Goal: Information Seeking & Learning: Compare options

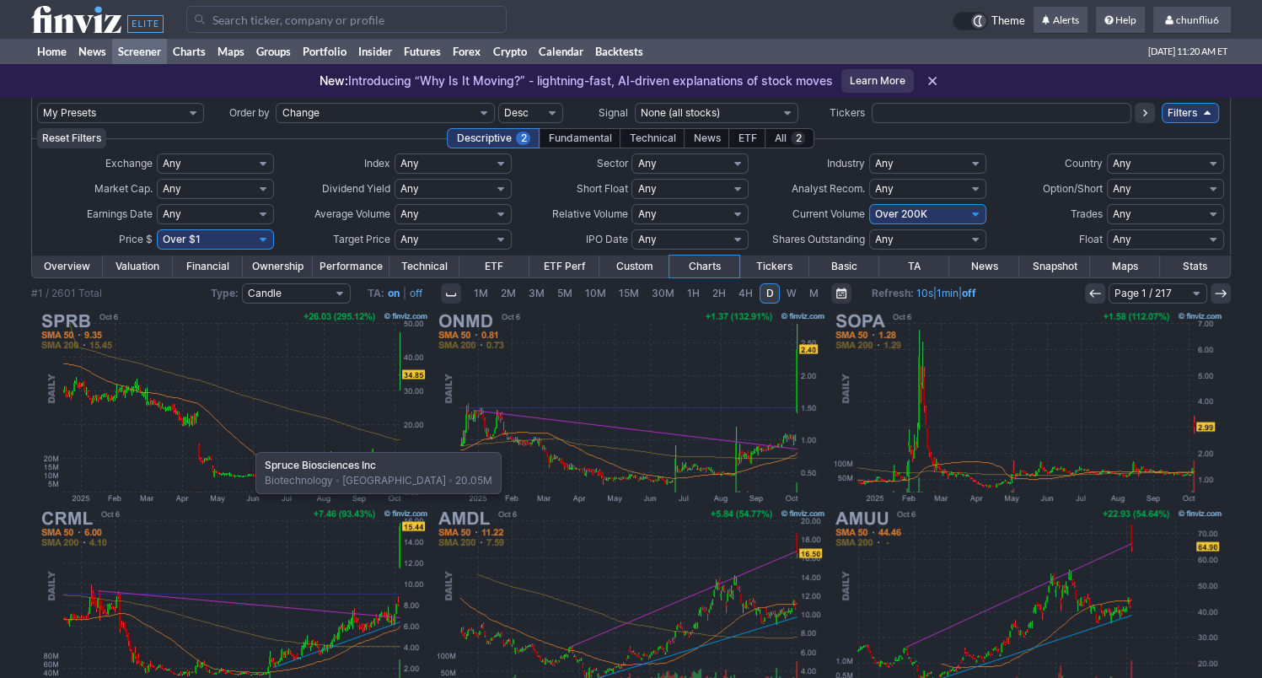
click at [247, 443] on img at bounding box center [233, 407] width 394 height 197
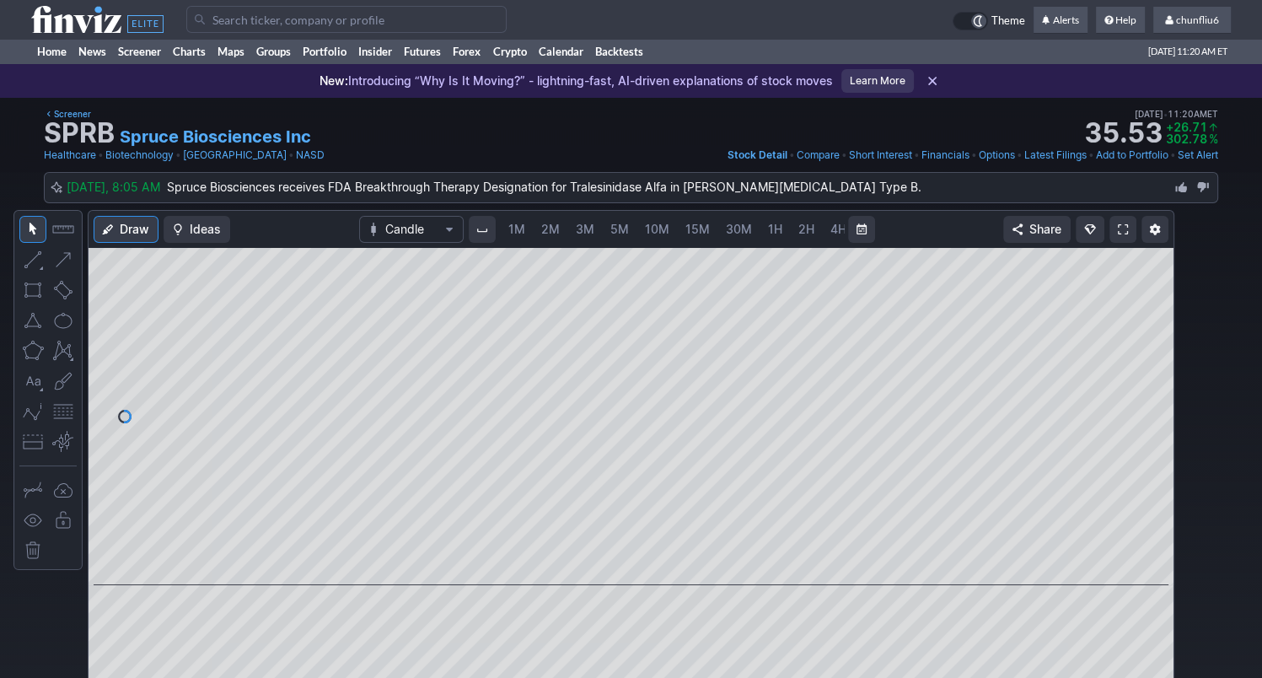
scroll to position [0, 87]
click at [1123, 225] on span at bounding box center [1123, 229] width 10 height 13
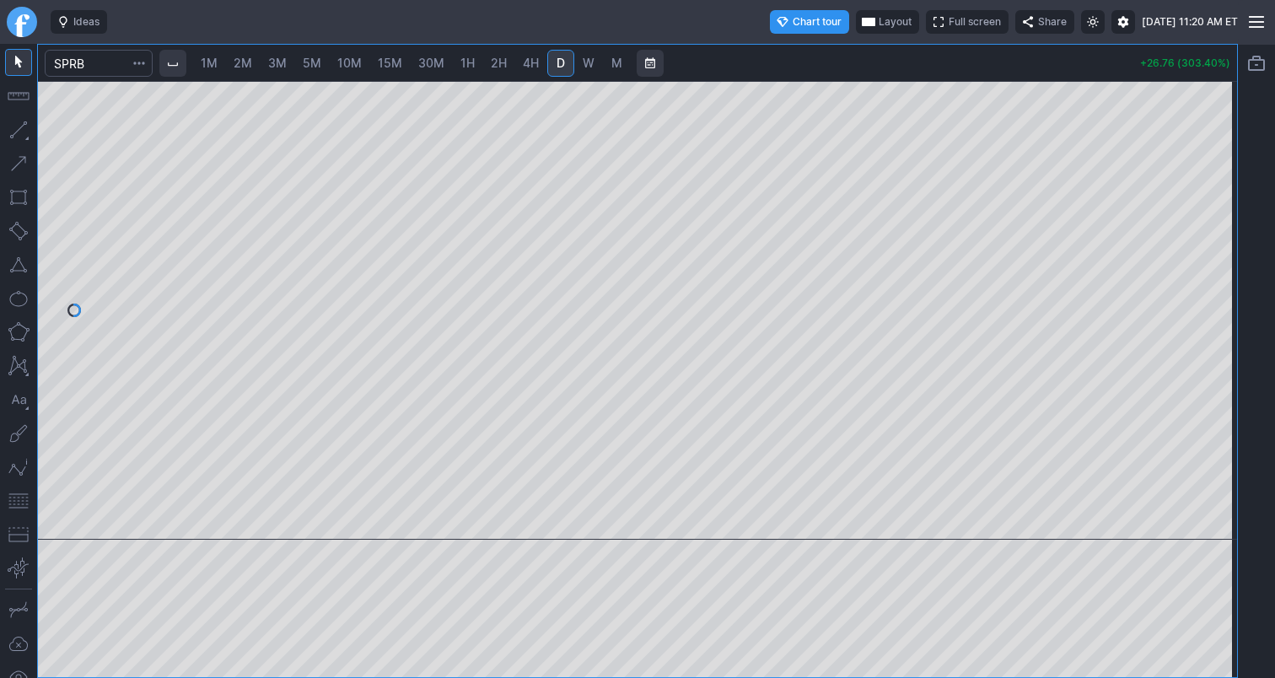
click at [214, 68] on span "1M" at bounding box center [209, 63] width 17 height 14
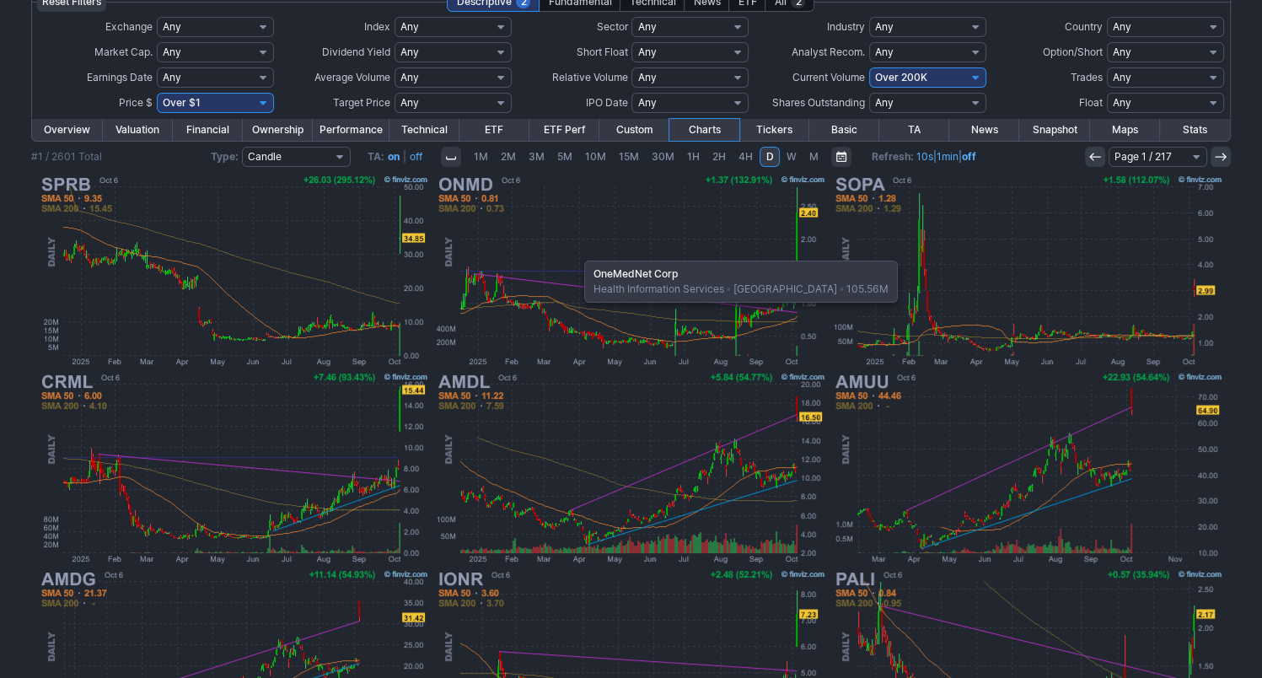
scroll to position [169, 0]
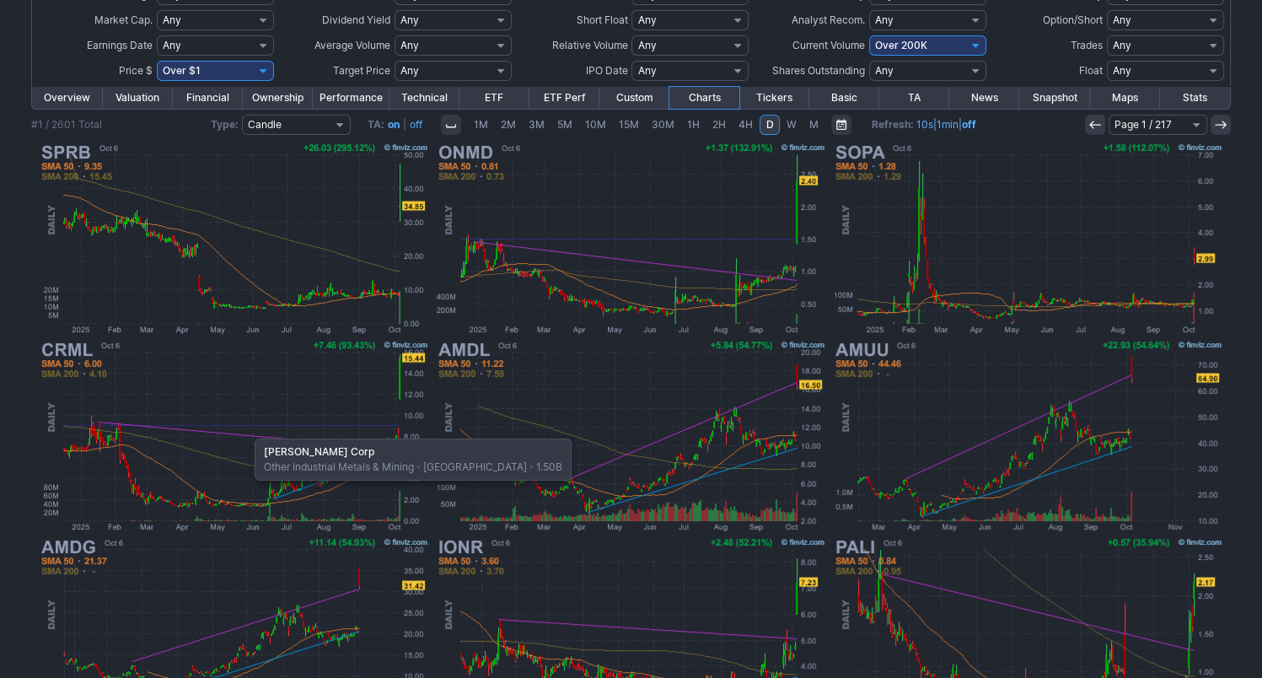
click at [246, 430] on img at bounding box center [233, 435] width 394 height 197
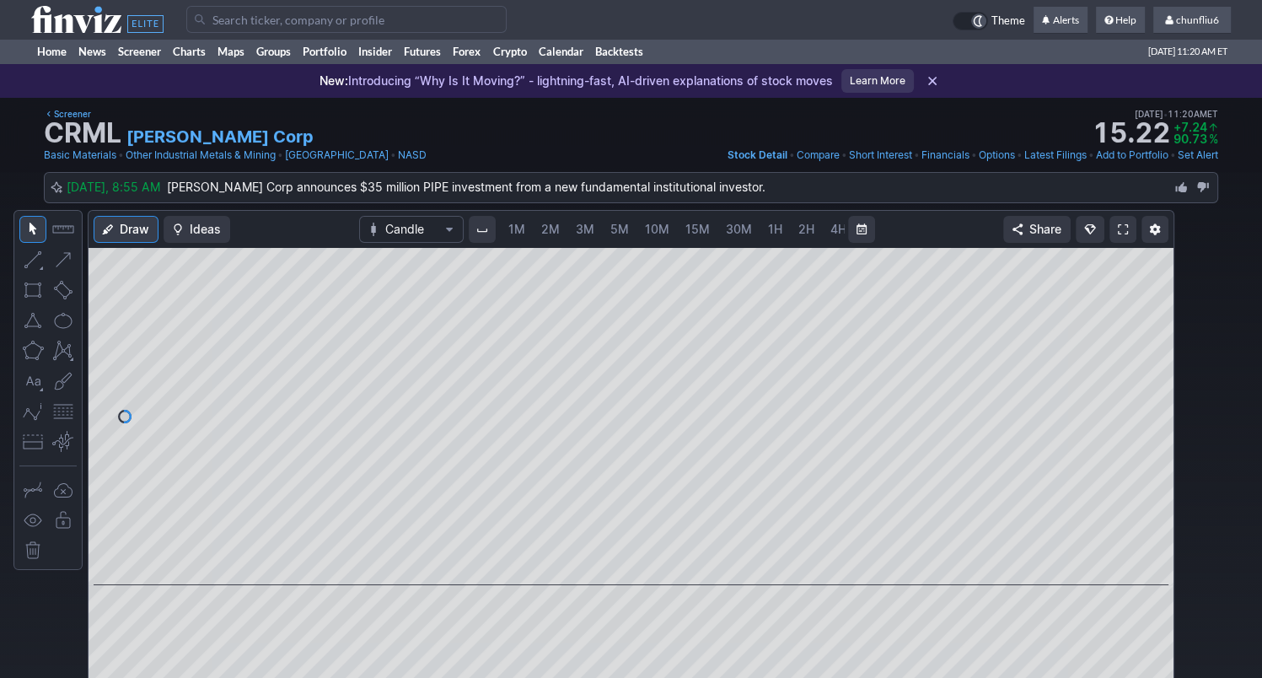
scroll to position [0, 87]
click at [1118, 230] on span at bounding box center [1123, 229] width 10 height 13
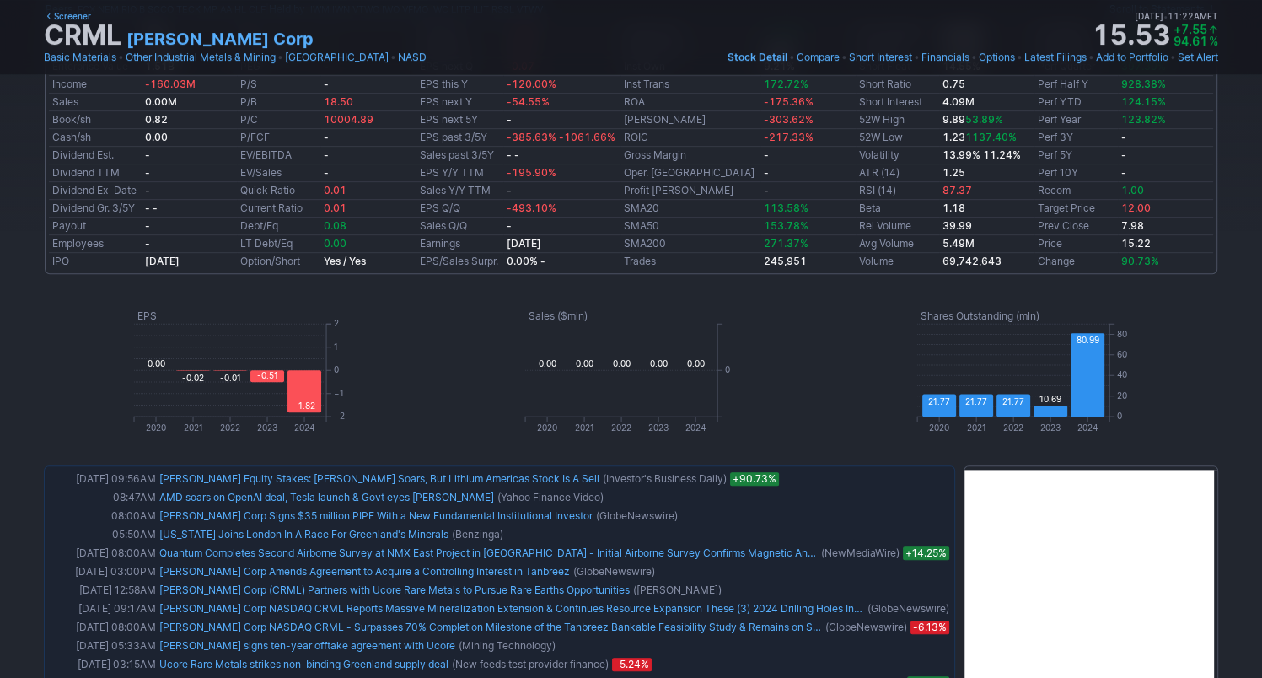
scroll to position [759, 0]
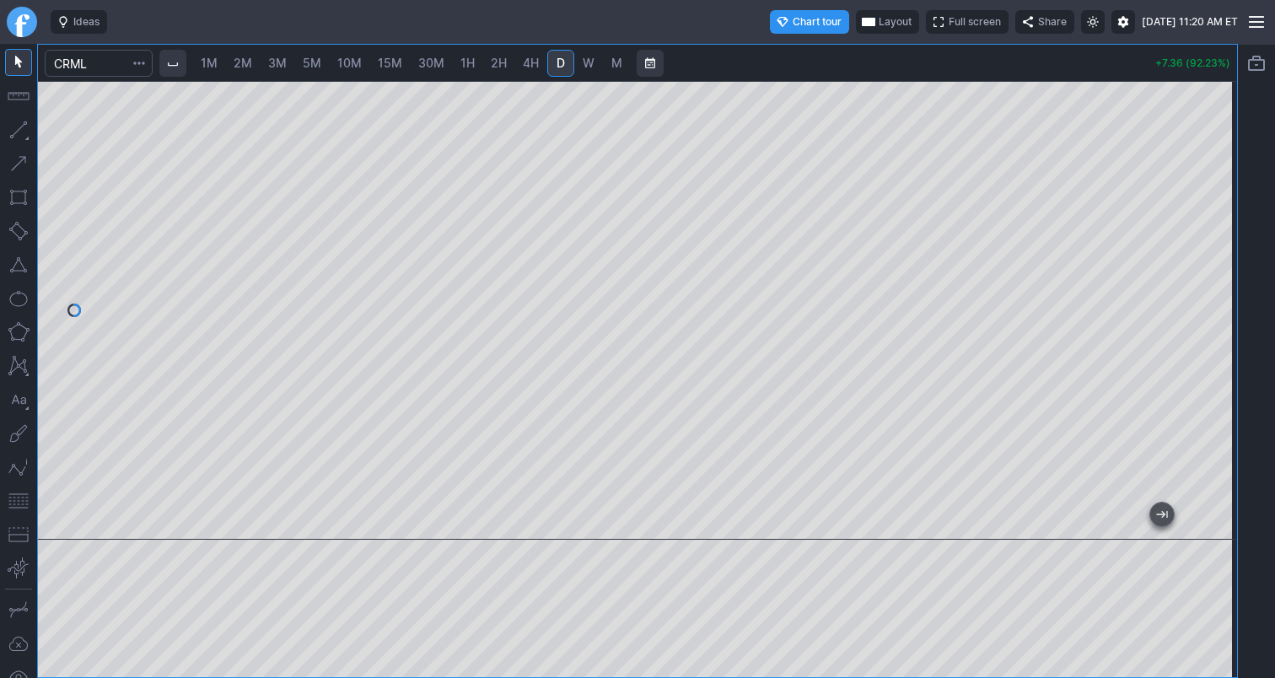
click at [208, 59] on span "1M" at bounding box center [209, 63] width 17 height 14
drag, startPoint x: 1219, startPoint y: 196, endPoint x: 1205, endPoint y: 264, distance: 69.8
click at [1205, 264] on div at bounding box center [1218, 306] width 35 height 416
drag, startPoint x: 13, startPoint y: 503, endPoint x: 19, endPoint y: 496, distance: 9.5
click at [14, 502] on button "button" at bounding box center [18, 500] width 27 height 27
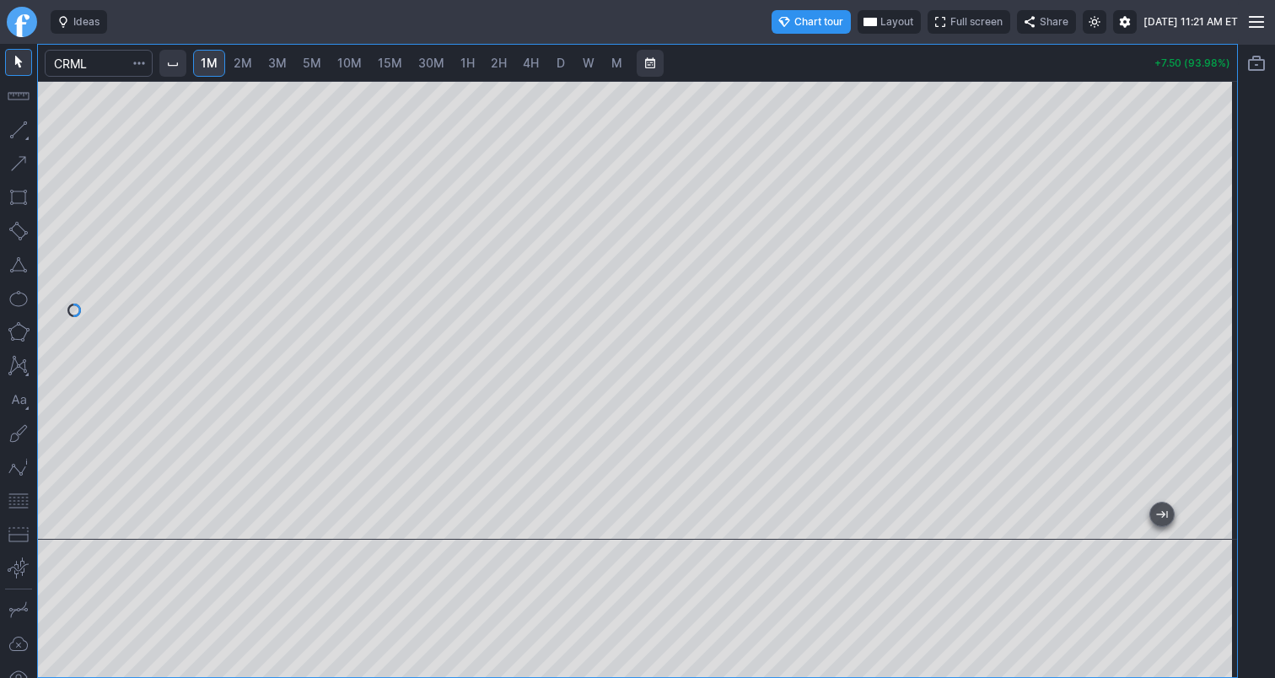
drag, startPoint x: 1212, startPoint y: 150, endPoint x: 1211, endPoint y: 138, distance: 11.8
click at [1211, 138] on div at bounding box center [1218, 306] width 35 height 416
drag, startPoint x: 1214, startPoint y: 230, endPoint x: 1204, endPoint y: 244, distance: 16.9
click at [1204, 244] on div at bounding box center [1218, 306] width 35 height 416
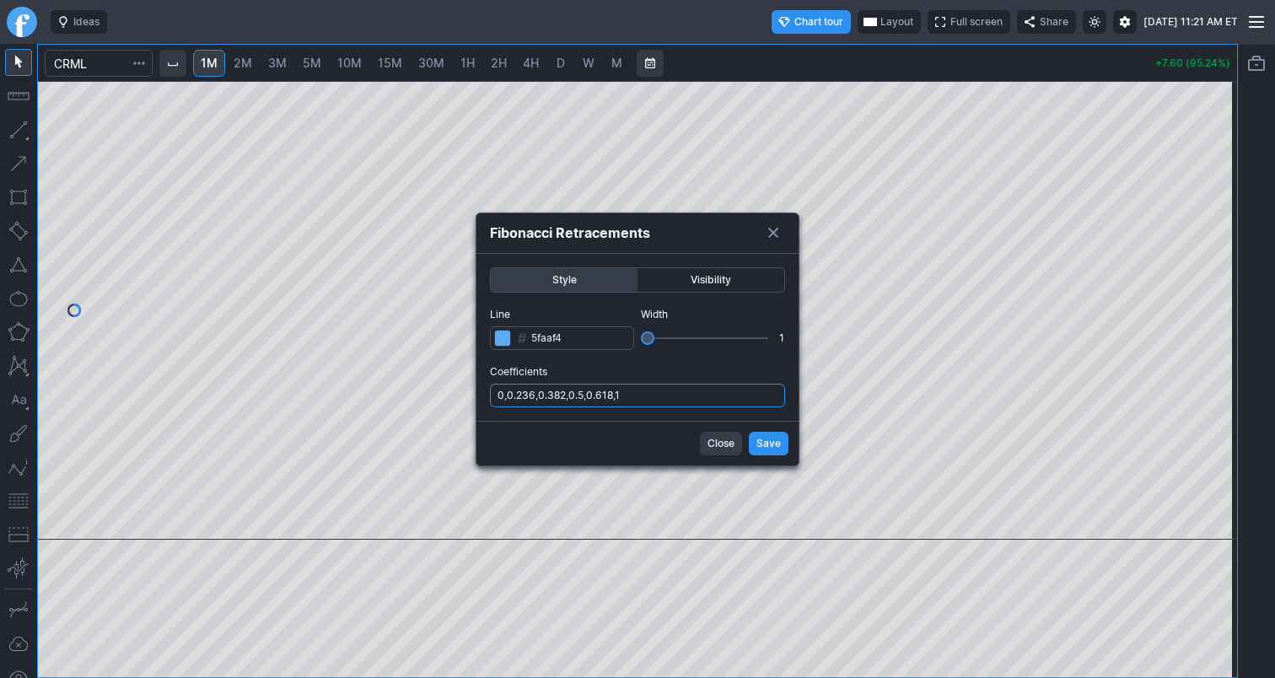
click at [673, 388] on input "0,0.236,0.382,0.5,0.618,1" at bounding box center [637, 396] width 295 height 24
type input "0,0.236,0.382,0.5,0.618,1,.786"
click at [751, 434] on button "Save" at bounding box center [769, 444] width 40 height 24
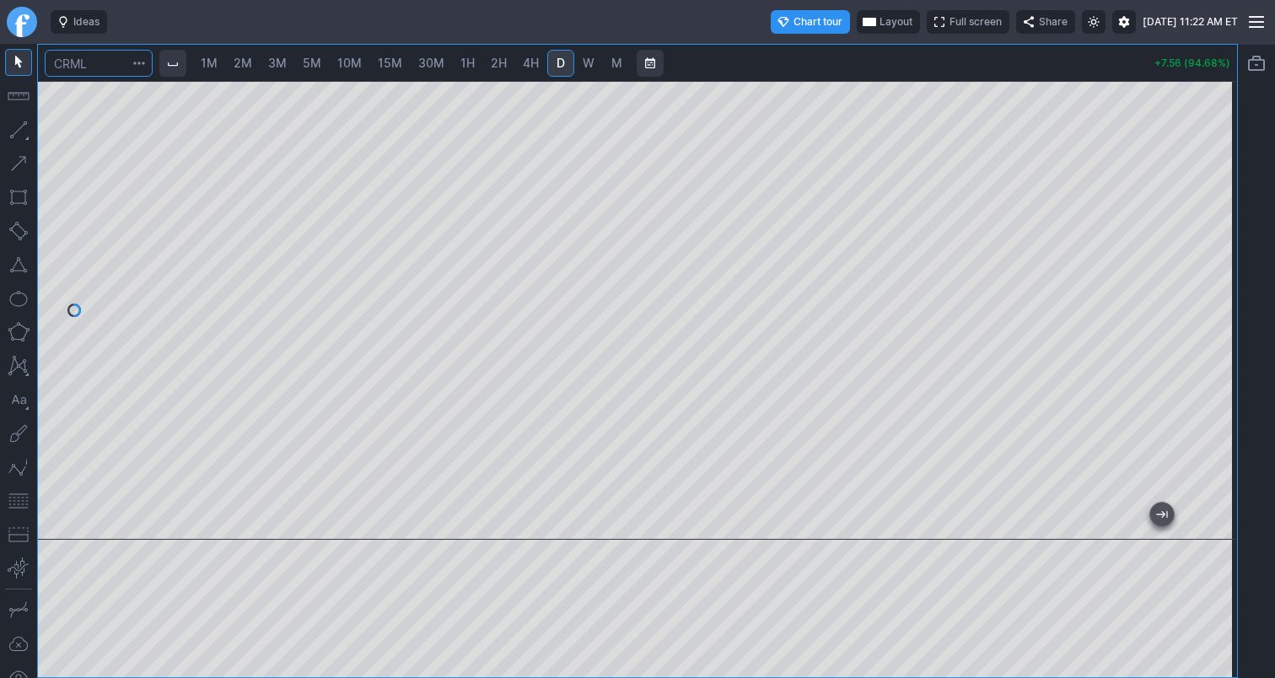
click at [93, 67] on input "Search" at bounding box center [99, 63] width 108 height 27
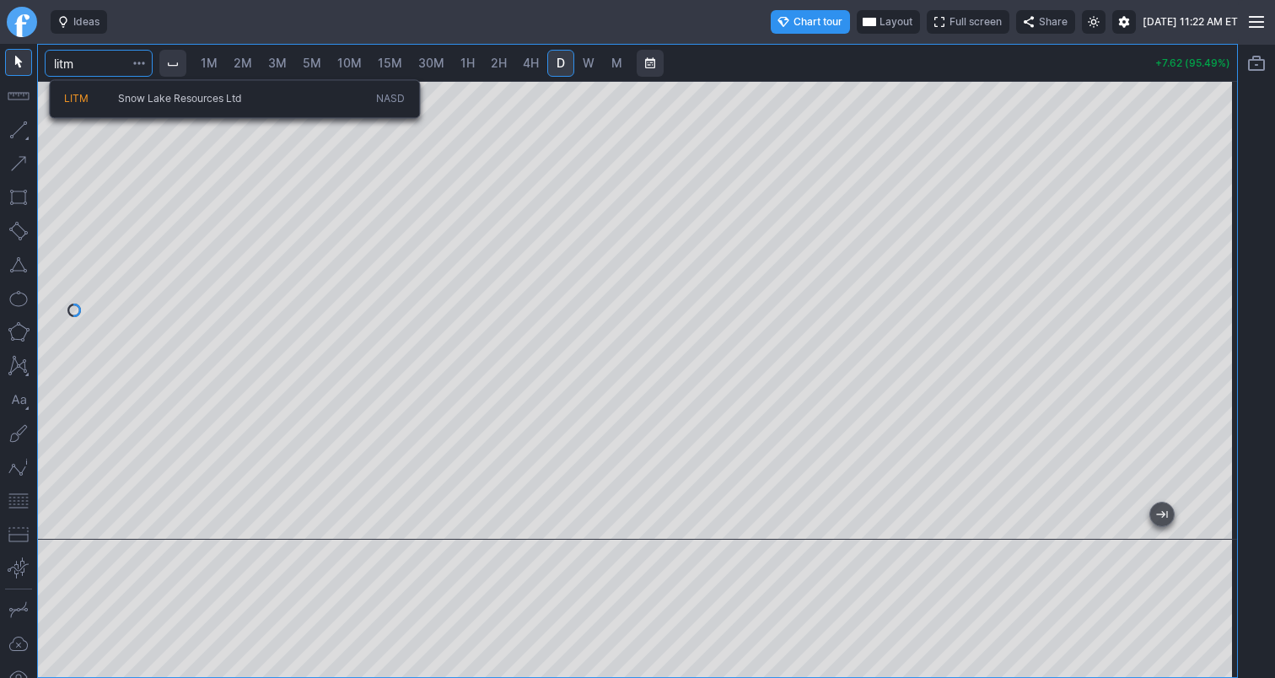
type input "litm"
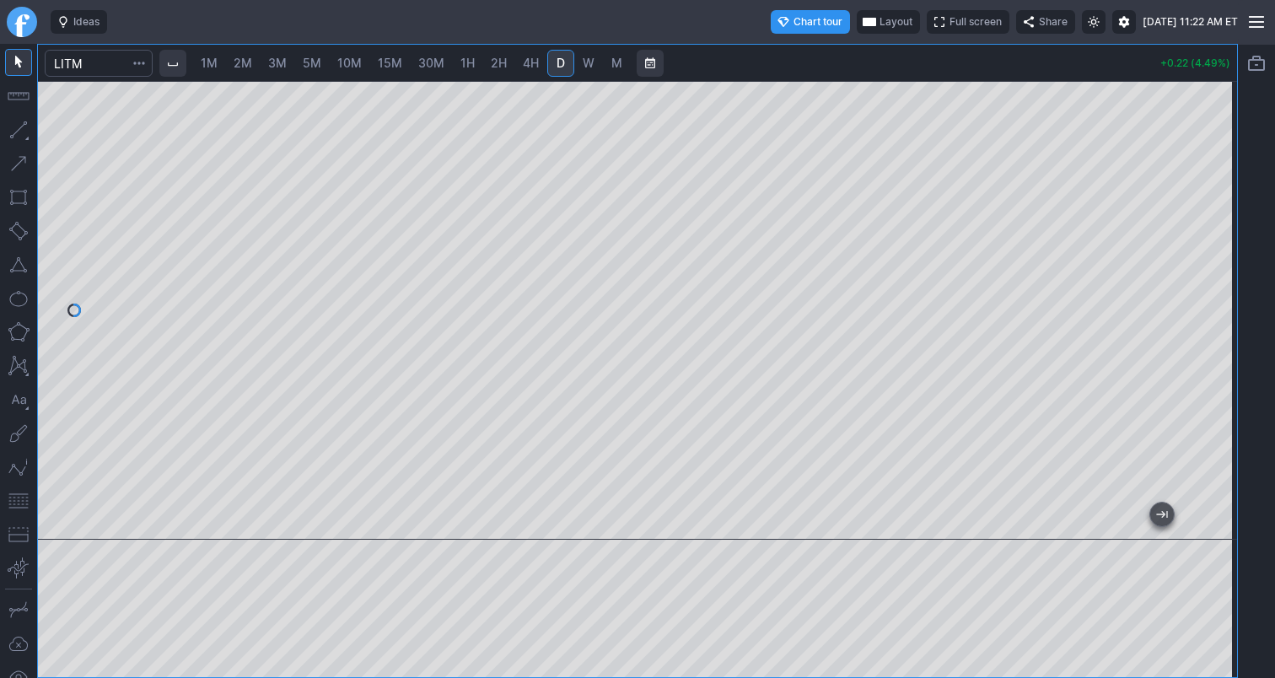
click at [212, 68] on span "1M" at bounding box center [209, 63] width 17 height 14
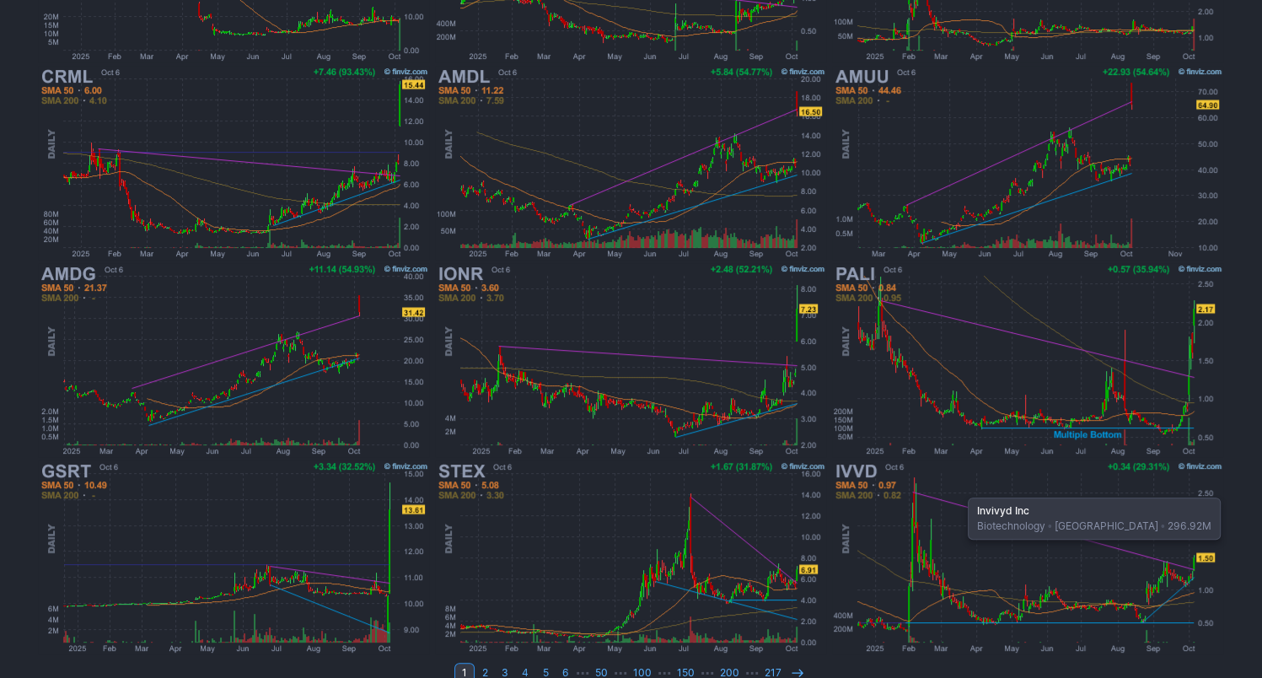
scroll to position [462, 0]
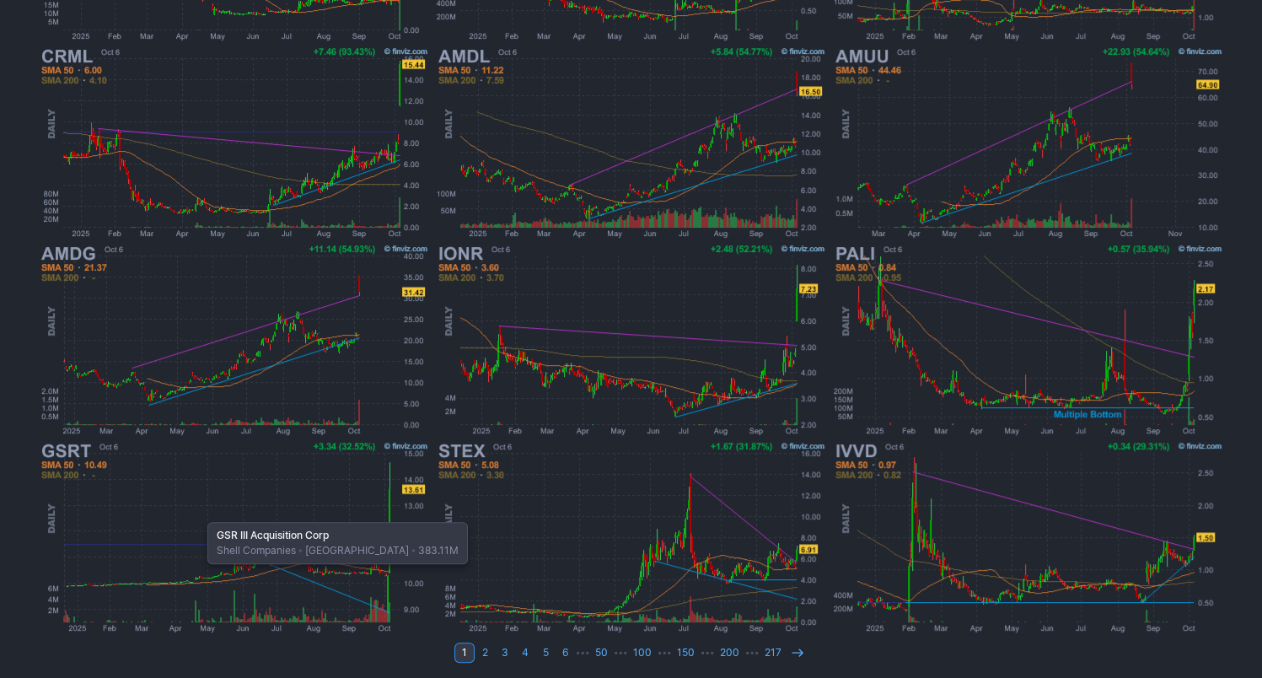
click at [199, 513] on img at bounding box center [233, 536] width 394 height 197
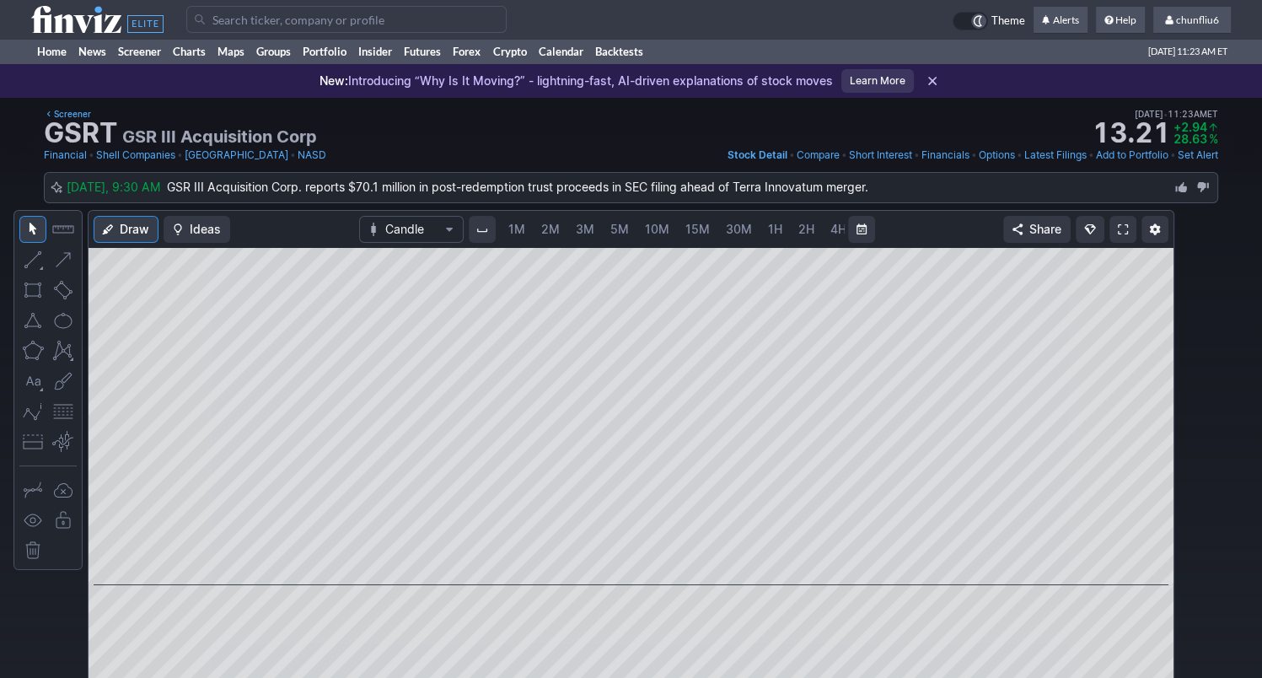
scroll to position [0, 87]
click at [1119, 233] on span at bounding box center [1123, 229] width 10 height 13
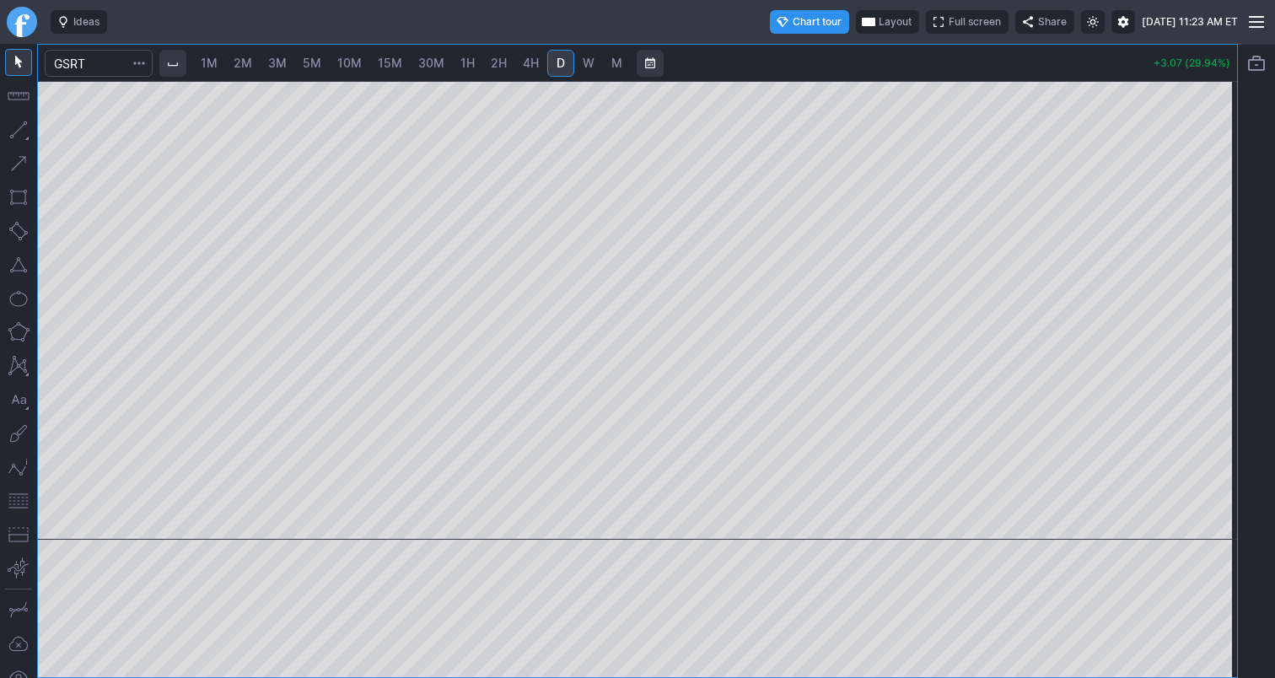
click at [210, 66] on span "1M" at bounding box center [209, 63] width 17 height 14
click at [878, 20] on span "Layout" at bounding box center [894, 21] width 33 height 17
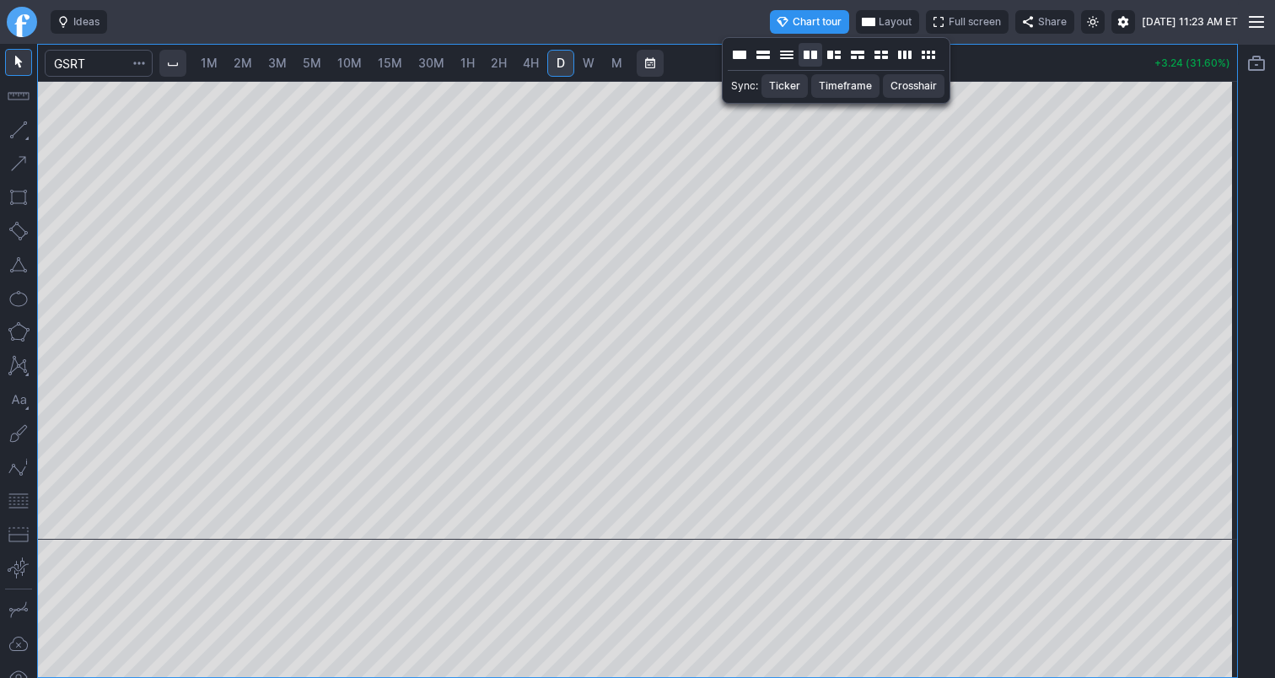
click at [807, 57] on button "Layout" at bounding box center [810, 55] width 24 height 24
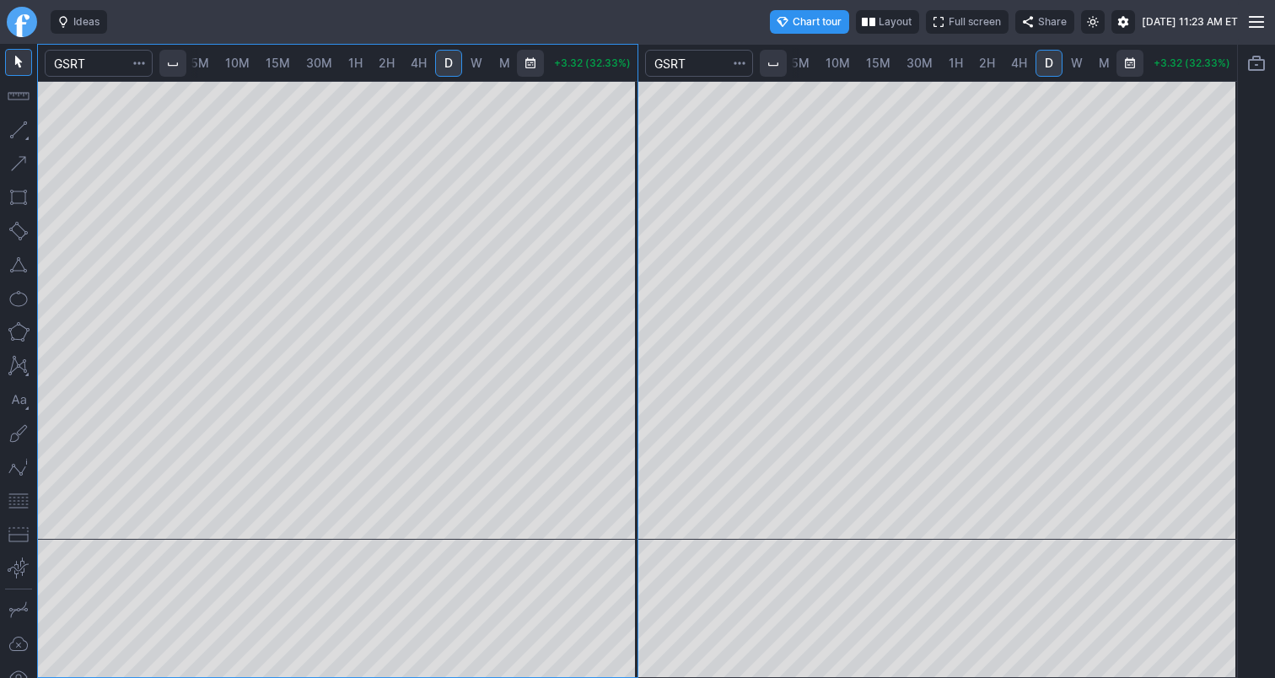
scroll to position [0, 114]
click at [835, 64] on span "10M" at bounding box center [836, 63] width 24 height 14
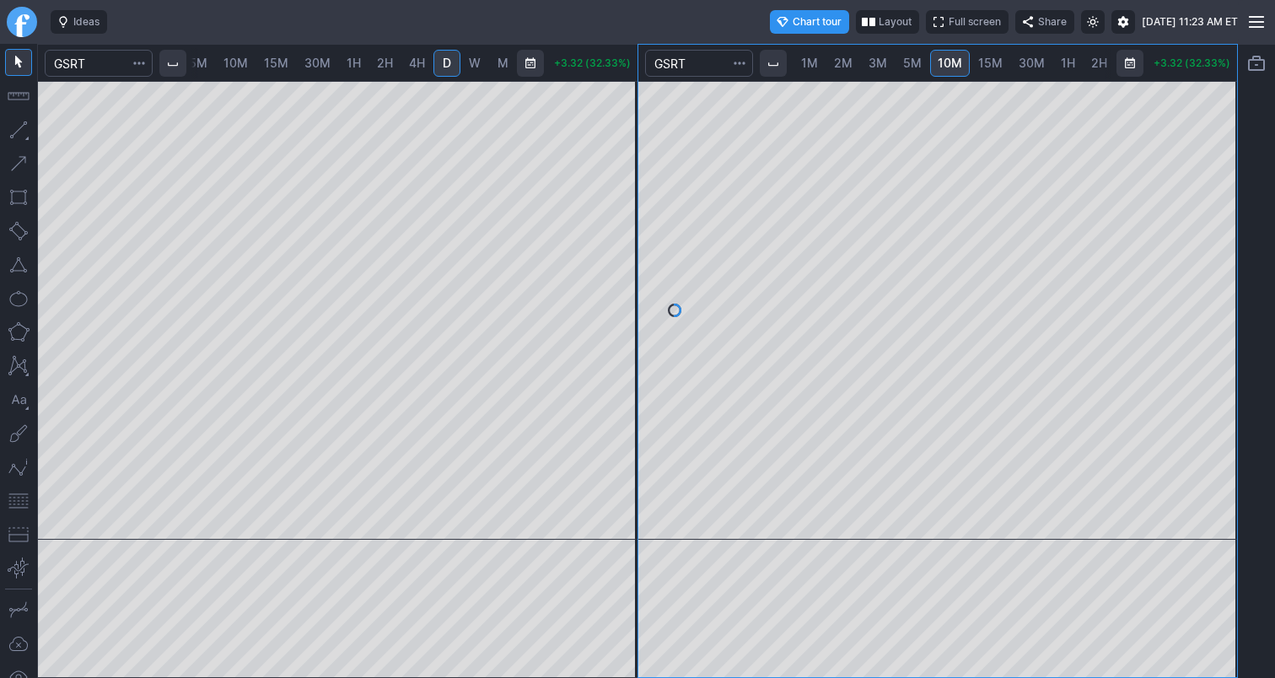
click at [803, 63] on span "1M" at bounding box center [809, 63] width 17 height 14
click at [1091, 62] on span "2H" at bounding box center [1099, 63] width 16 height 14
click at [1043, 65] on span "D" at bounding box center [1047, 63] width 8 height 14
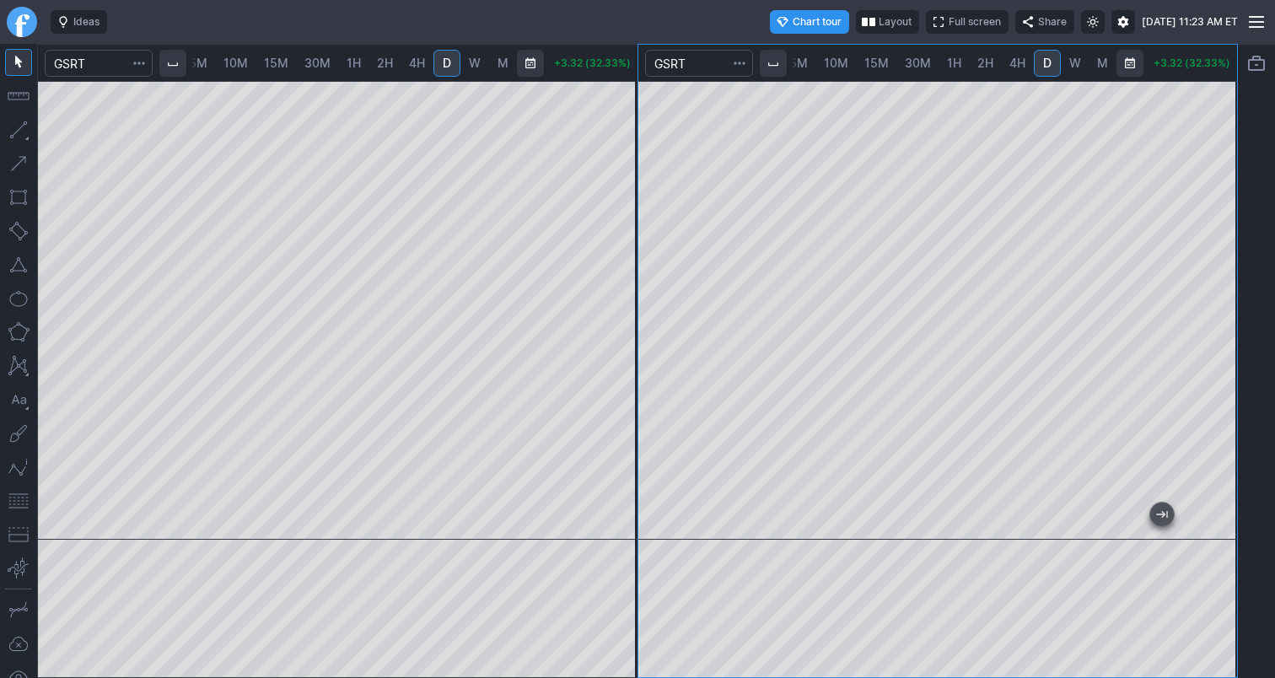
drag, startPoint x: 1212, startPoint y: 170, endPoint x: 1210, endPoint y: 216, distance: 45.5
click at [1210, 216] on div at bounding box center [1218, 306] width 35 height 416
click at [25, 501] on button "button" at bounding box center [18, 500] width 27 height 27
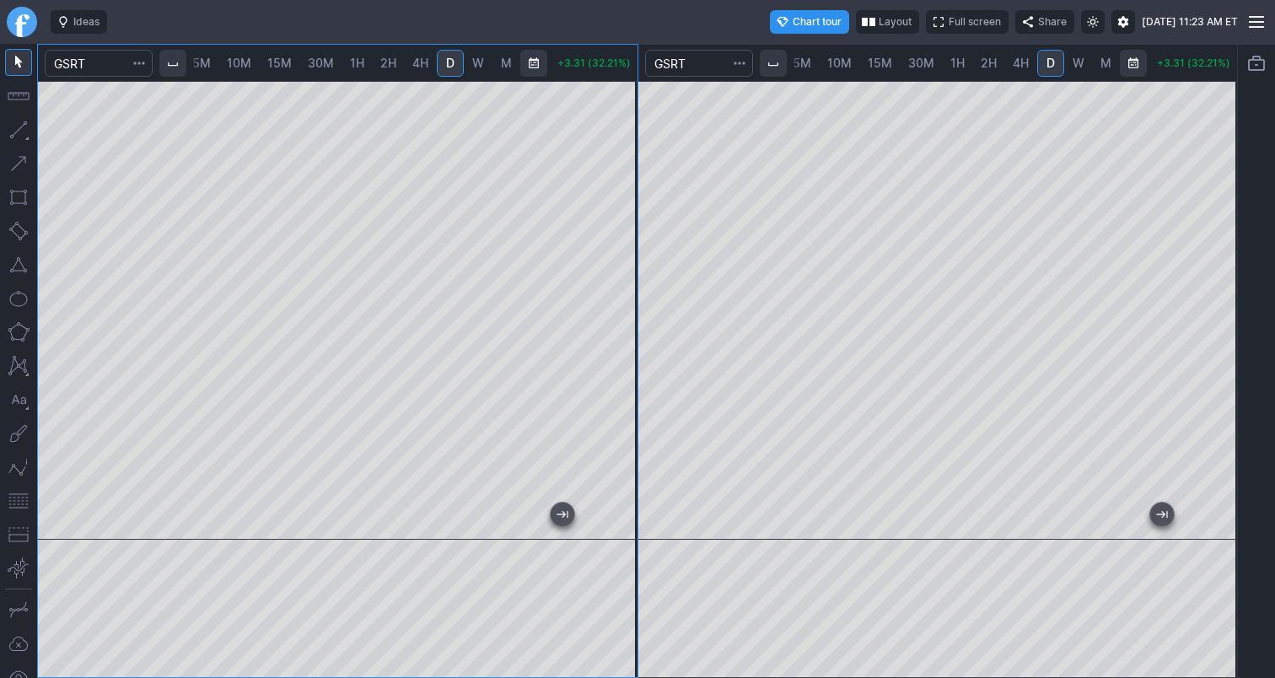
click at [238, 61] on span "10M" at bounding box center [239, 63] width 24 height 14
click at [223, 66] on link "1M" at bounding box center [209, 63] width 32 height 27
drag, startPoint x: 633, startPoint y: 163, endPoint x: 618, endPoint y: 316, distance: 154.2
click at [618, 316] on div at bounding box center [619, 306] width 35 height 416
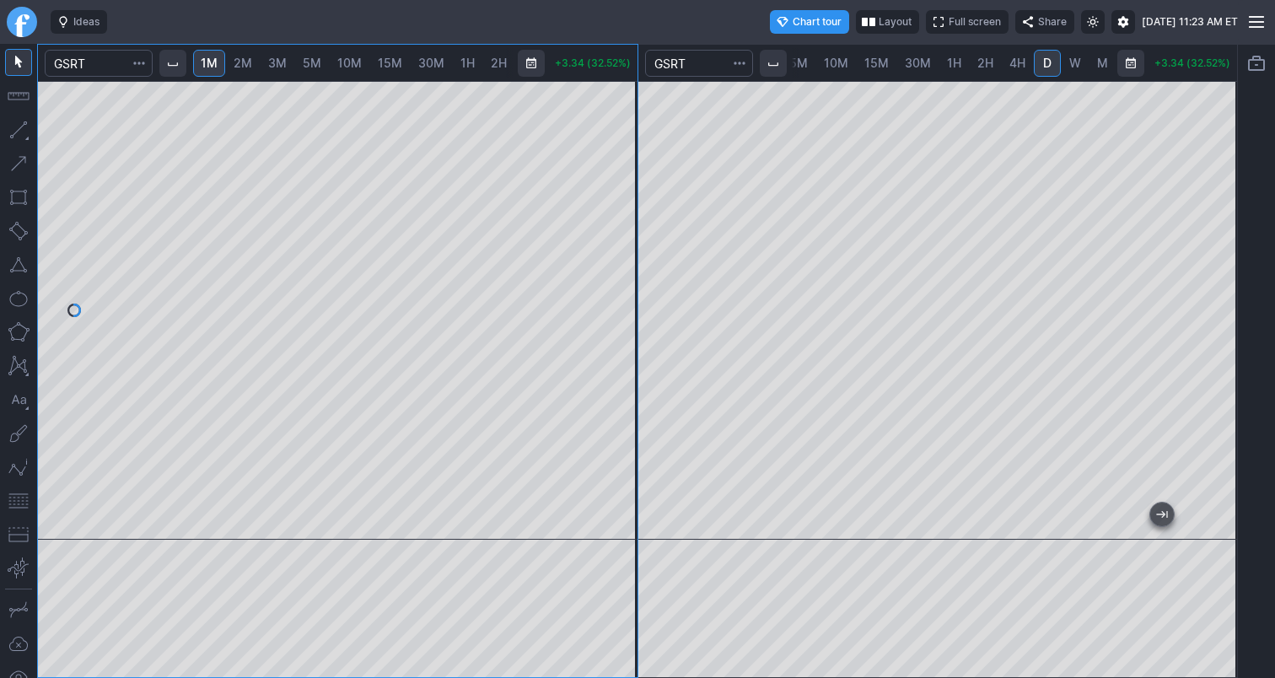
drag, startPoint x: 623, startPoint y: 274, endPoint x: 638, endPoint y: 217, distance: 58.5
click at [637, 217] on div at bounding box center [619, 306] width 35 height 416
click at [24, 502] on button "button" at bounding box center [18, 500] width 27 height 27
drag, startPoint x: 617, startPoint y: 179, endPoint x: 622, endPoint y: 142, distance: 36.6
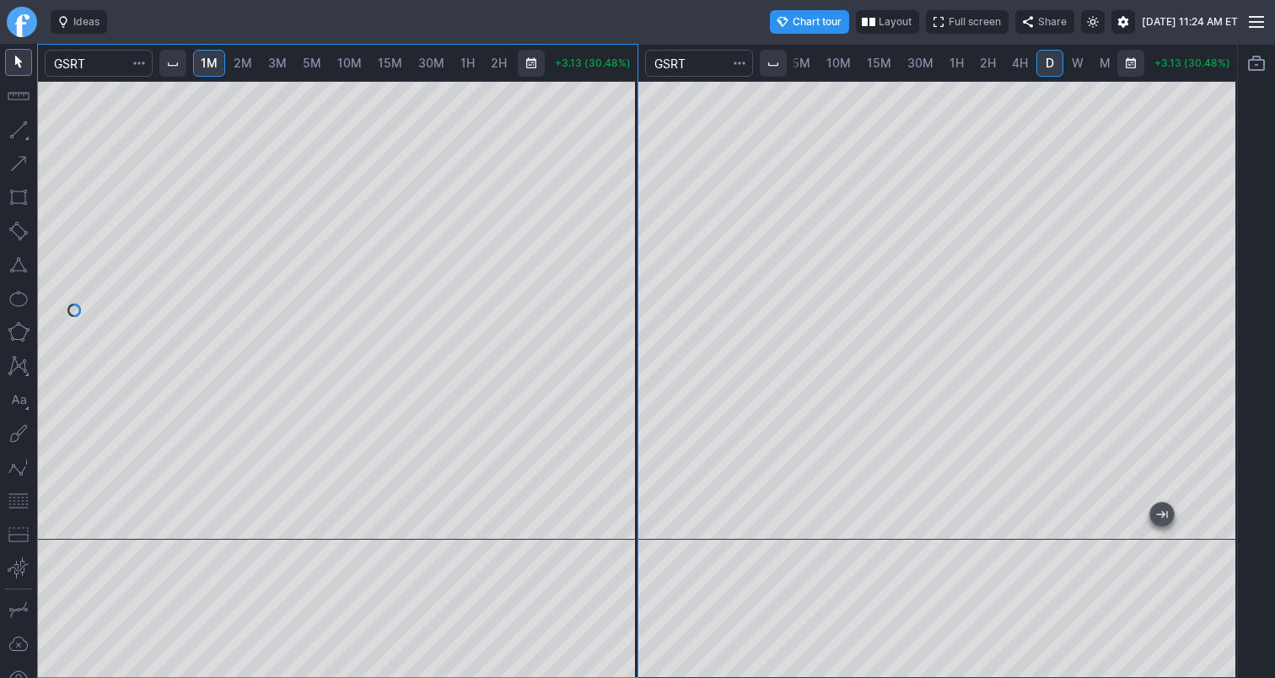
click at [622, 142] on div at bounding box center [619, 306] width 35 height 416
drag, startPoint x: 624, startPoint y: 180, endPoint x: 618, endPoint y: 223, distance: 44.2
click at [618, 223] on div at bounding box center [619, 306] width 35 height 416
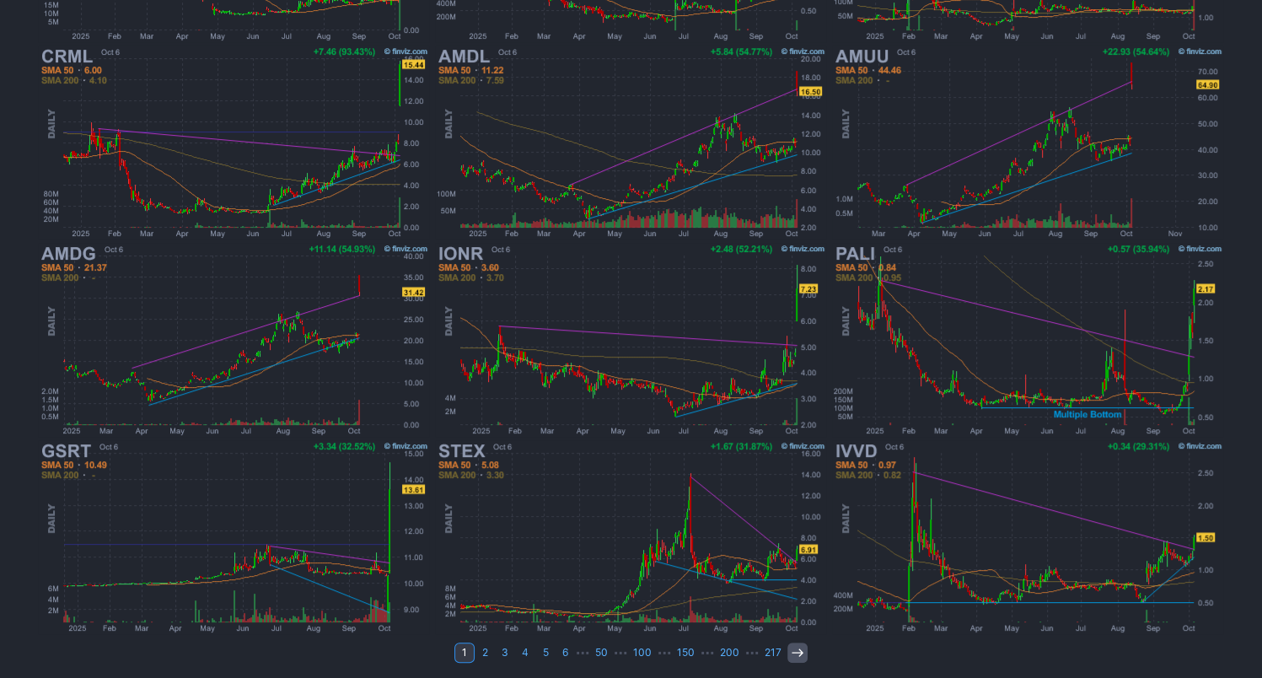
click at [791, 648] on icon at bounding box center [797, 652] width 13 height 13
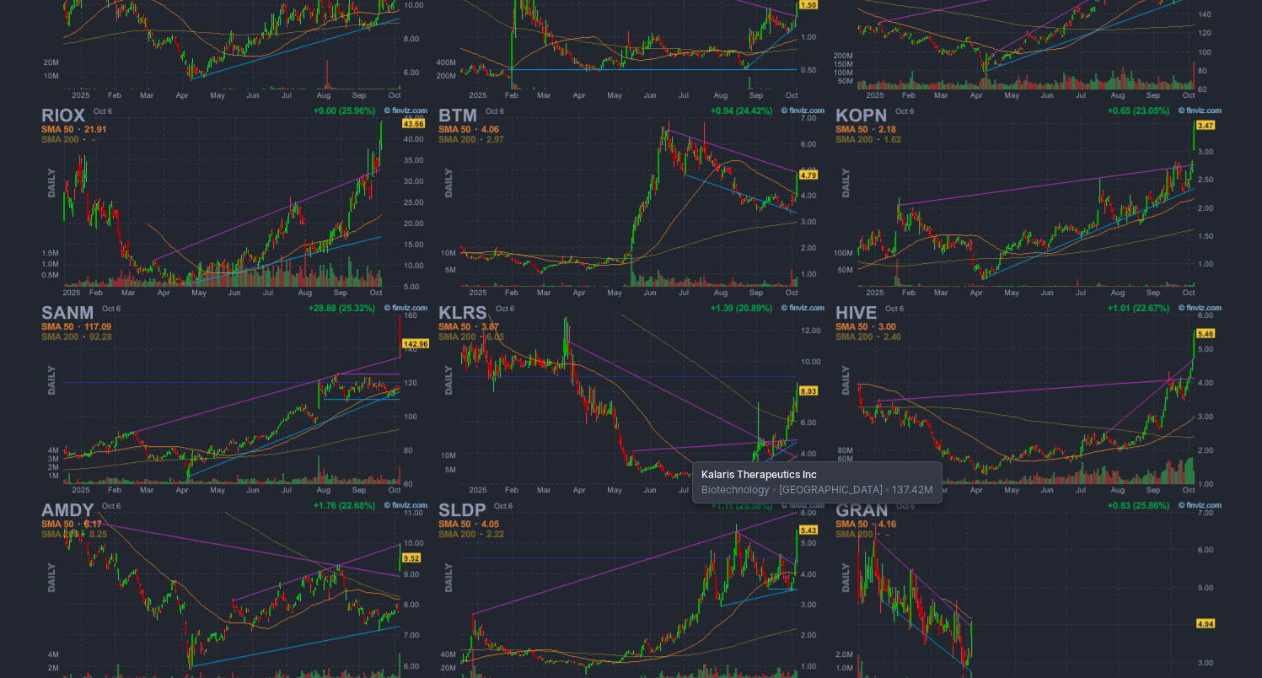
scroll to position [421, 0]
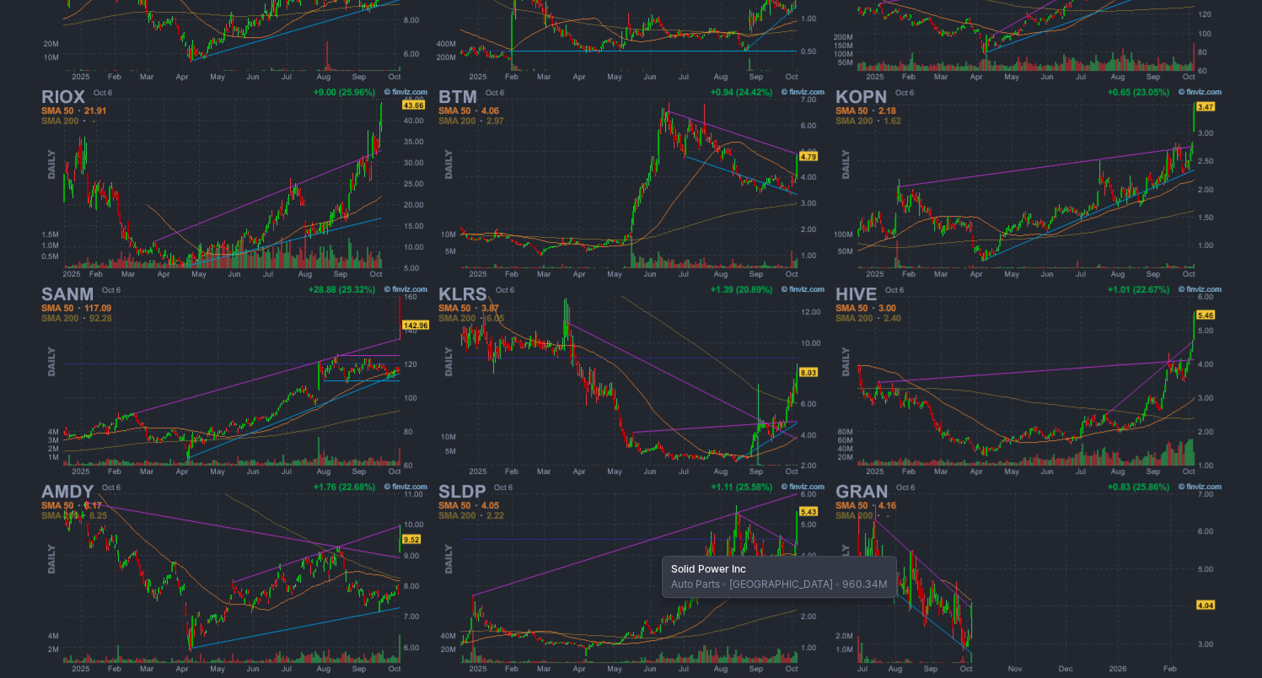
click at [653, 547] on img at bounding box center [630, 577] width 394 height 197
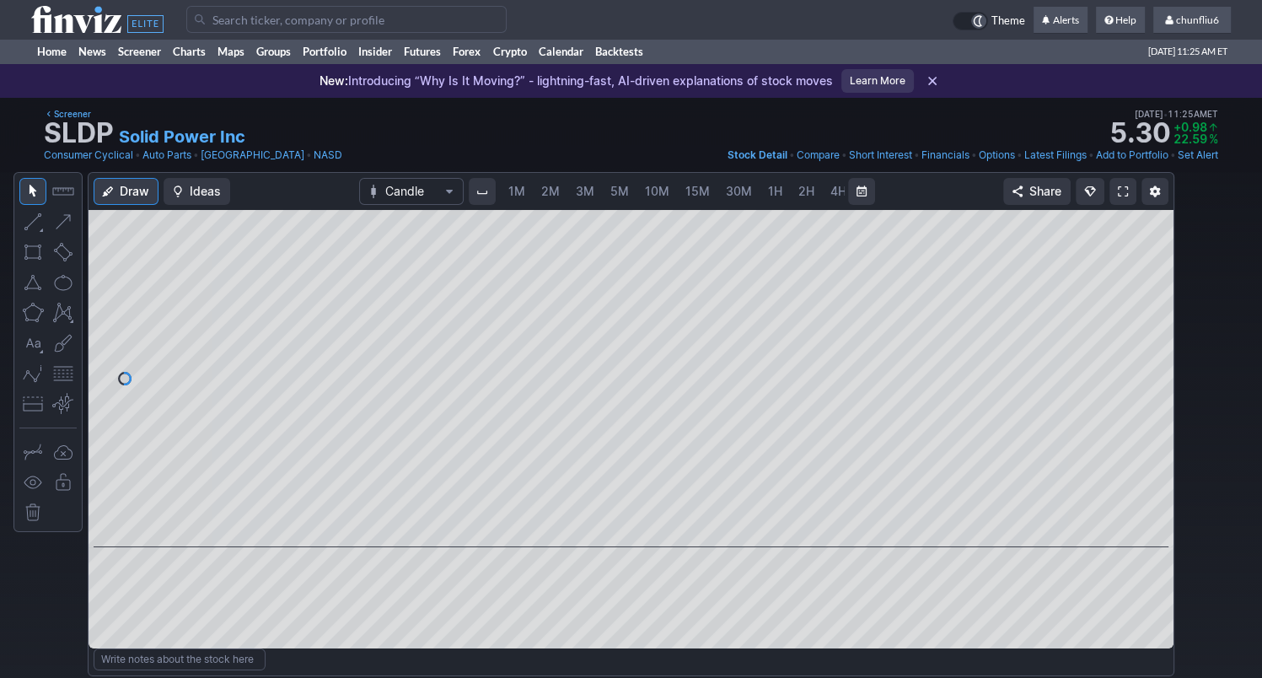
scroll to position [0, 87]
click at [523, 192] on span "5M" at bounding box center [532, 191] width 19 height 14
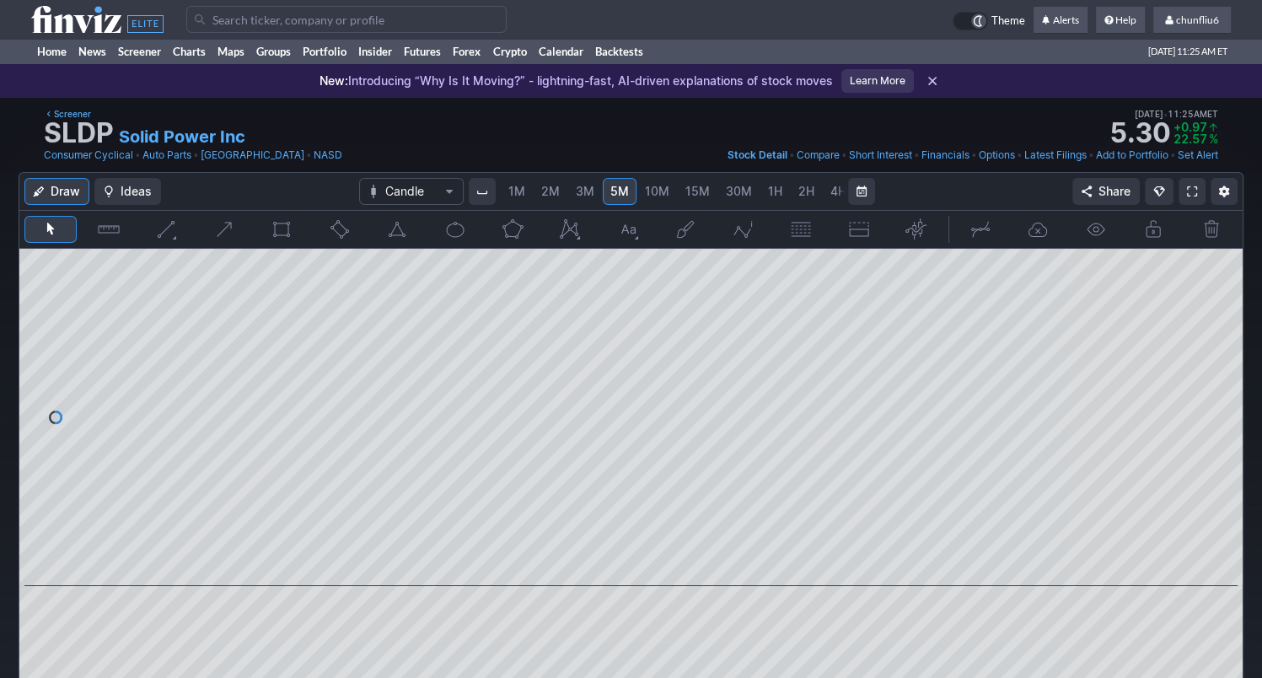
click at [516, 196] on span "1M" at bounding box center [516, 191] width 17 height 14
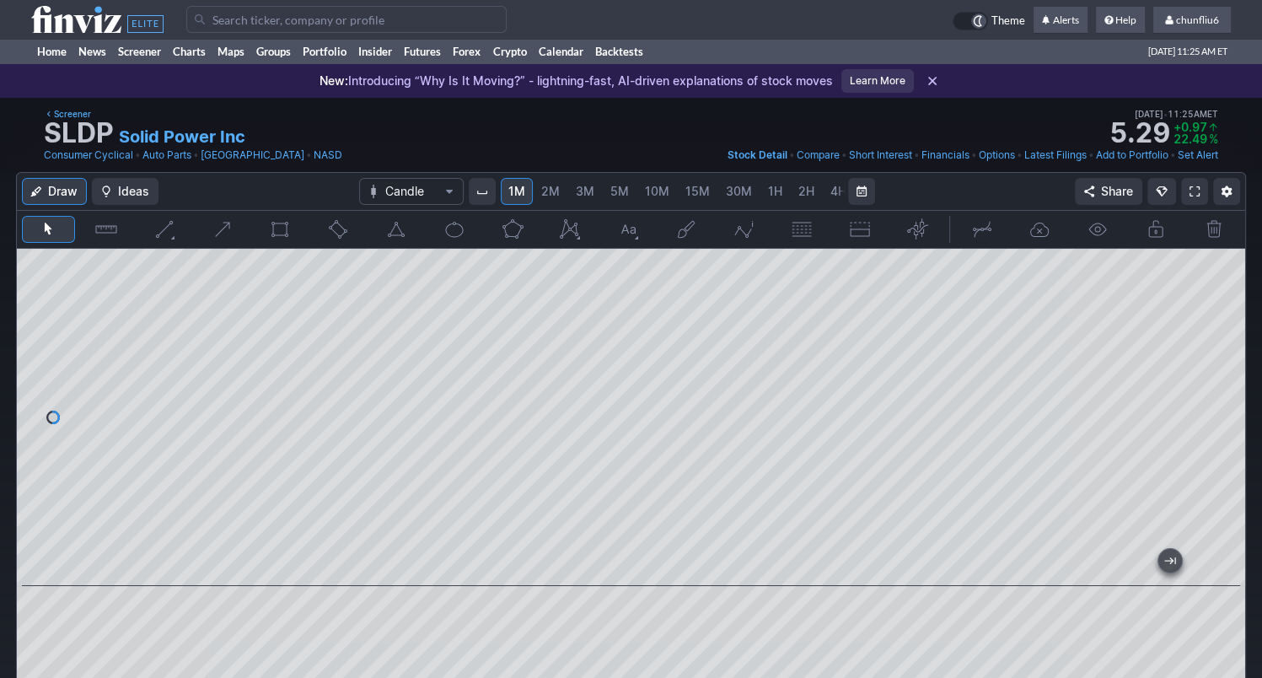
drag, startPoint x: 1235, startPoint y: 384, endPoint x: 1221, endPoint y: 441, distance: 59.1
click at [1224, 441] on div at bounding box center [1227, 413] width 35 height 295
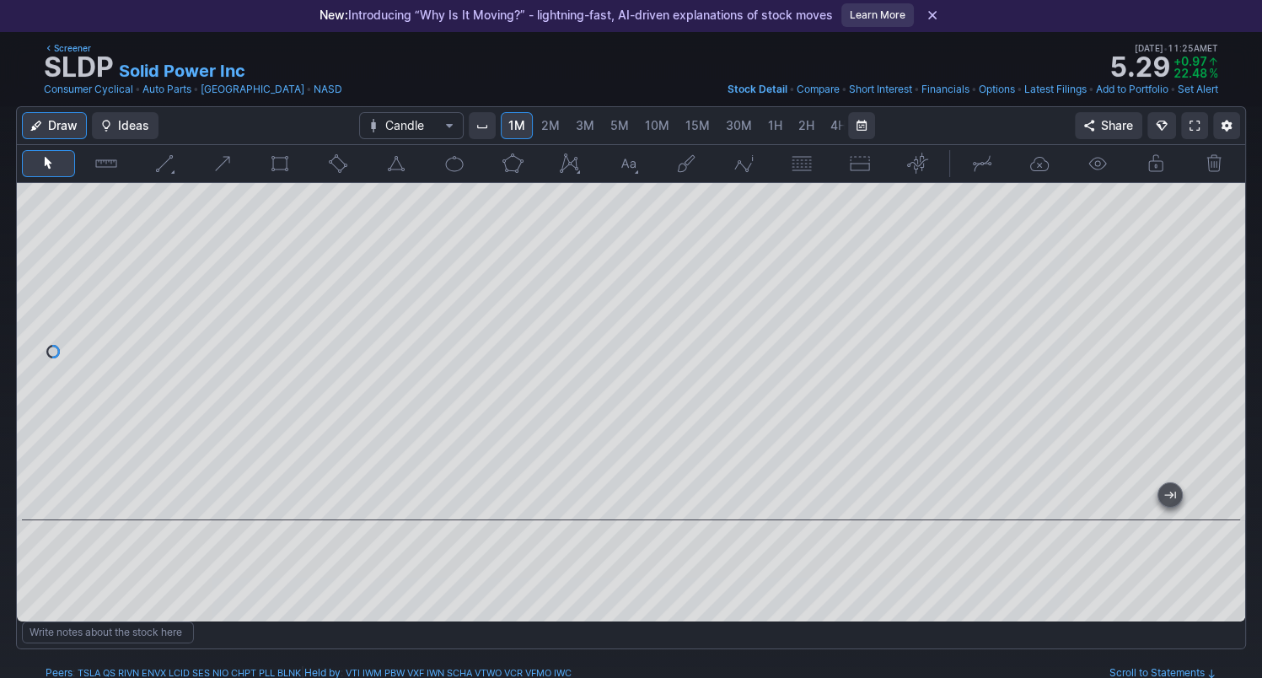
scroll to position [84, 0]
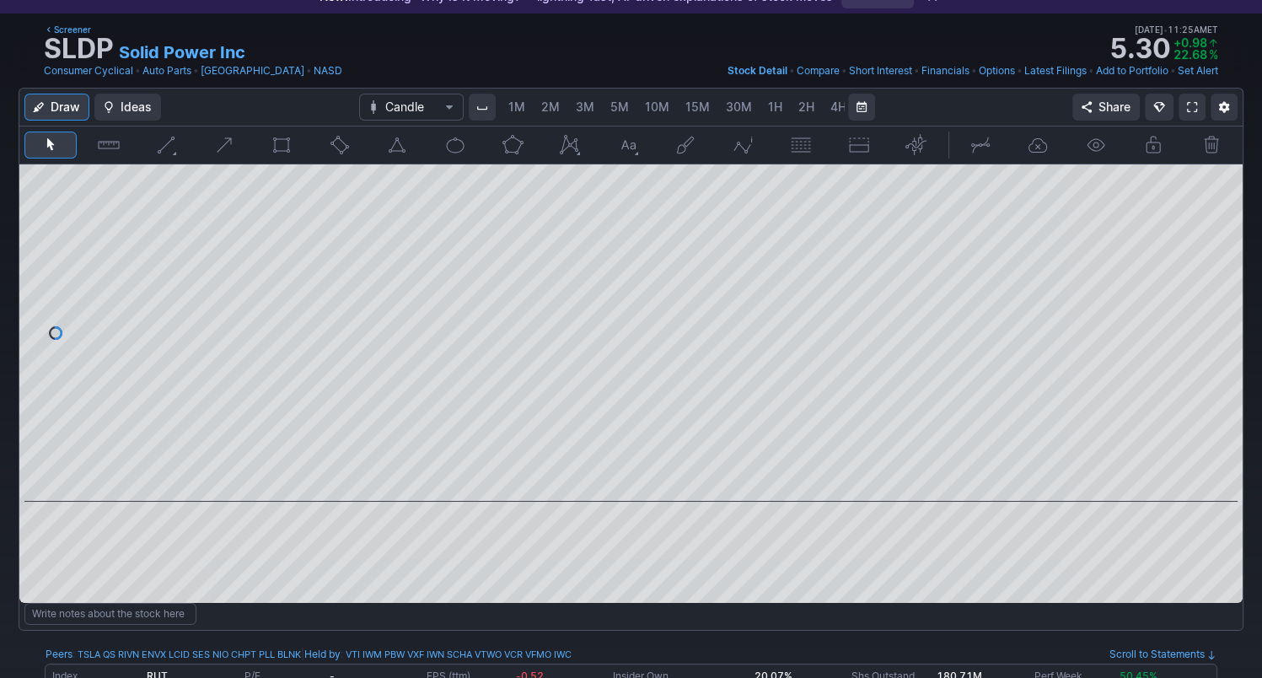
scroll to position [0, 87]
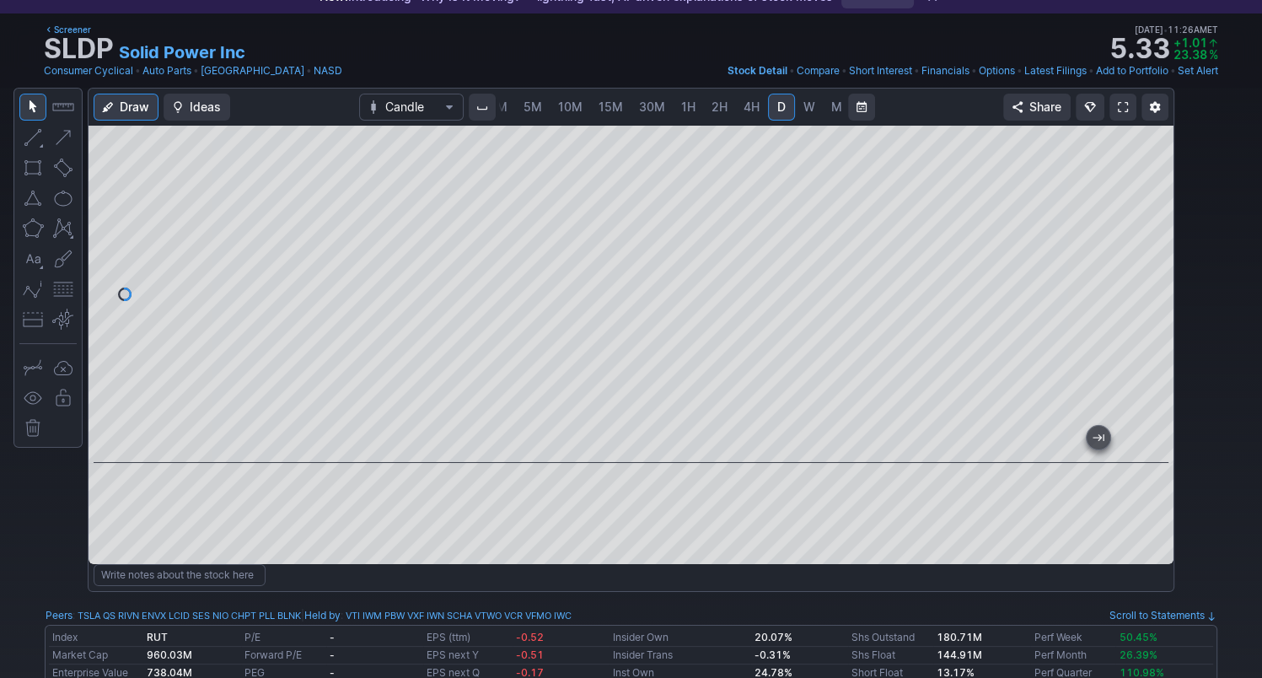
click at [62, 290] on button "button" at bounding box center [63, 289] width 27 height 27
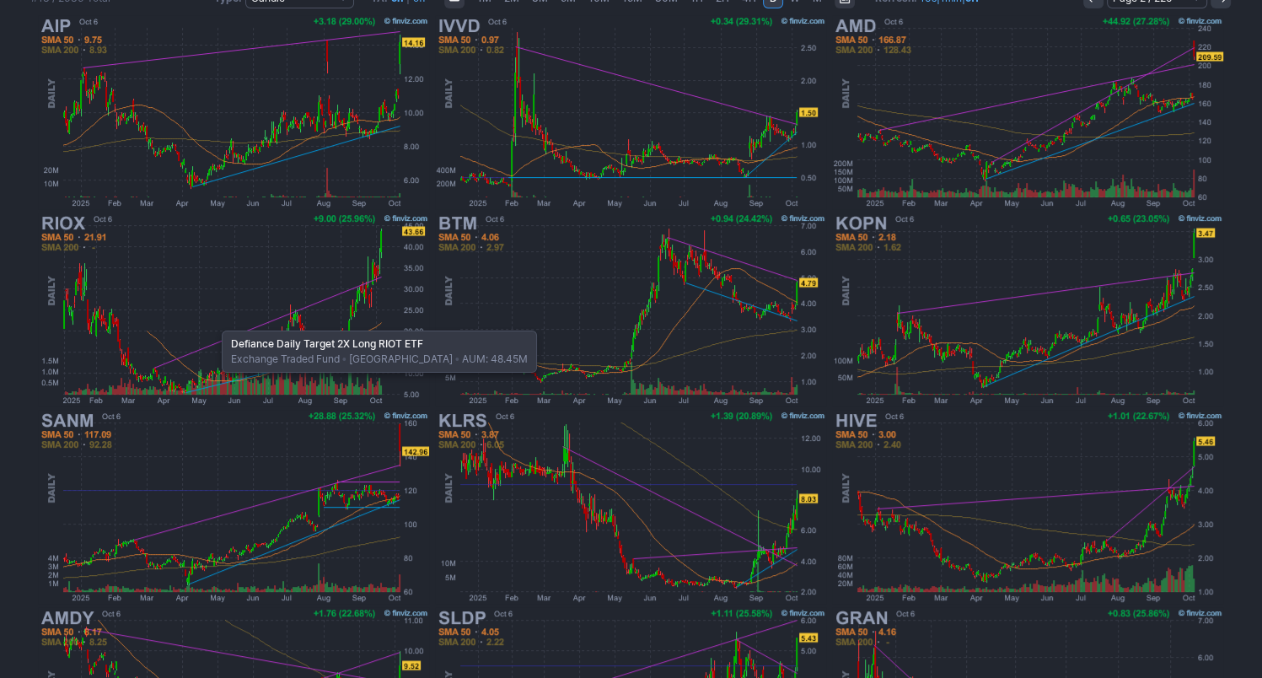
scroll to position [253, 0]
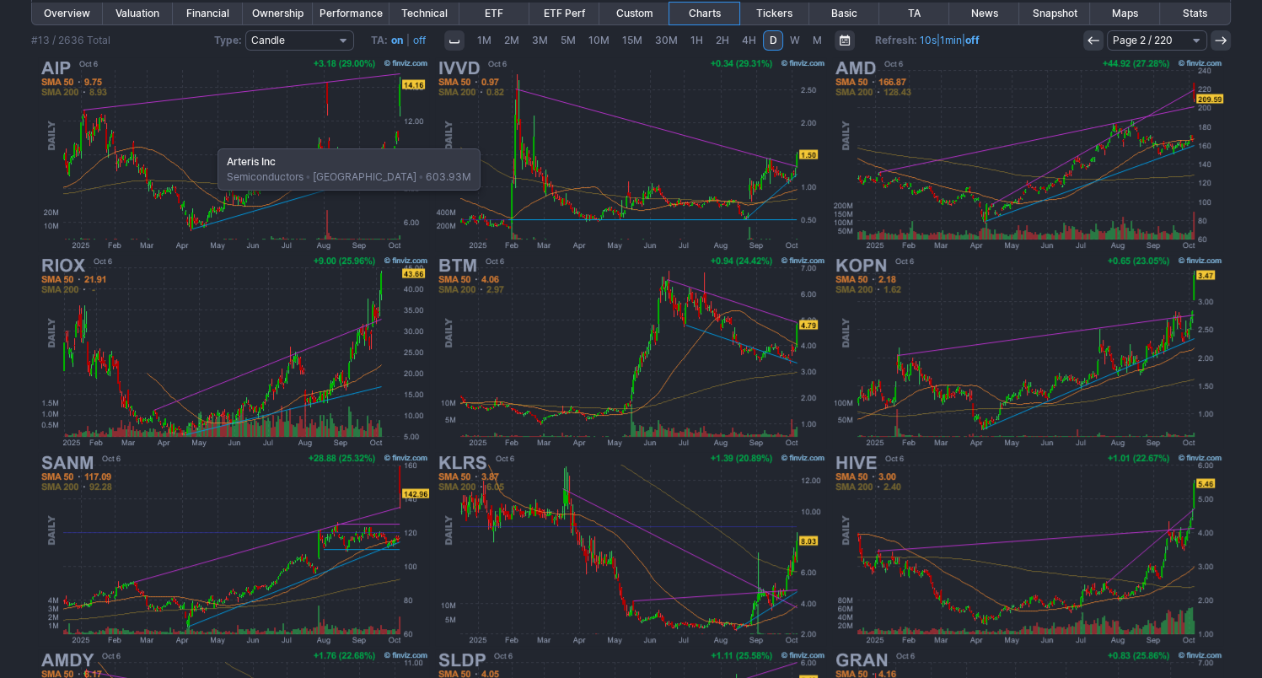
click at [209, 140] on img at bounding box center [233, 154] width 394 height 197
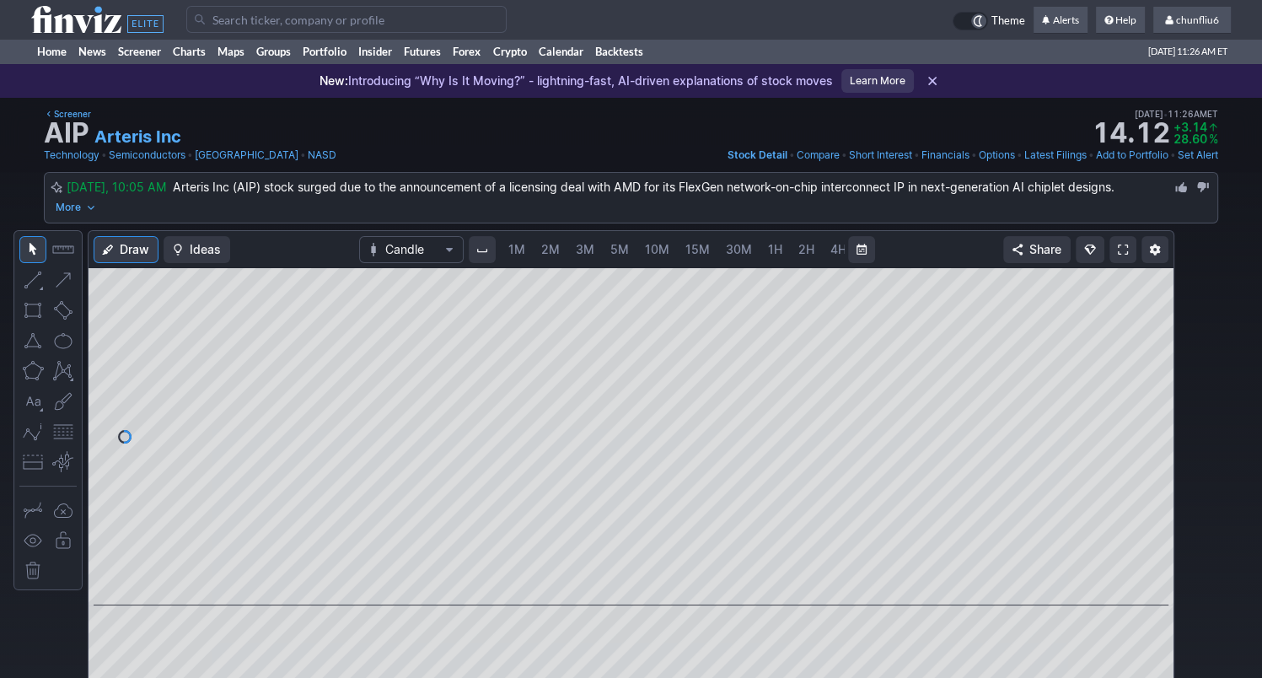
scroll to position [0, 87]
click at [551, 250] on link "10M" at bounding box center [570, 249] width 40 height 27
click at [523, 247] on link "1M" at bounding box center [517, 249] width 32 height 27
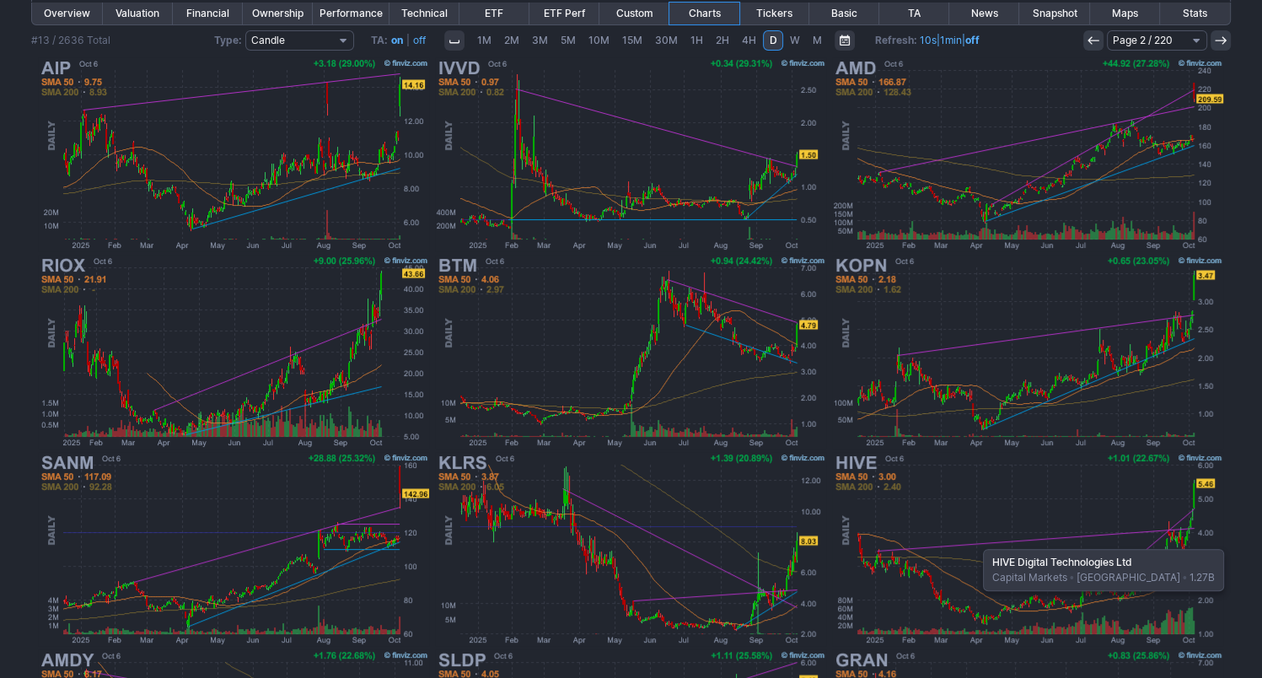
click at [974, 540] on img at bounding box center [1027, 548] width 394 height 197
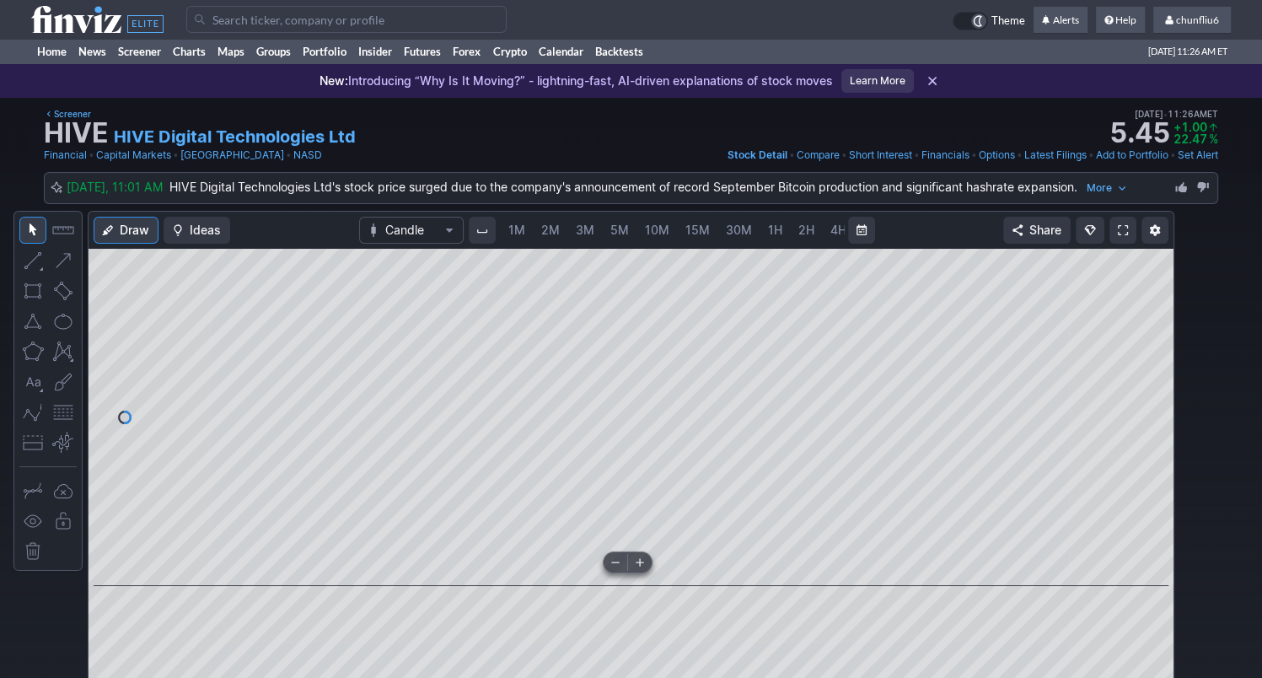
scroll to position [0, 87]
click at [517, 230] on link "5M" at bounding box center [533, 230] width 34 height 27
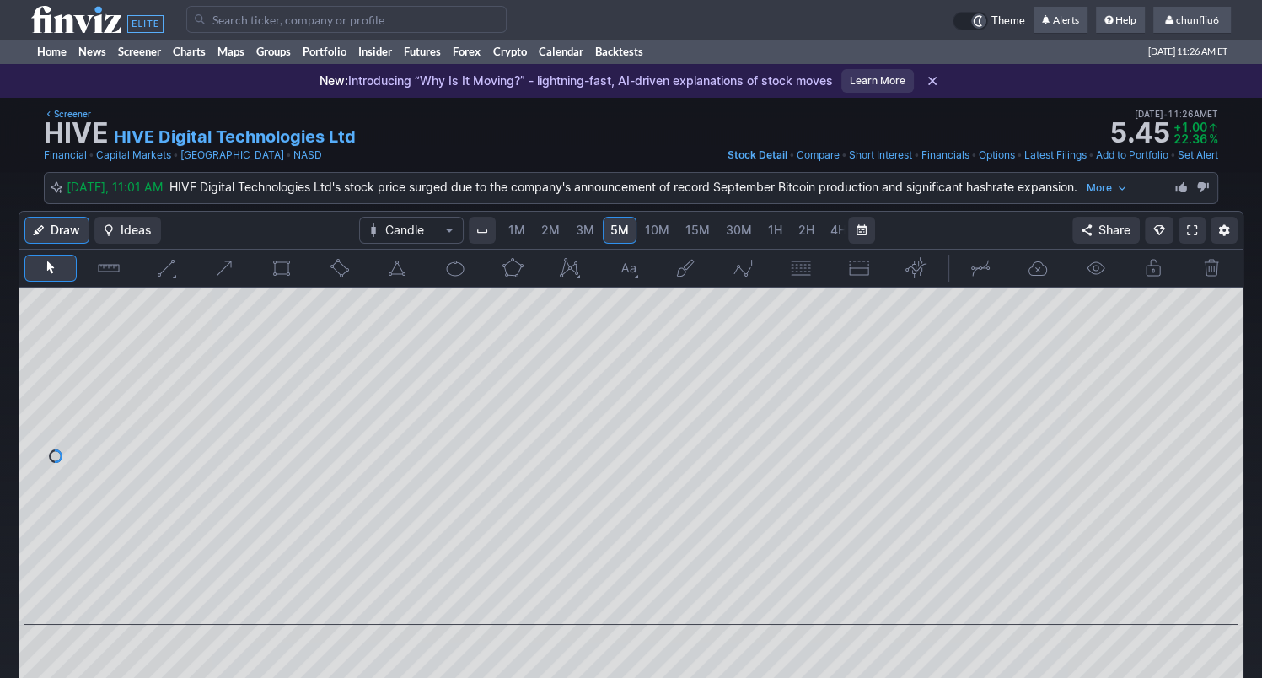
click at [501, 230] on link "1M" at bounding box center [517, 230] width 32 height 27
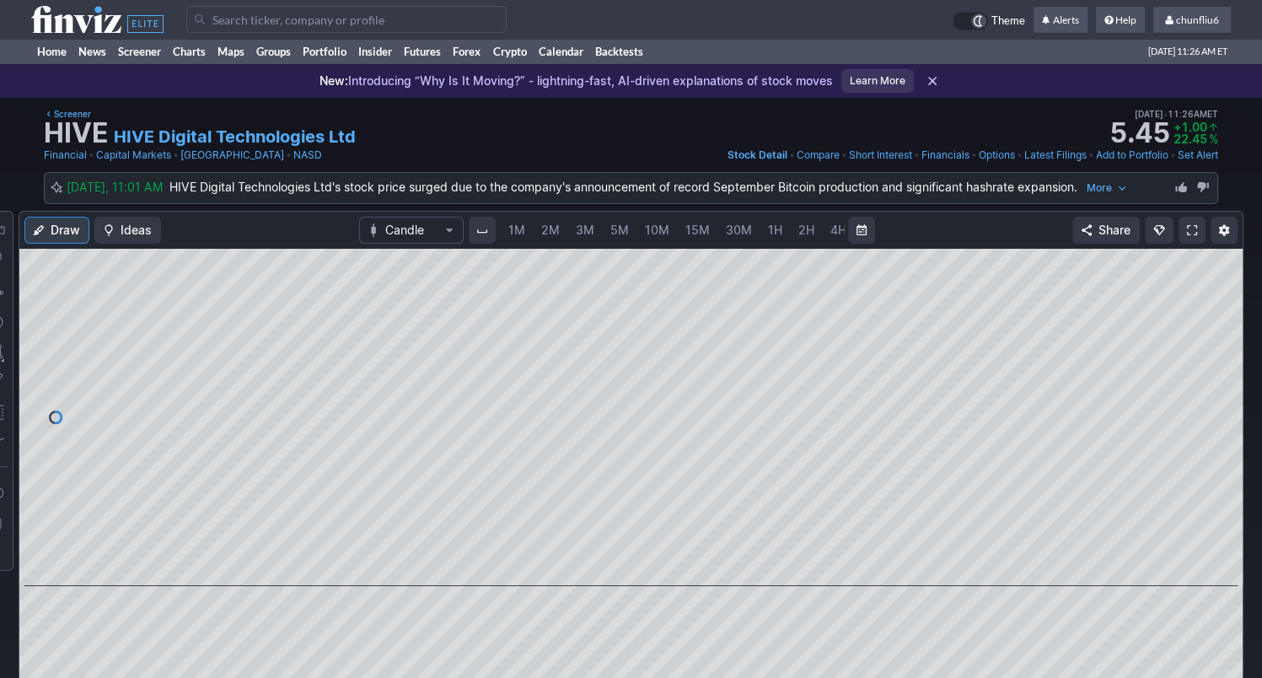
scroll to position [0, 87]
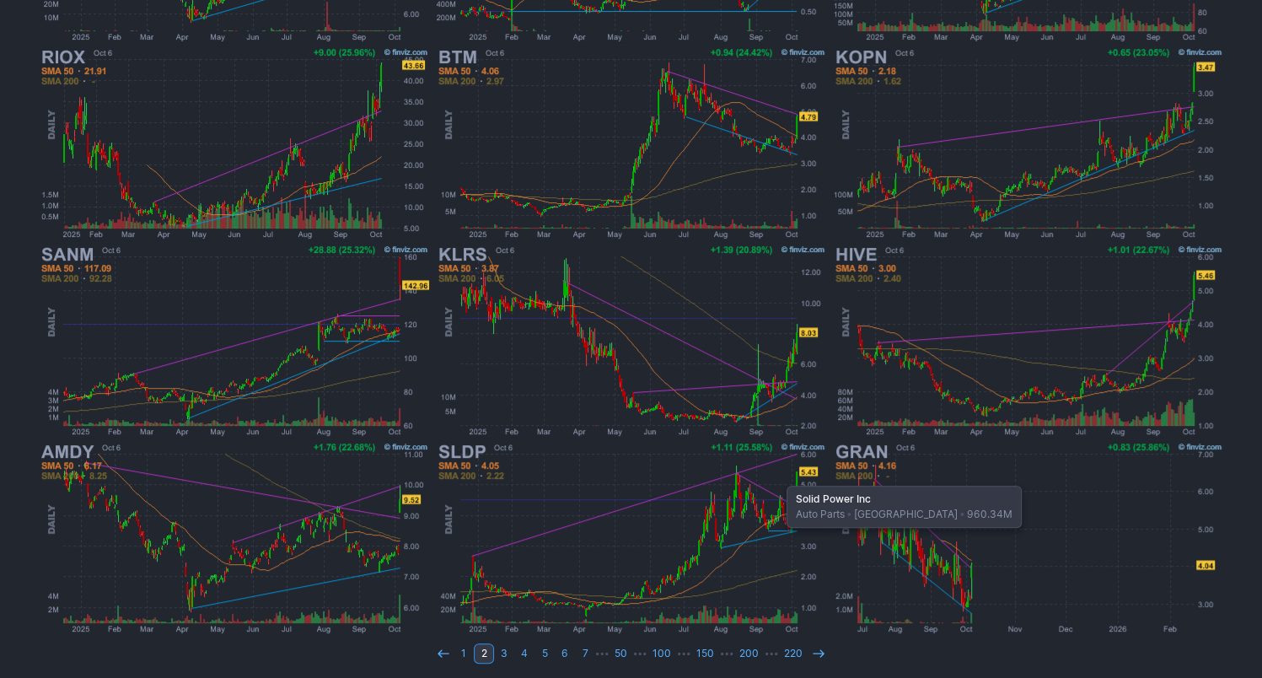
scroll to position [462, 0]
click at [813, 648] on use at bounding box center [818, 652] width 11 height 8
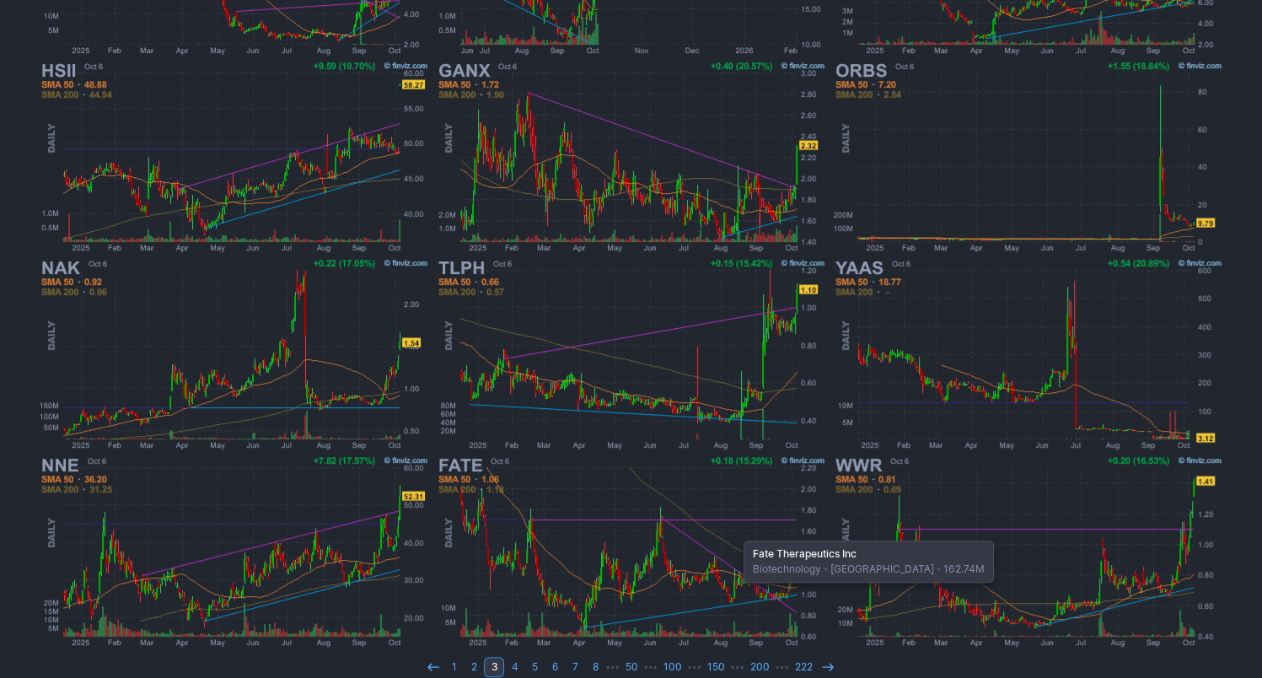
scroll to position [462, 0]
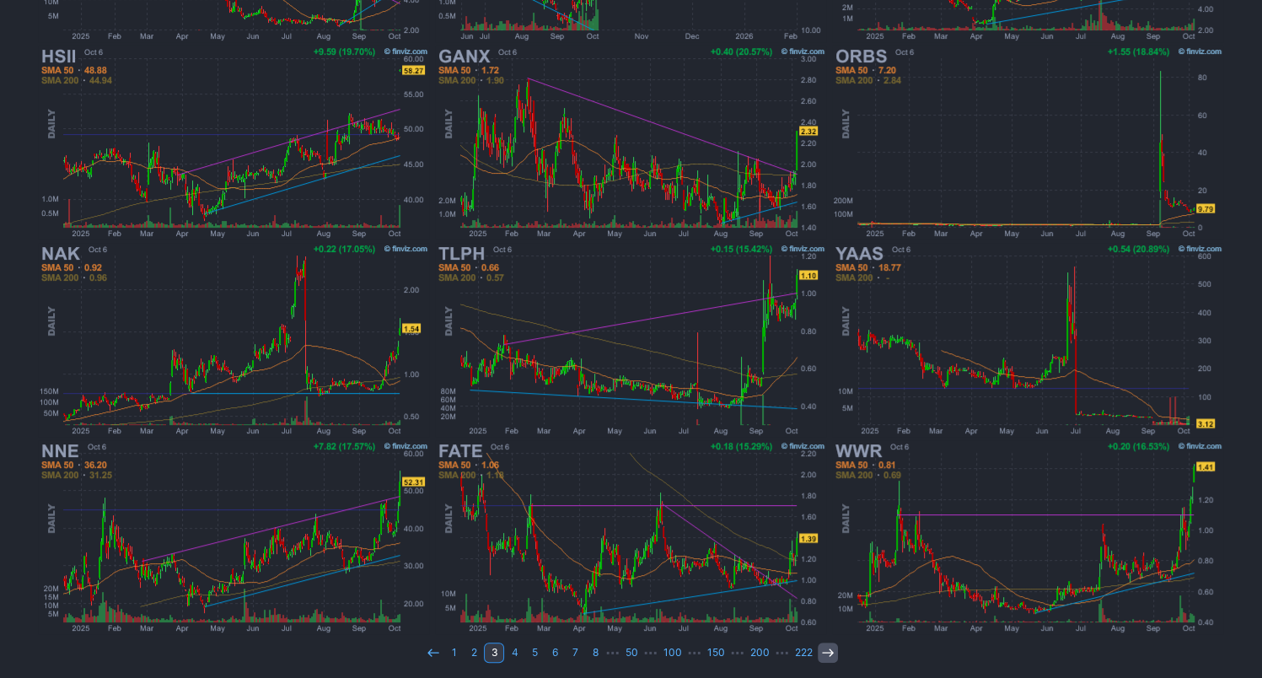
click at [818, 648] on link at bounding box center [828, 652] width 20 height 20
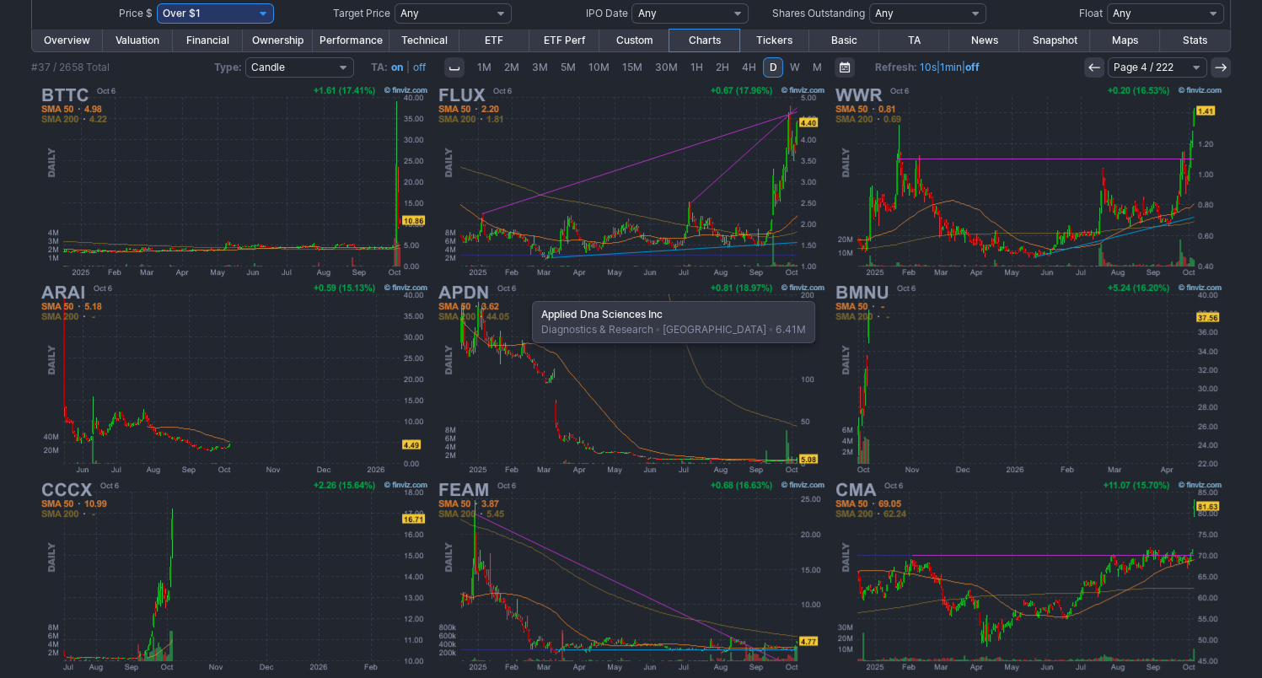
scroll to position [253, 0]
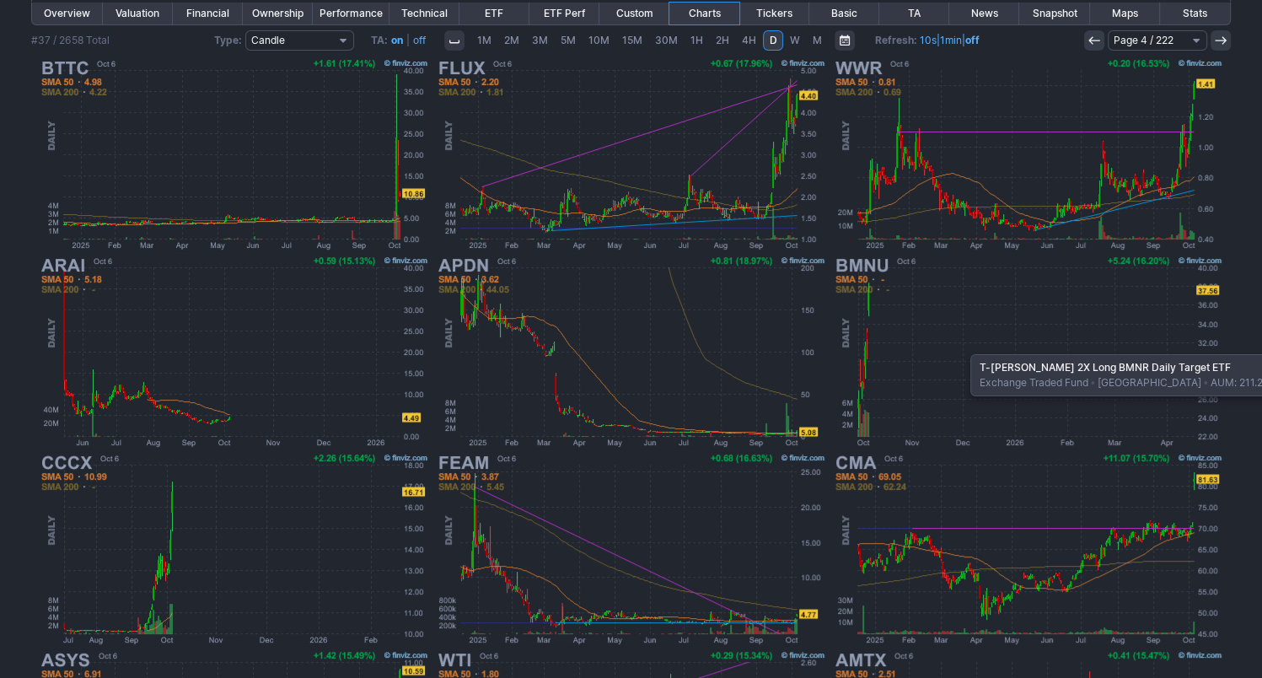
click at [962, 346] on img at bounding box center [1027, 351] width 394 height 197
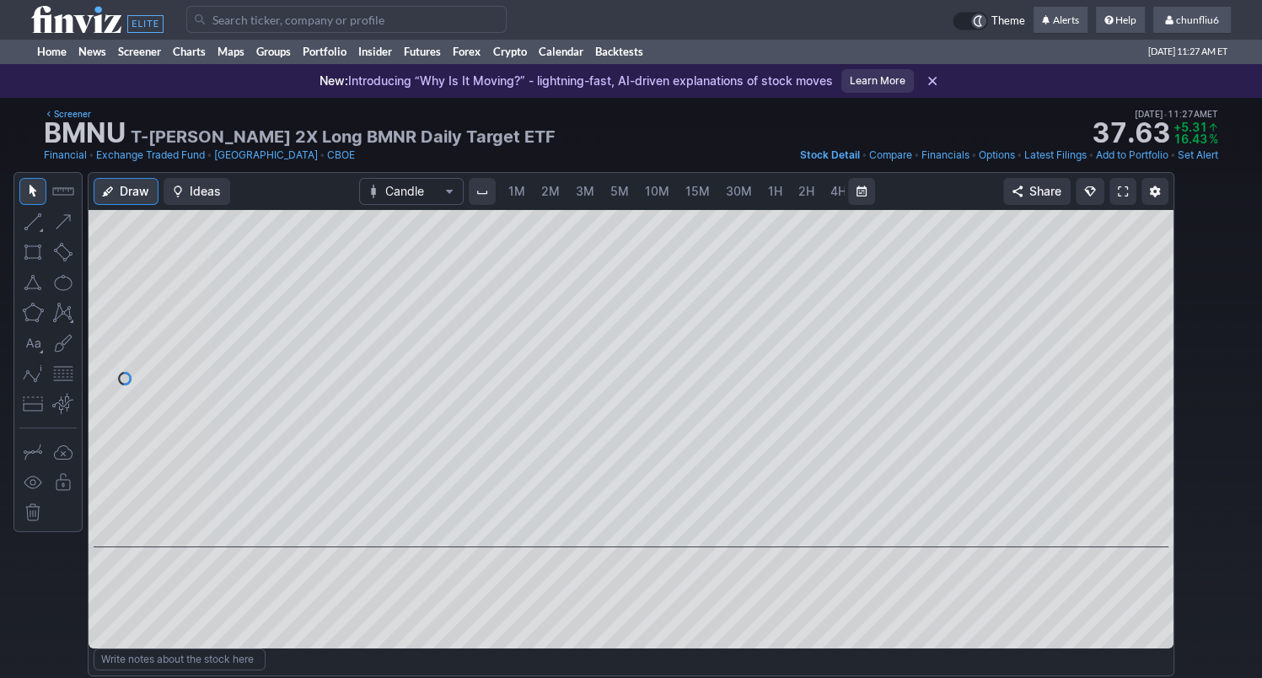
scroll to position [0, 87]
click at [303, 20] on input "Search" at bounding box center [346, 19] width 320 height 27
click at [1123, 195] on span at bounding box center [1123, 191] width 10 height 13
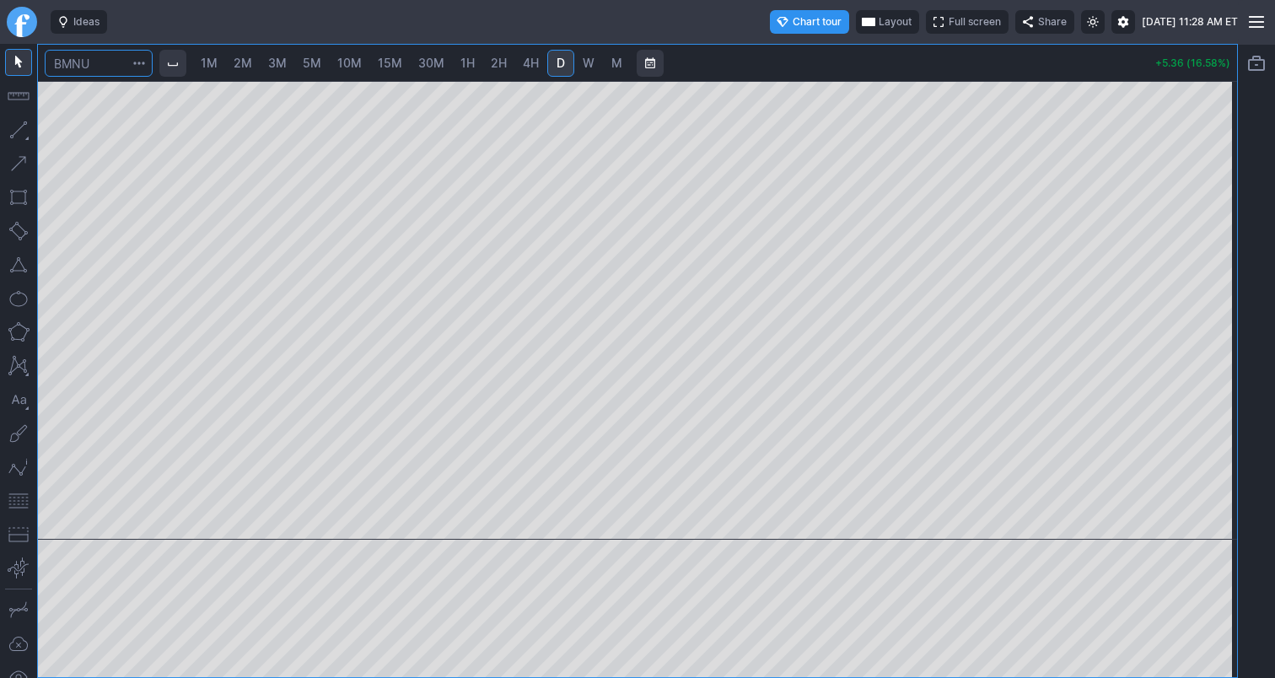
click at [125, 58] on input "Search" at bounding box center [99, 63] width 108 height 27
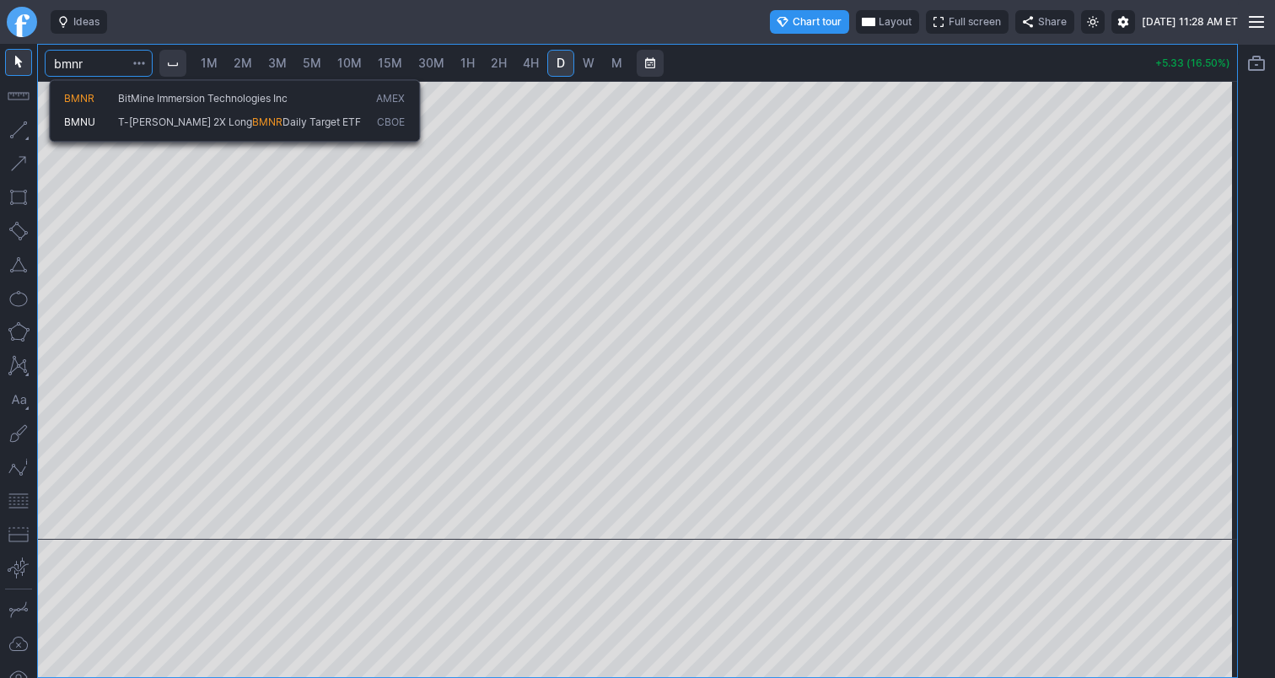
type input "bmnr"
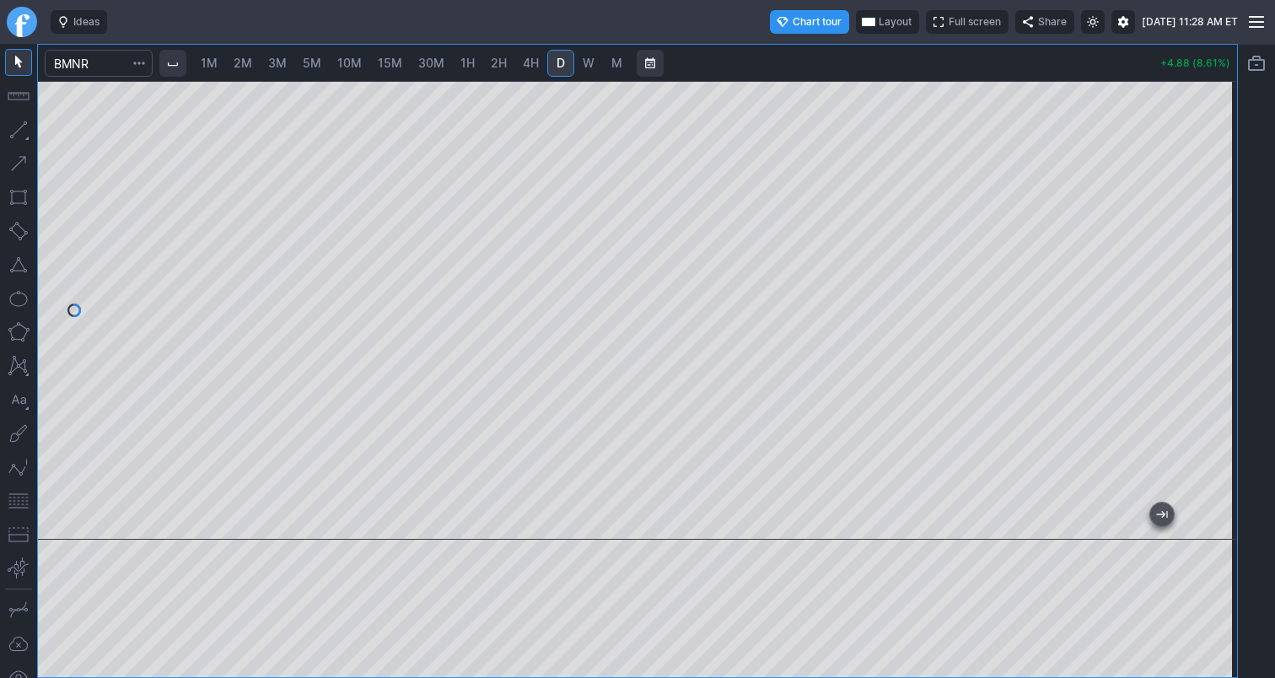
click at [213, 67] on span "1M" at bounding box center [209, 63] width 17 height 14
drag, startPoint x: 1210, startPoint y: 239, endPoint x: 1212, endPoint y: 276, distance: 37.1
click at [1212, 276] on div at bounding box center [1218, 306] width 35 height 416
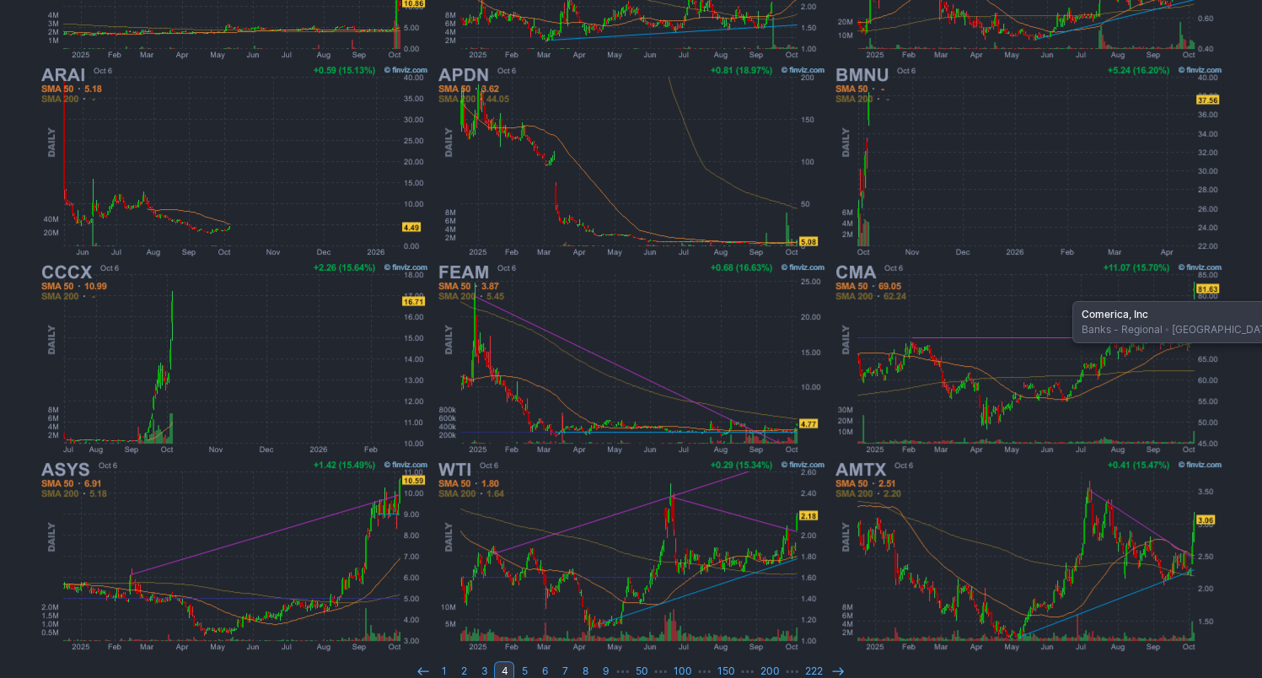
scroll to position [462, 0]
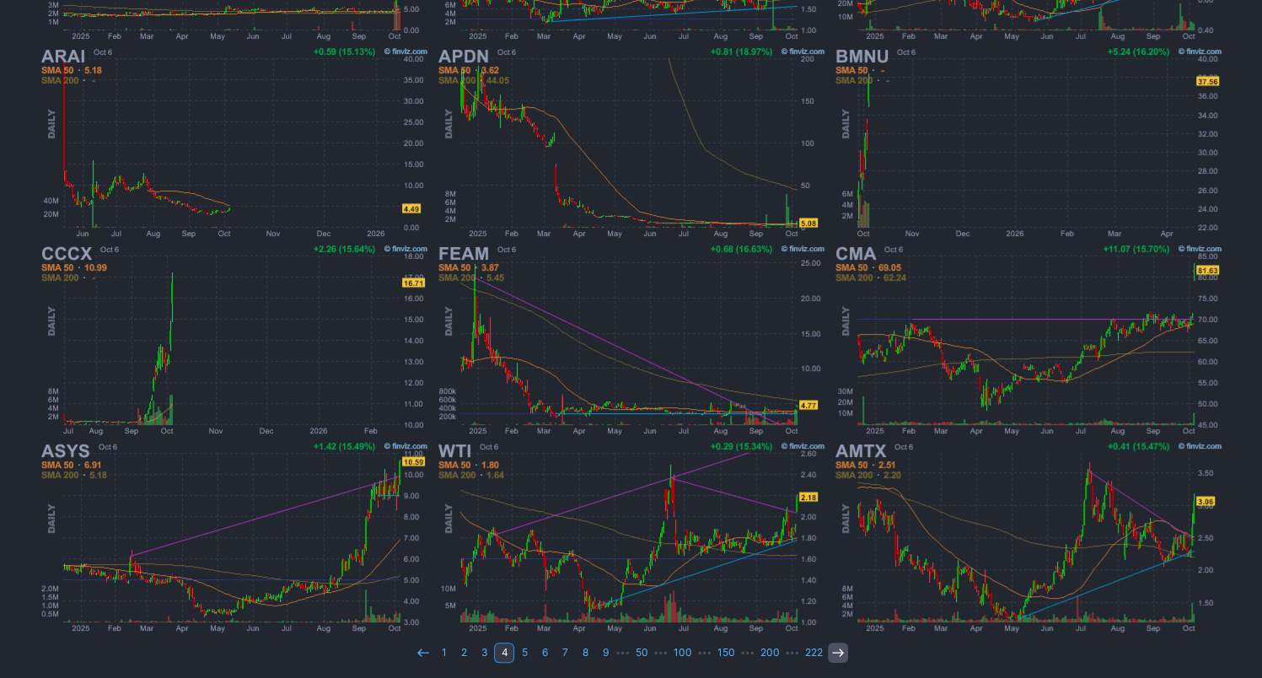
click at [834, 654] on icon at bounding box center [837, 652] width 13 height 13
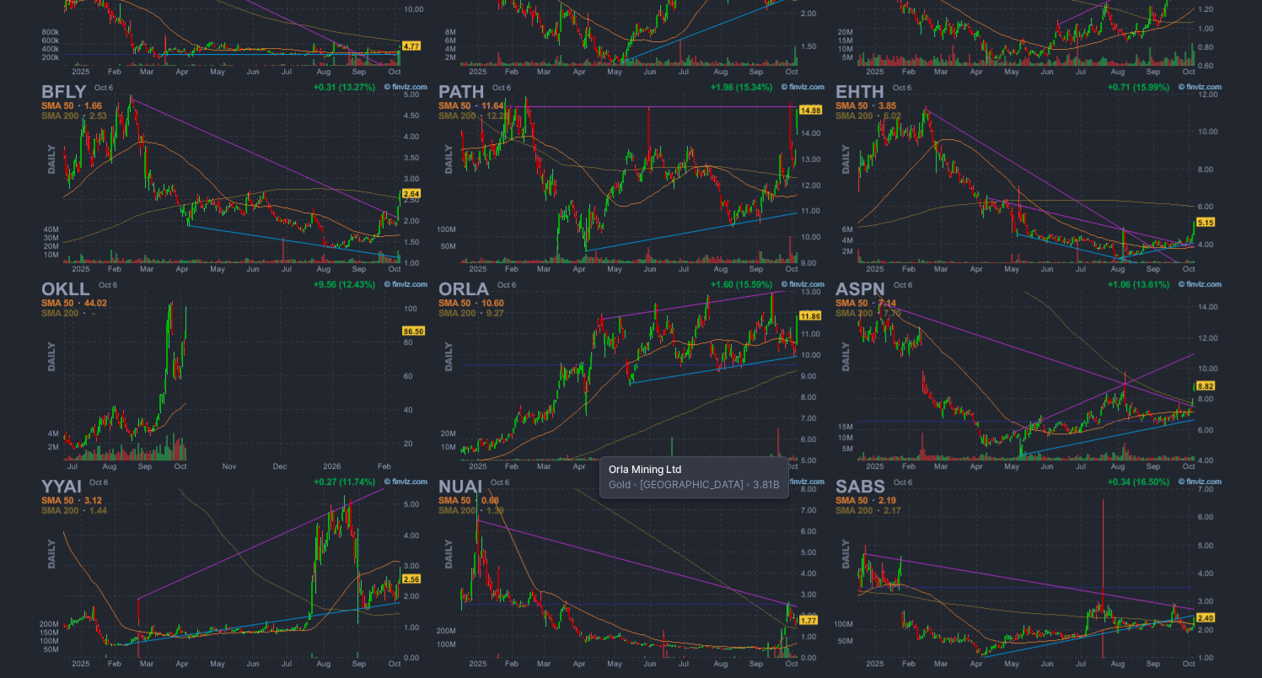
scroll to position [462, 0]
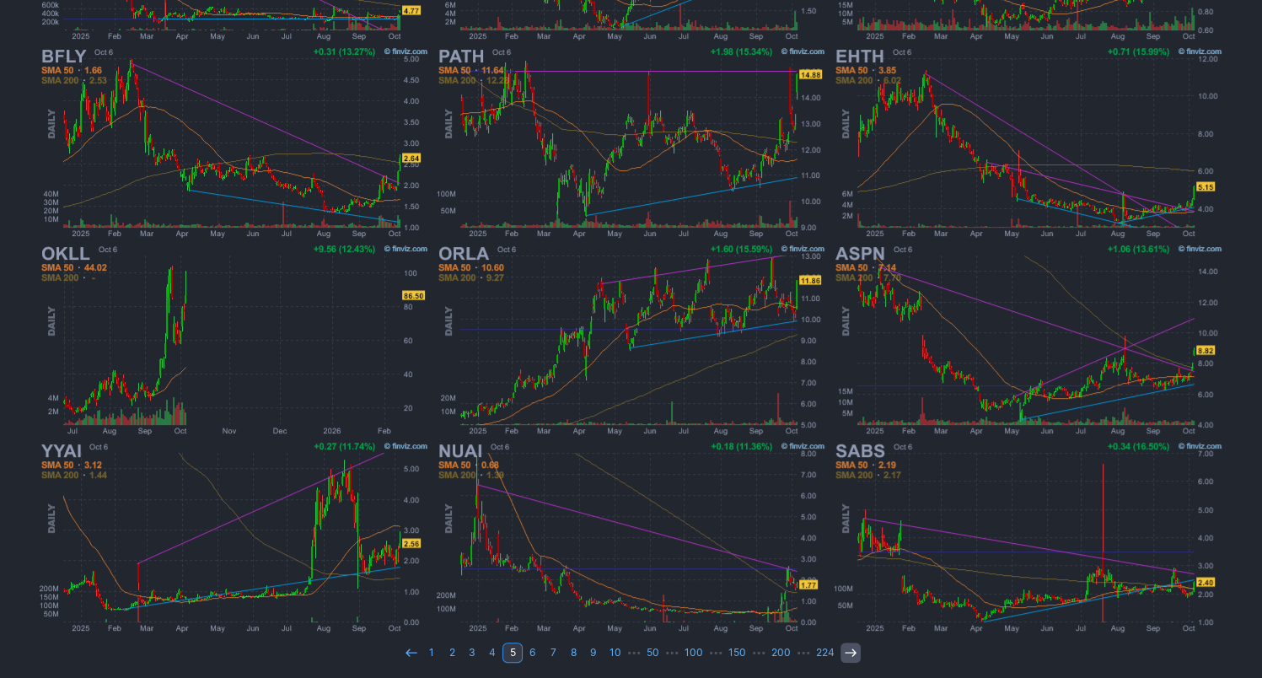
click at [846, 653] on icon at bounding box center [850, 652] width 13 height 13
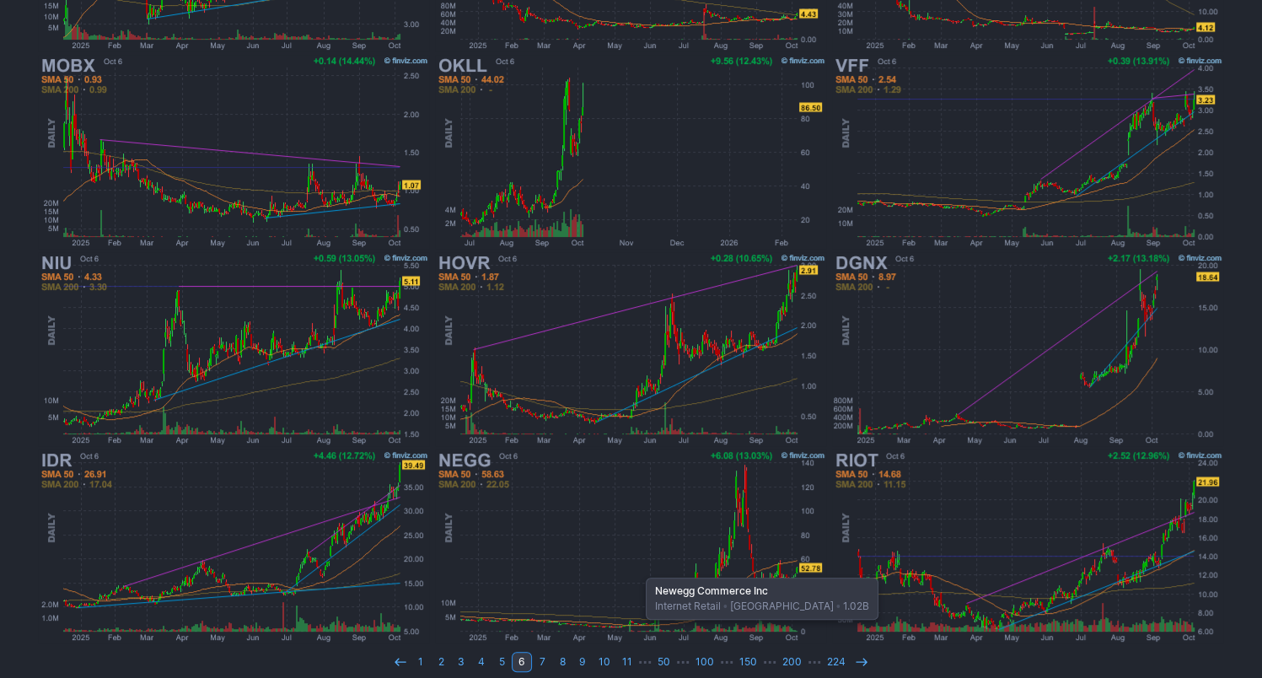
scroll to position [462, 0]
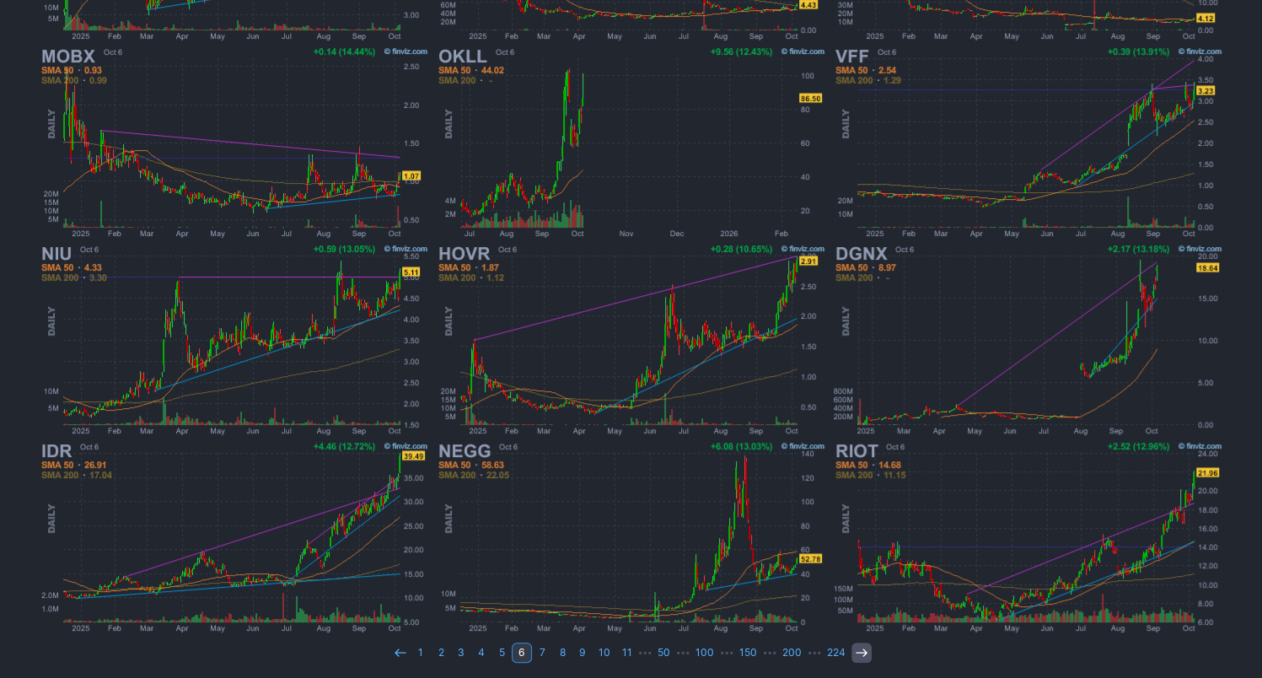
click at [856, 646] on icon at bounding box center [861, 652] width 13 height 13
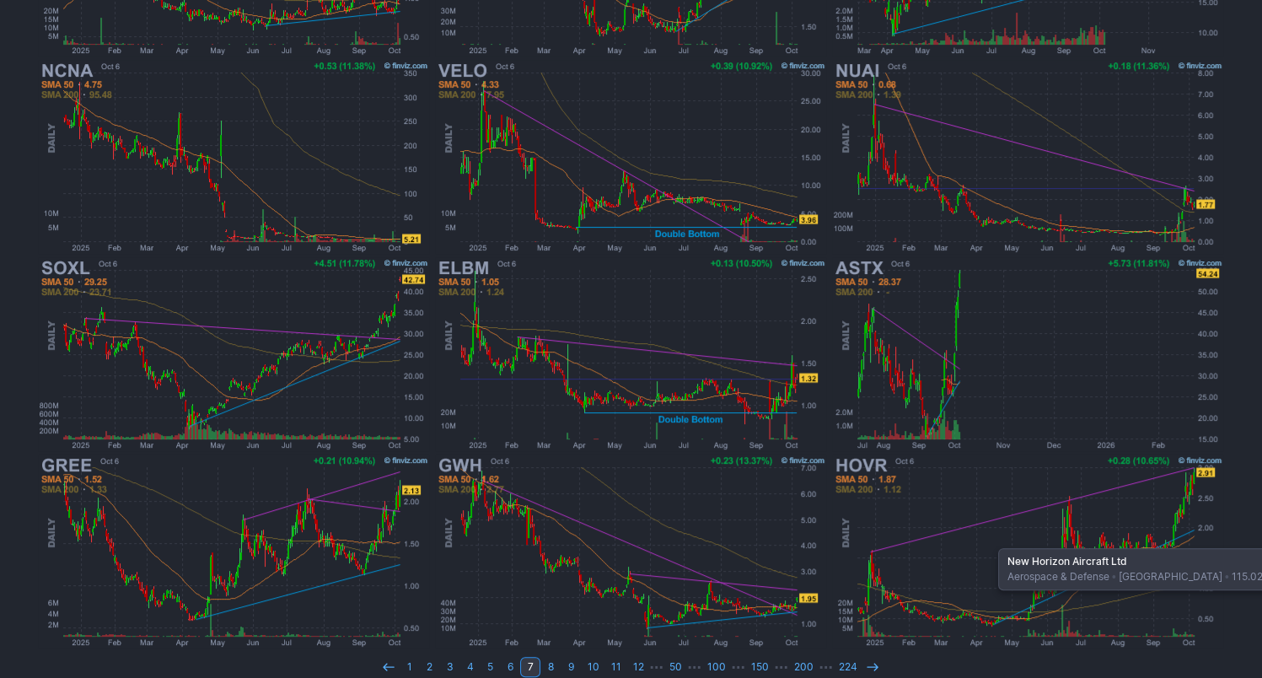
scroll to position [462, 0]
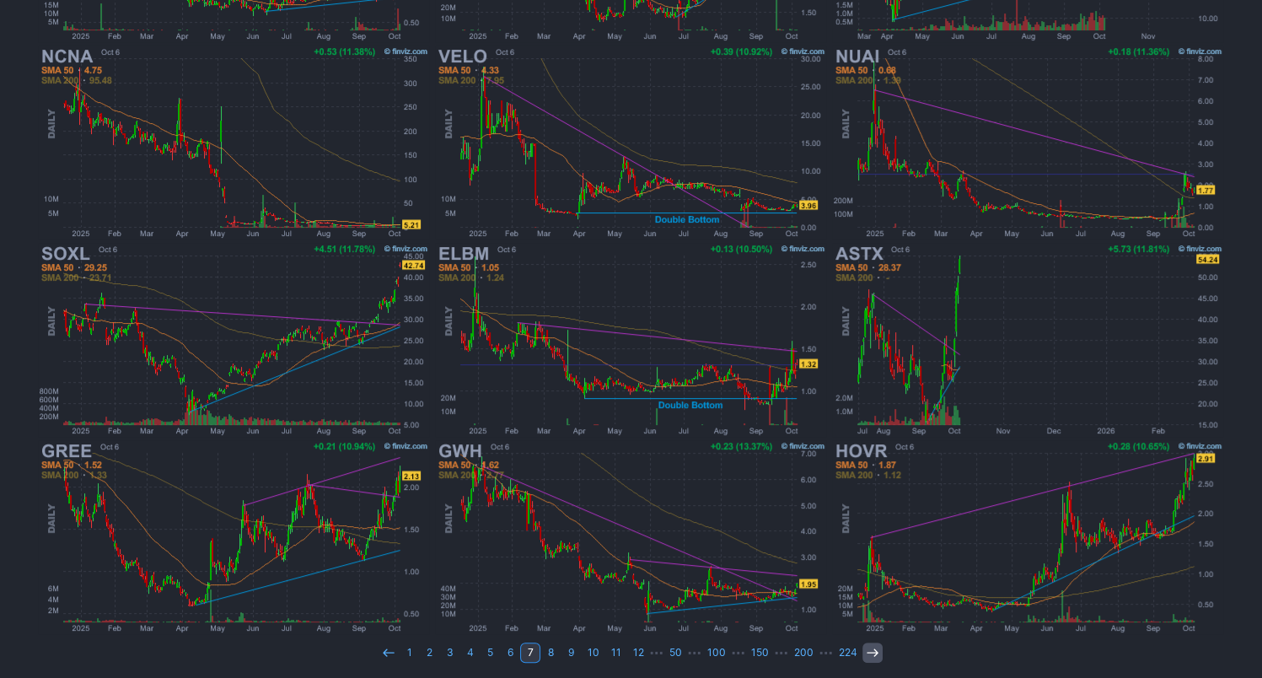
click at [870, 647] on icon at bounding box center [872, 652] width 13 height 13
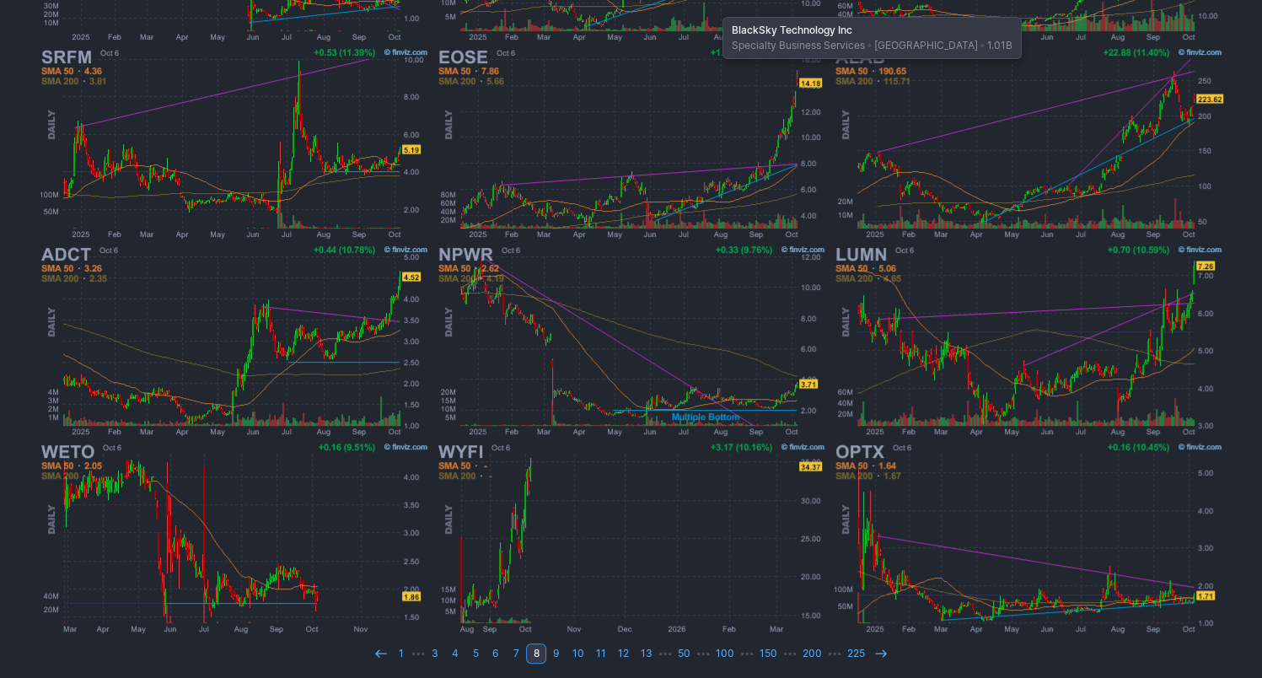
scroll to position [462, 0]
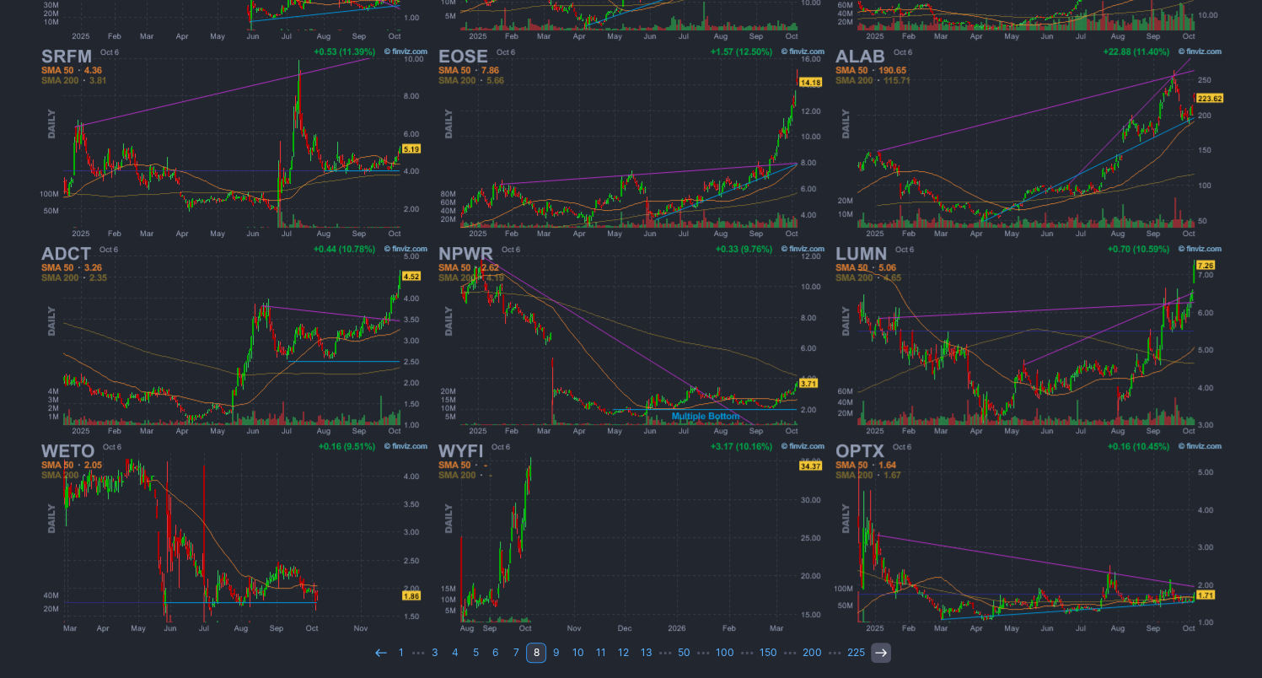
click at [883, 651] on link at bounding box center [881, 652] width 20 height 20
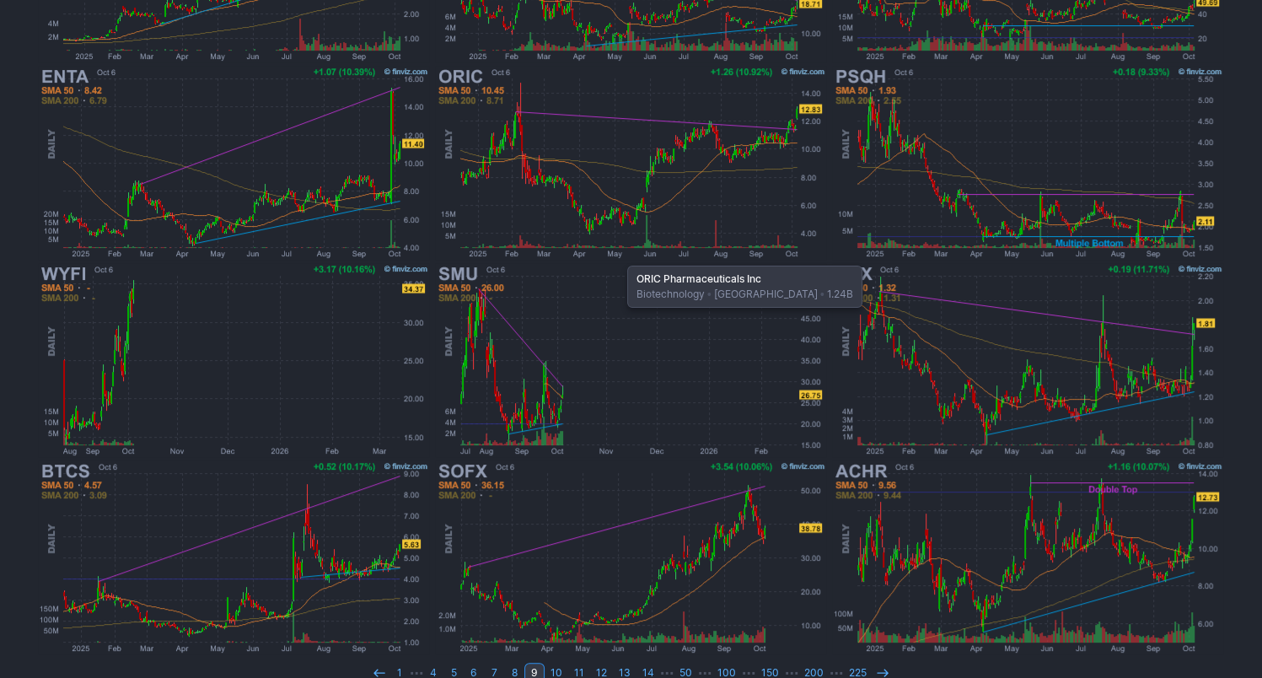
scroll to position [462, 0]
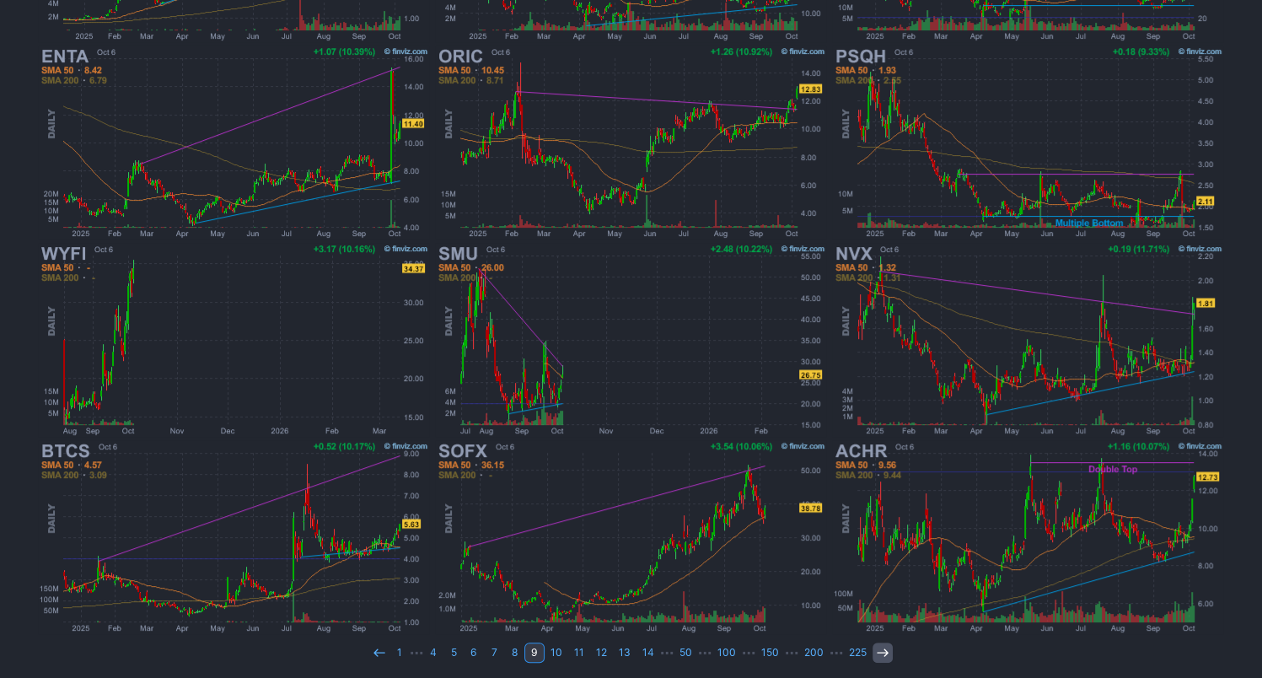
click at [876, 655] on icon at bounding box center [882, 652] width 13 height 13
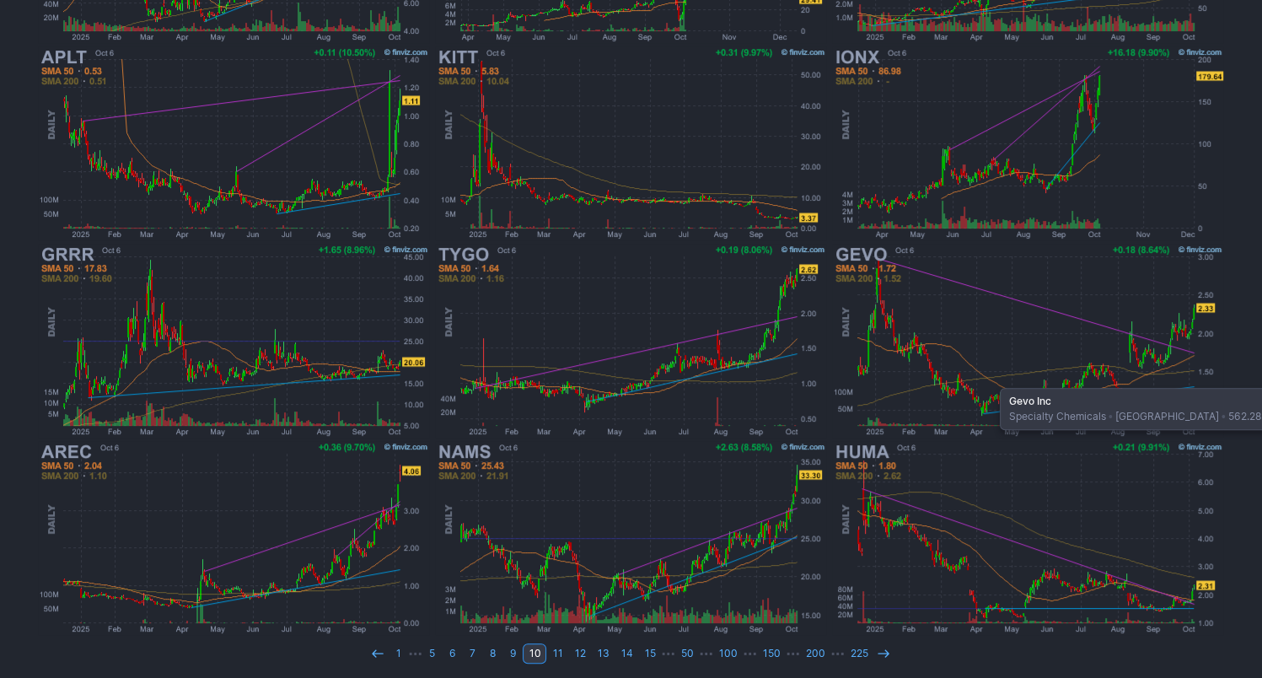
scroll to position [462, 0]
click at [877, 652] on icon at bounding box center [883, 652] width 13 height 13
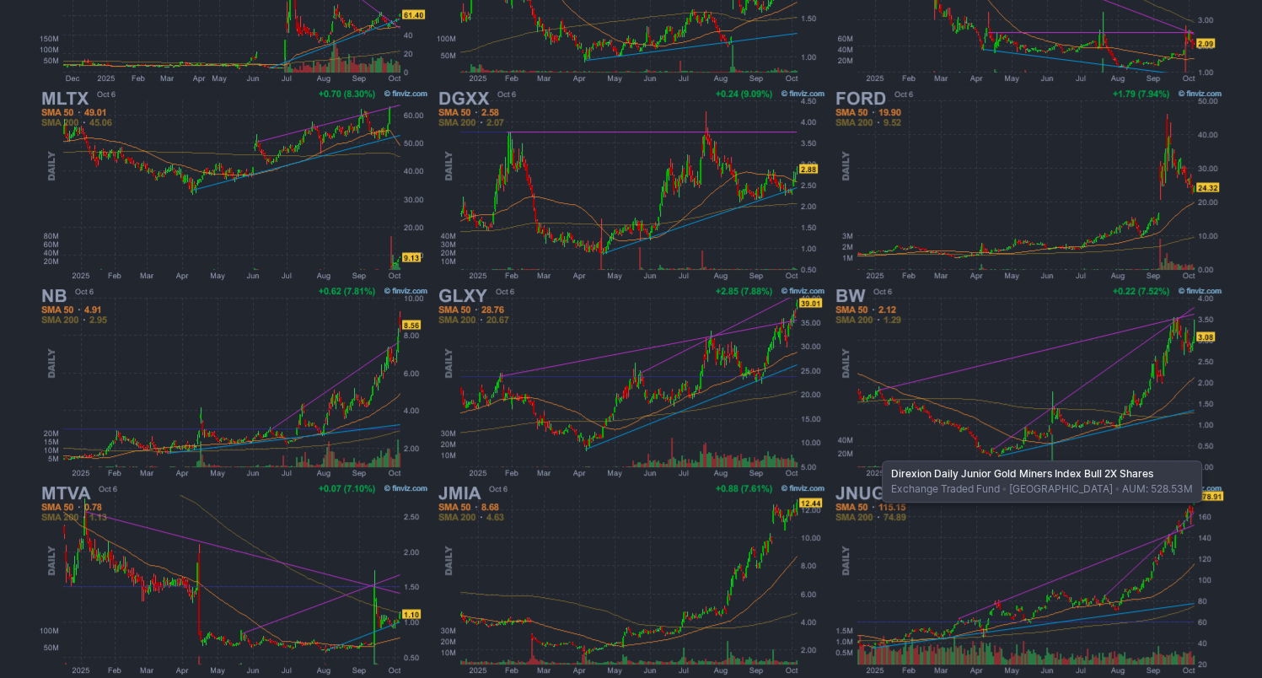
scroll to position [462, 0]
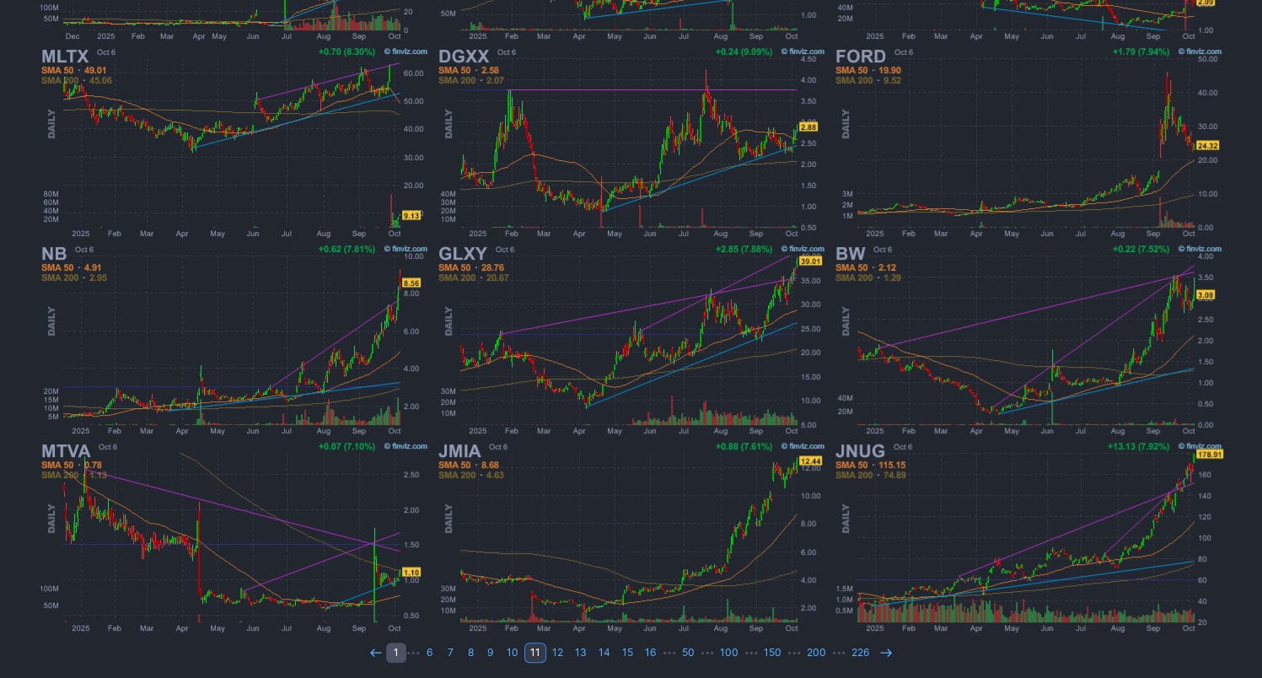
click at [405, 652] on link "1" at bounding box center [396, 652] width 20 height 20
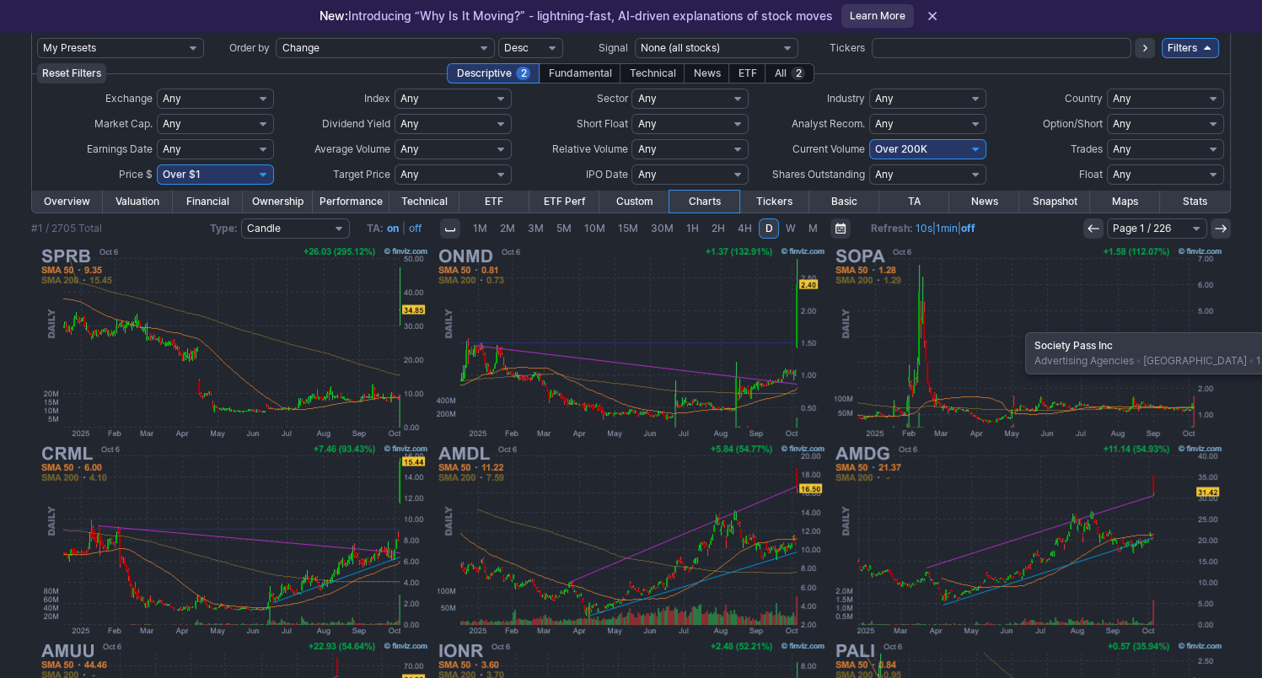
scroll to position [84, 0]
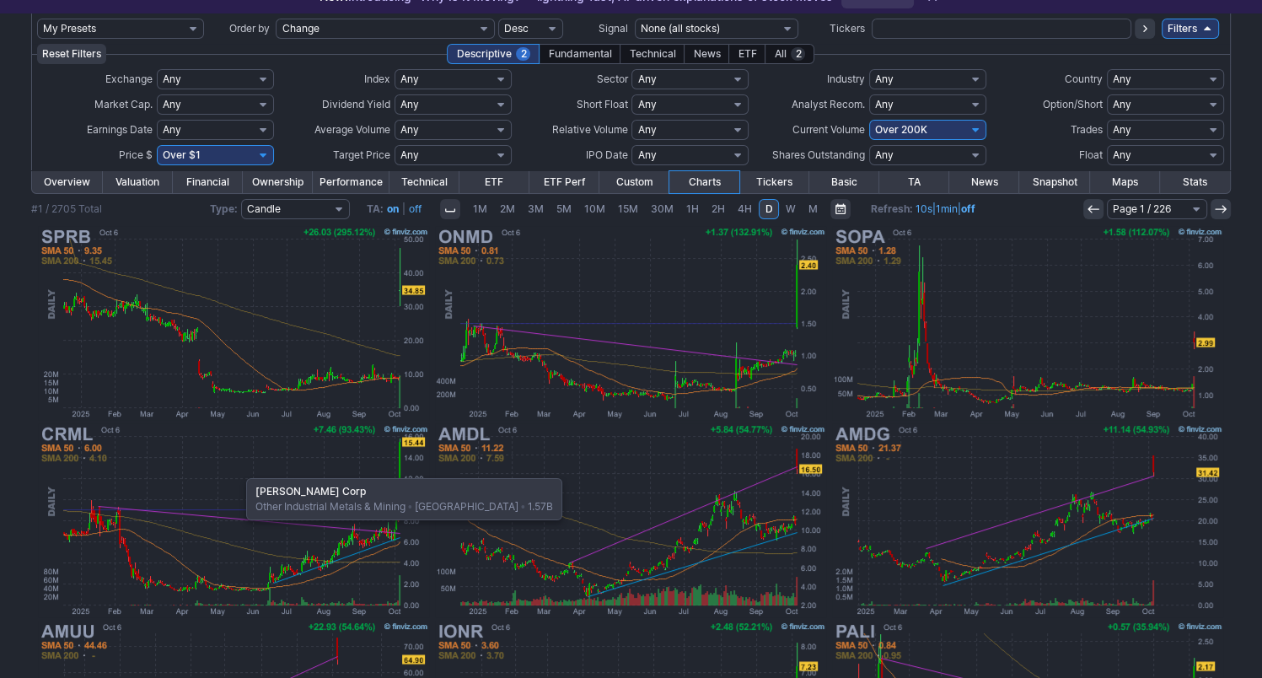
click at [238, 470] on img at bounding box center [233, 519] width 394 height 197
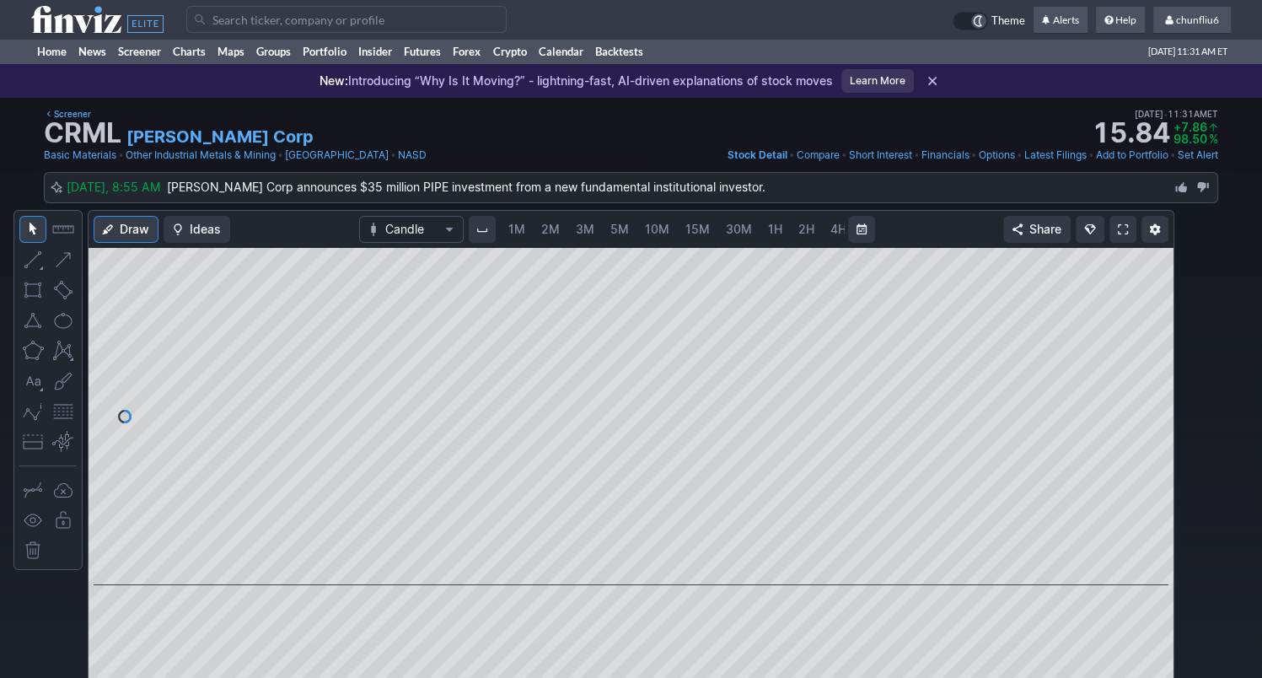
scroll to position [0, 87]
click at [501, 227] on span "3M" at bounding box center [498, 229] width 19 height 14
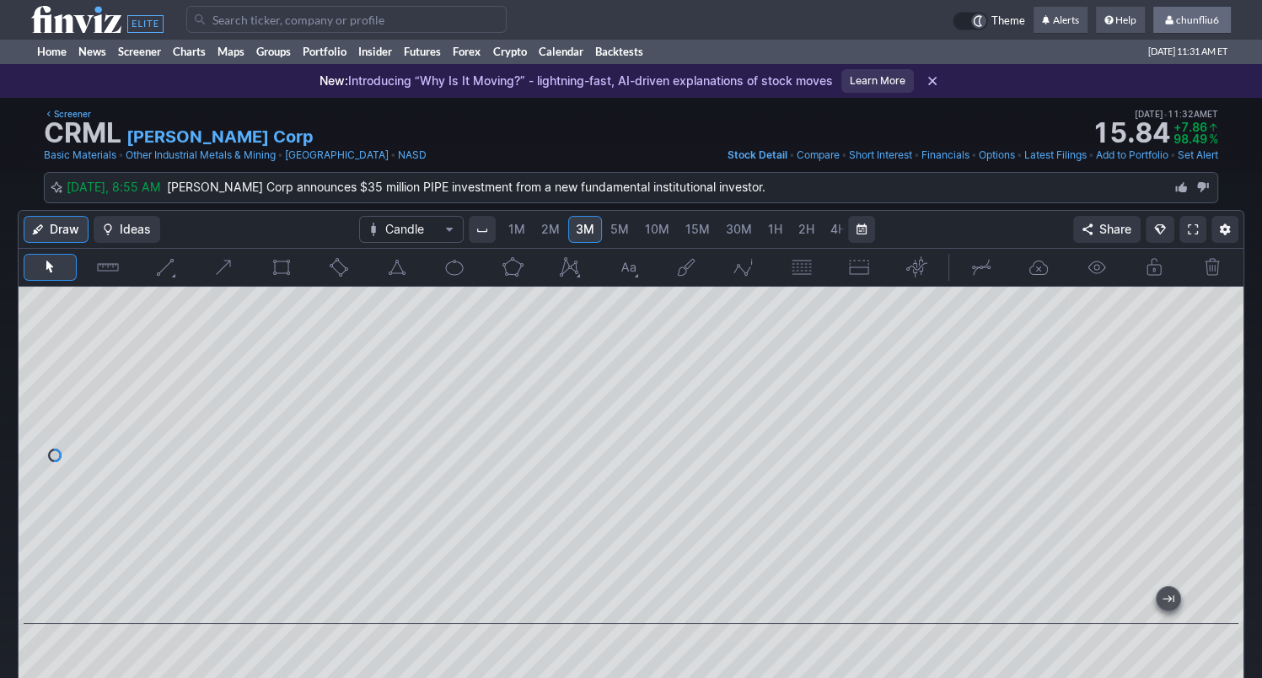
click at [1194, 20] on span "chunfliu6" at bounding box center [1197, 19] width 43 height 13
click at [1162, 126] on link "Sign Out" at bounding box center [1183, 124] width 94 height 27
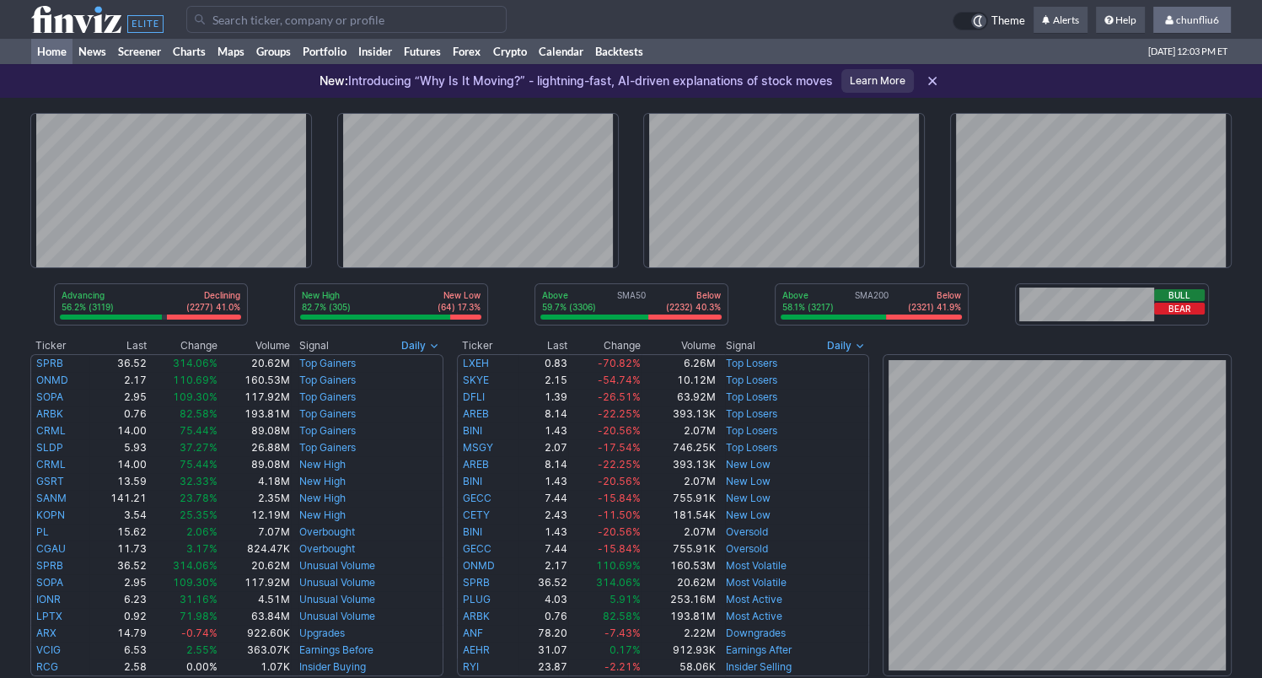
click at [1177, 17] on span "chunfliu6" at bounding box center [1197, 19] width 43 height 13
click at [1160, 122] on link "Sign Out" at bounding box center [1183, 124] width 94 height 27
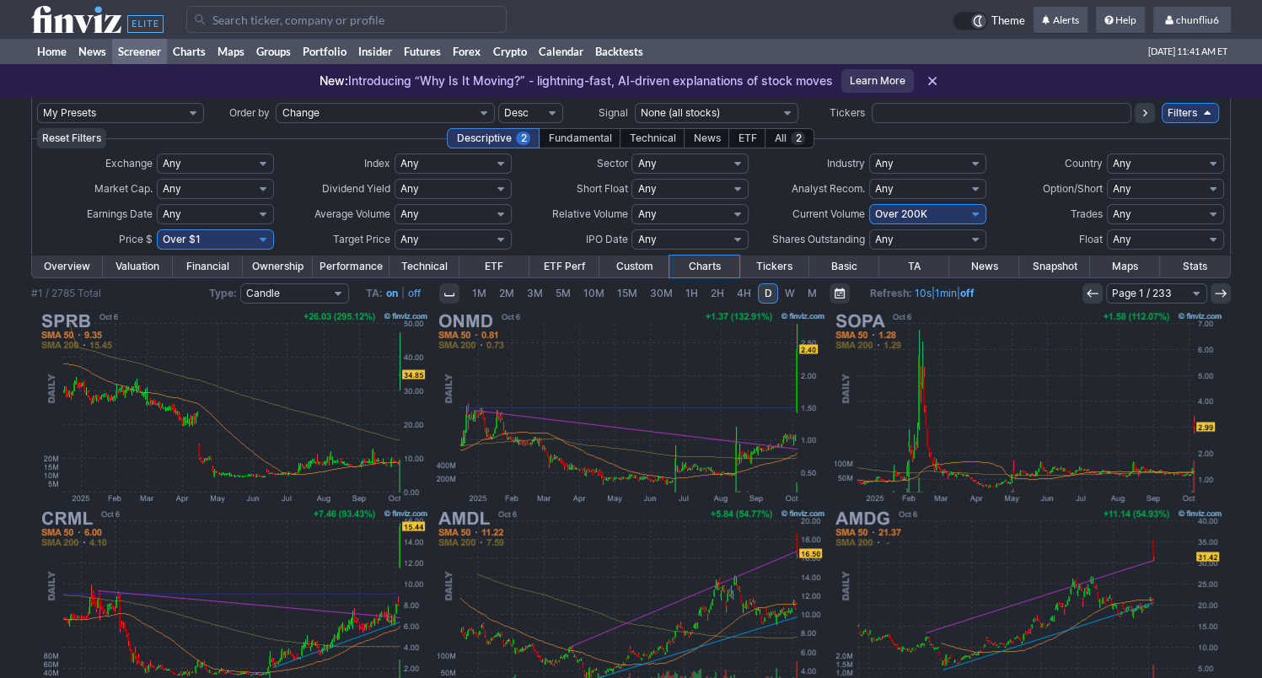
click at [307, 22] on input "Search" at bounding box center [346, 19] width 320 height 27
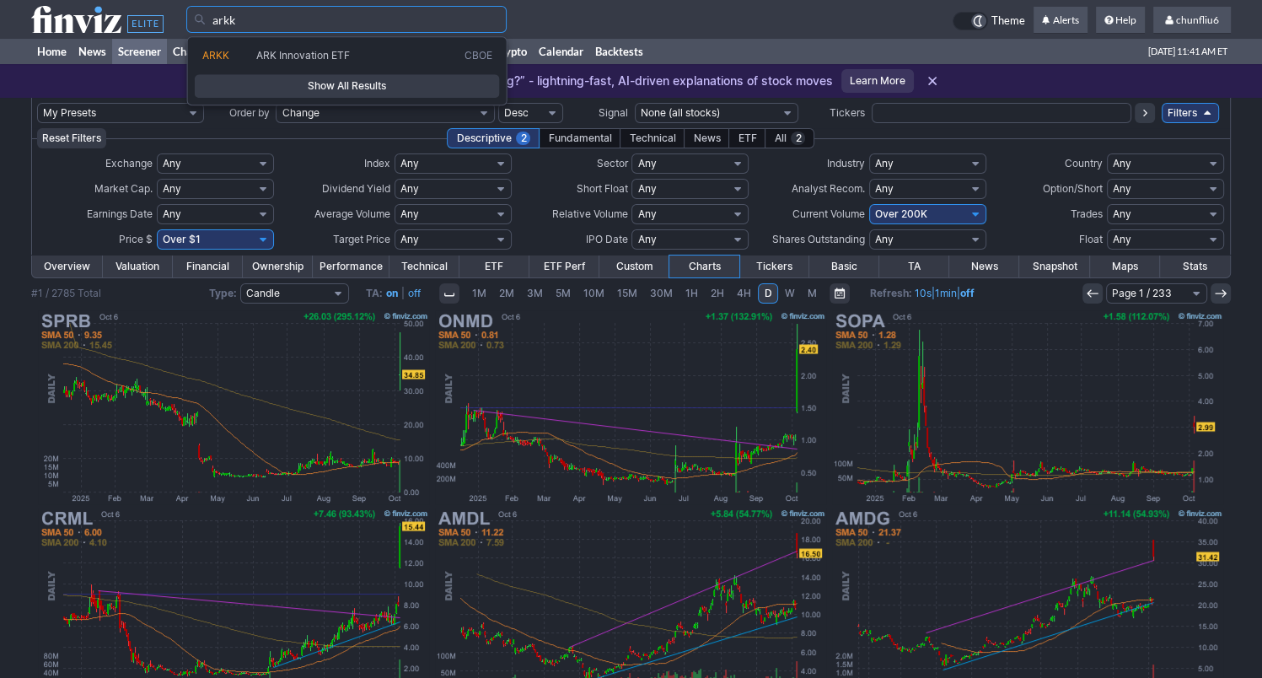
type input "arkk"
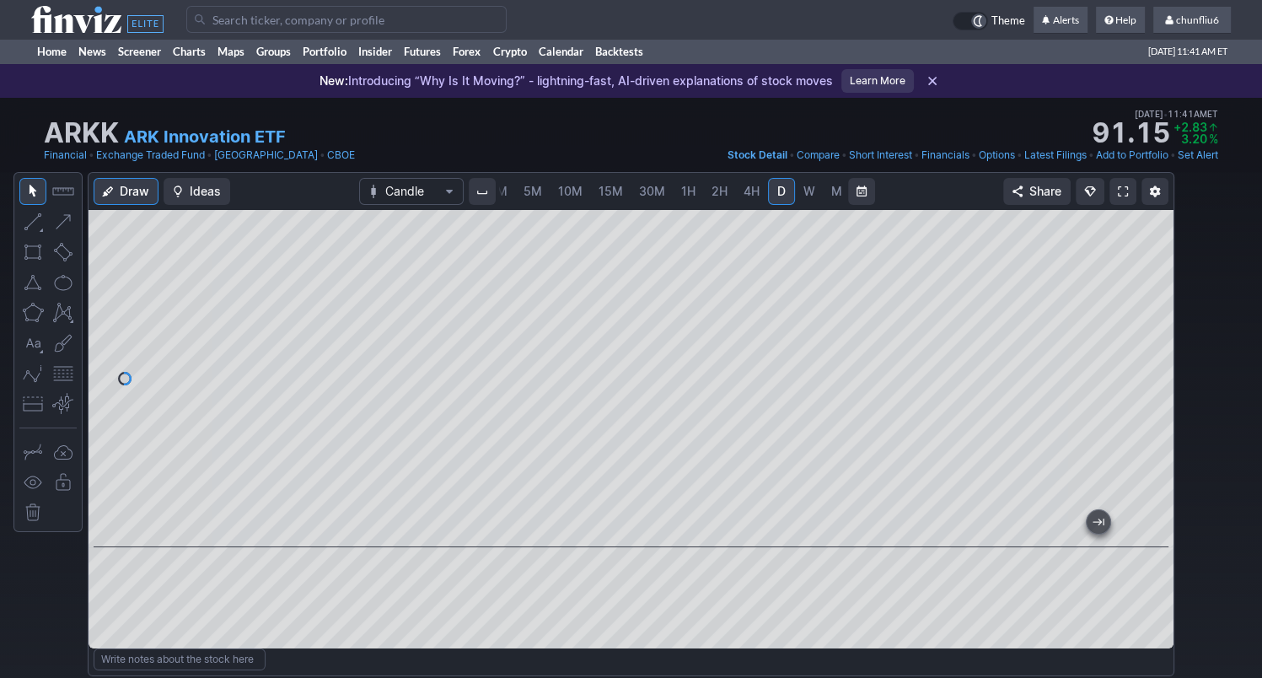
scroll to position [84, 0]
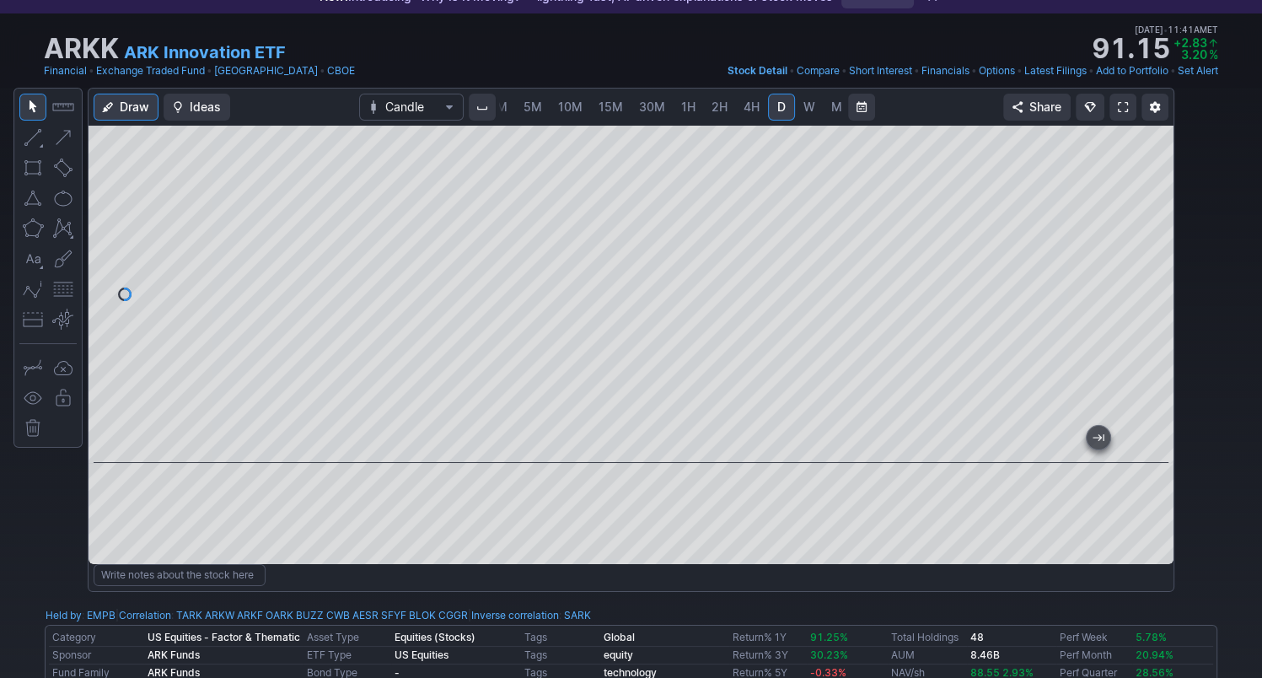
click at [1128, 105] on link at bounding box center [1122, 107] width 27 height 27
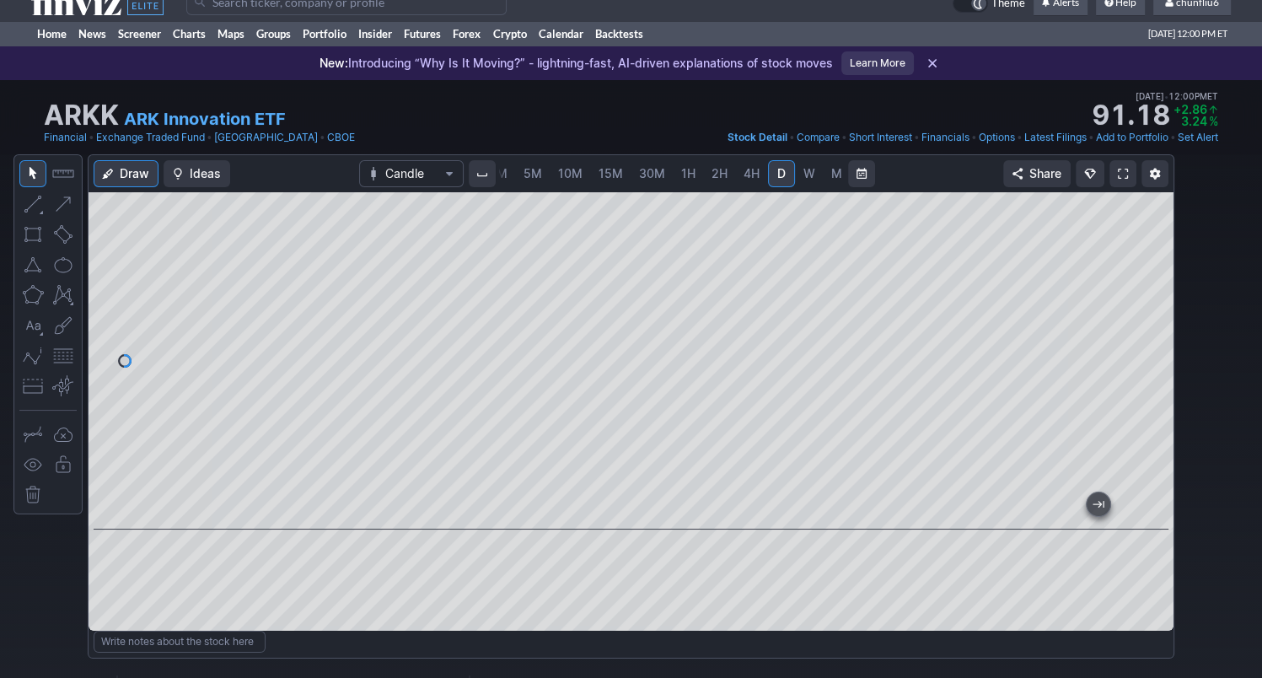
scroll to position [0, 0]
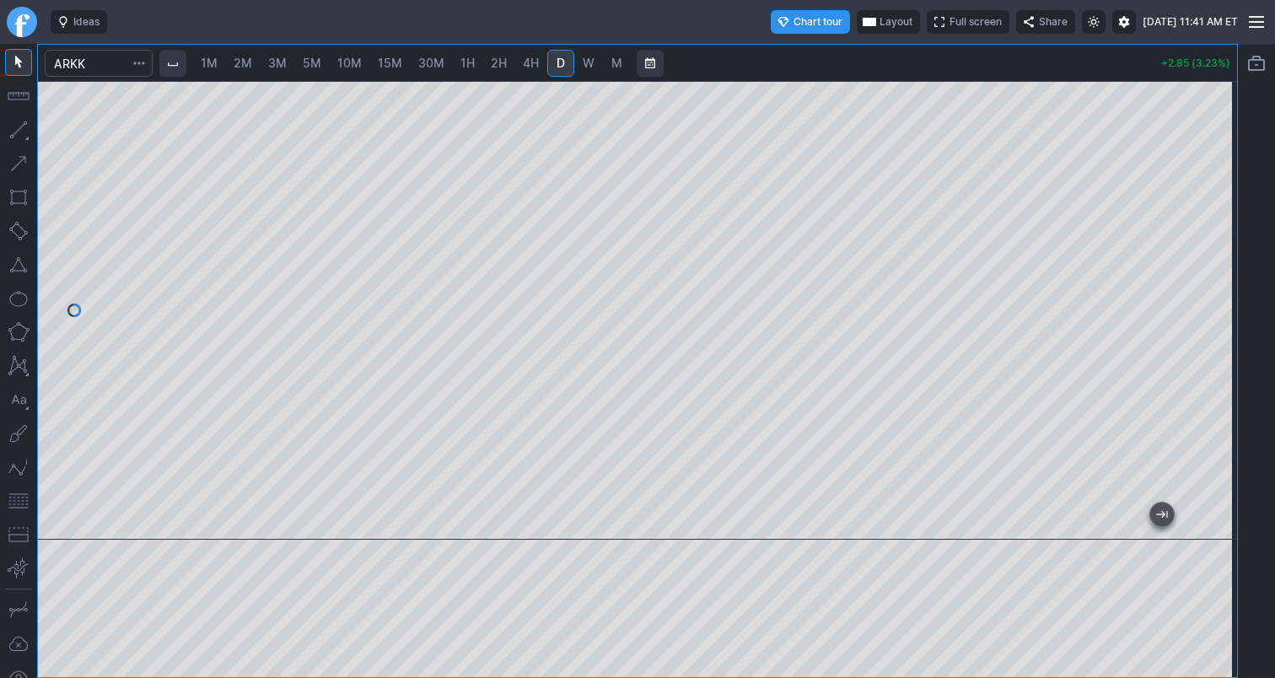
drag, startPoint x: 1207, startPoint y: 180, endPoint x: 1201, endPoint y: 207, distance: 27.6
click at [1205, 204] on div at bounding box center [1218, 306] width 35 height 416
drag, startPoint x: 22, startPoint y: 506, endPoint x: 35, endPoint y: 493, distance: 18.5
click at [23, 503] on button "button" at bounding box center [18, 500] width 27 height 27
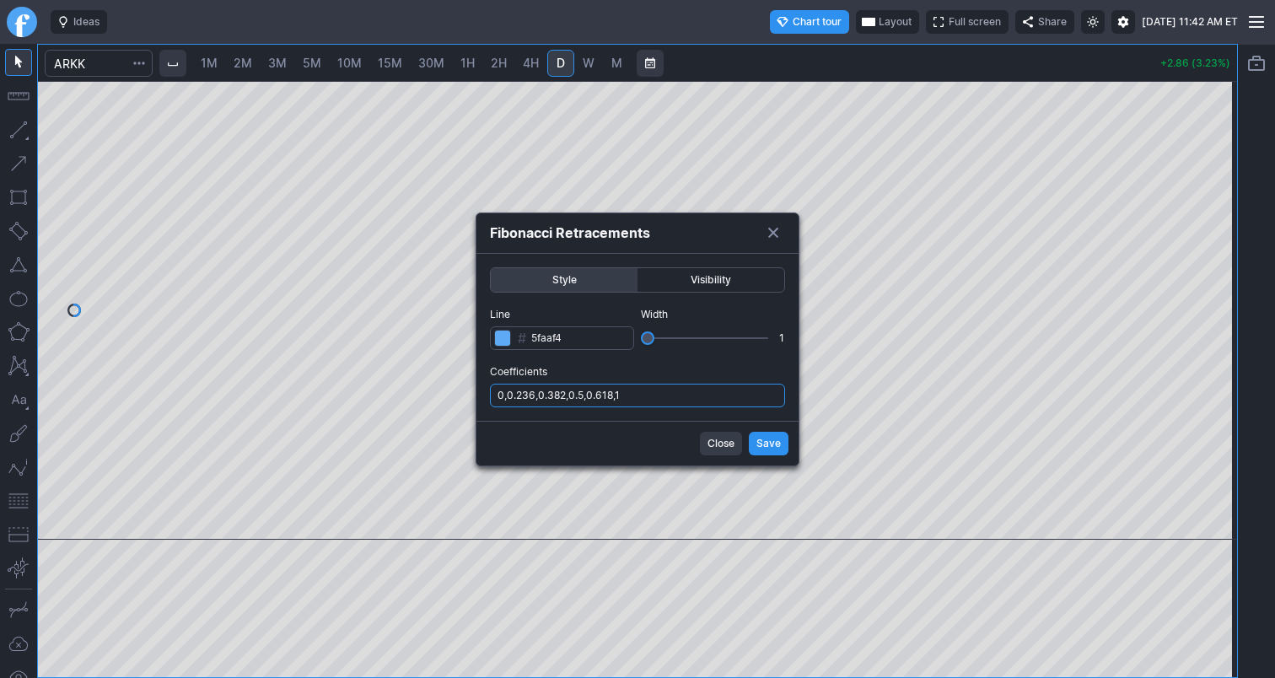
click at [679, 400] on input "0,0.236,0.382,0.5,0.618,1" at bounding box center [637, 396] width 295 height 24
type input "0,0.236,0.382,0.5,0.618,1,.786"
click at [762, 446] on span "Save" at bounding box center [768, 443] width 24 height 17
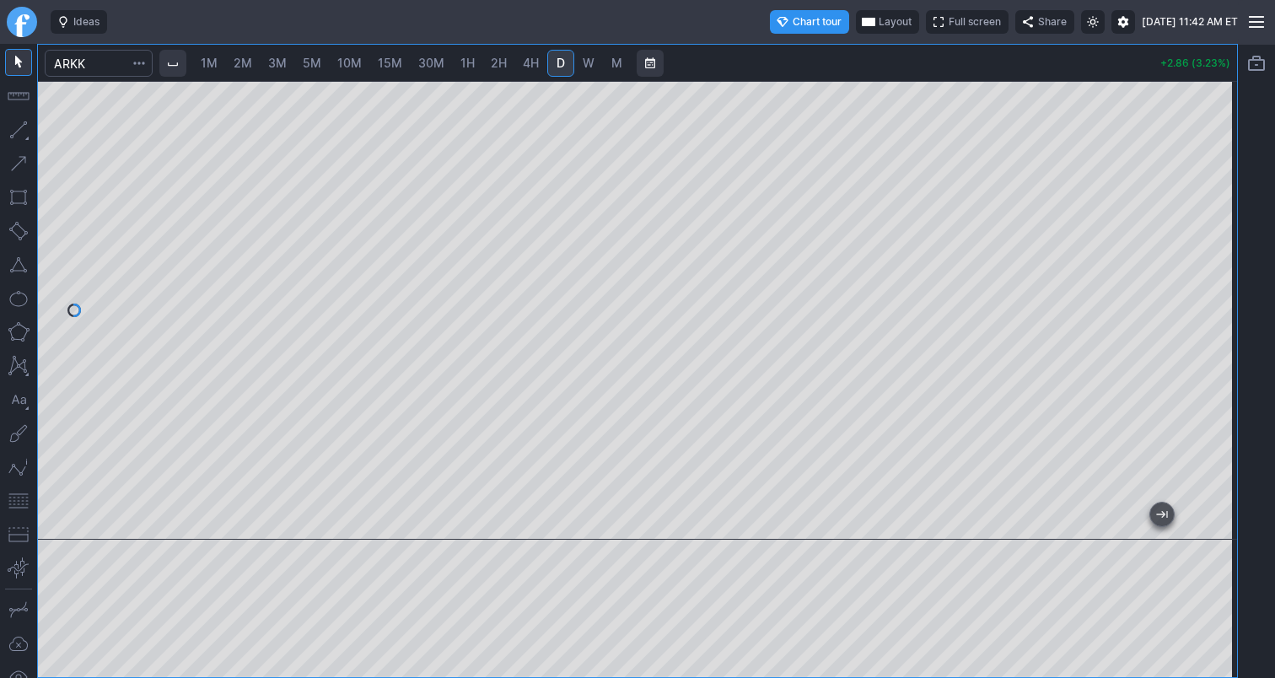
drag, startPoint x: 1220, startPoint y: 278, endPoint x: 1200, endPoint y: 361, distance: 84.9
click at [1210, 358] on div at bounding box center [1218, 306] width 35 height 416
click at [19, 500] on button "button" at bounding box center [18, 500] width 27 height 27
drag, startPoint x: 1216, startPoint y: 197, endPoint x: 1205, endPoint y: 233, distance: 37.9
click at [1212, 238] on div at bounding box center [1218, 306] width 35 height 416
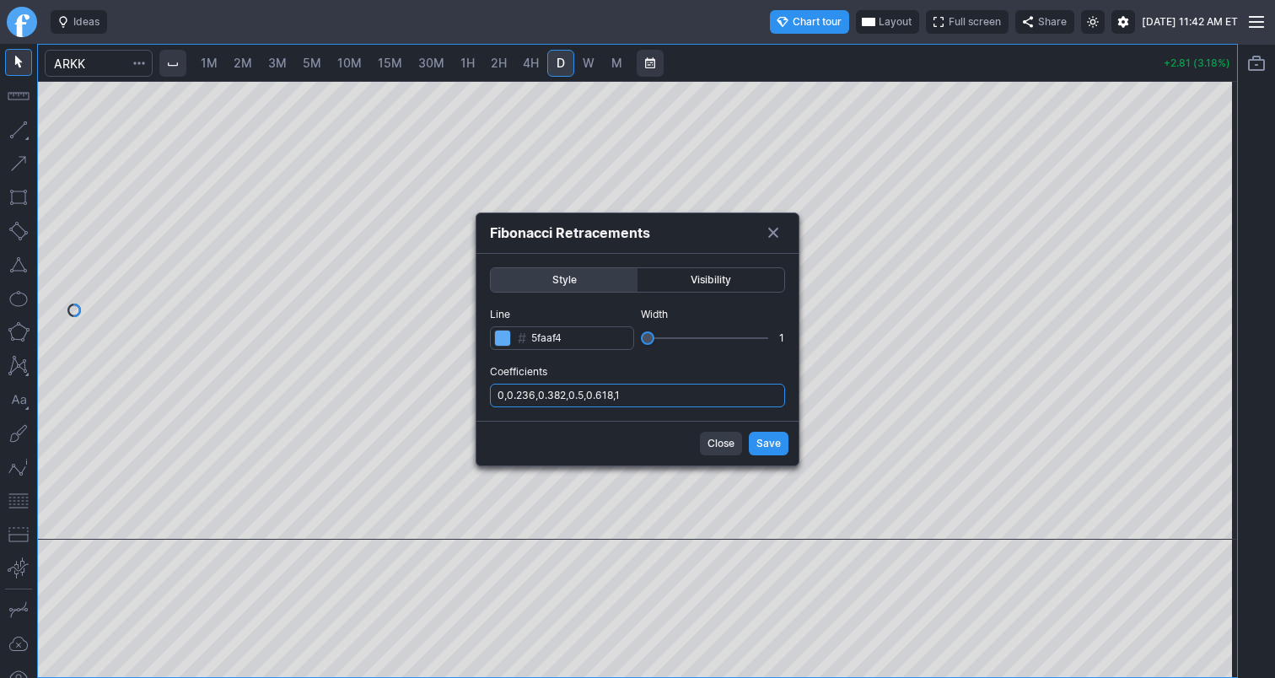
drag, startPoint x: 668, startPoint y: 394, endPoint x: 668, endPoint y: 405, distance: 11.8
click at [668, 394] on input "0,0.236,0.382,0.5,0.618,1" at bounding box center [637, 396] width 295 height 24
type input "0,0.236,0.382,0.5,0.618,1,.786"
click at [775, 439] on span "Save" at bounding box center [768, 443] width 24 height 17
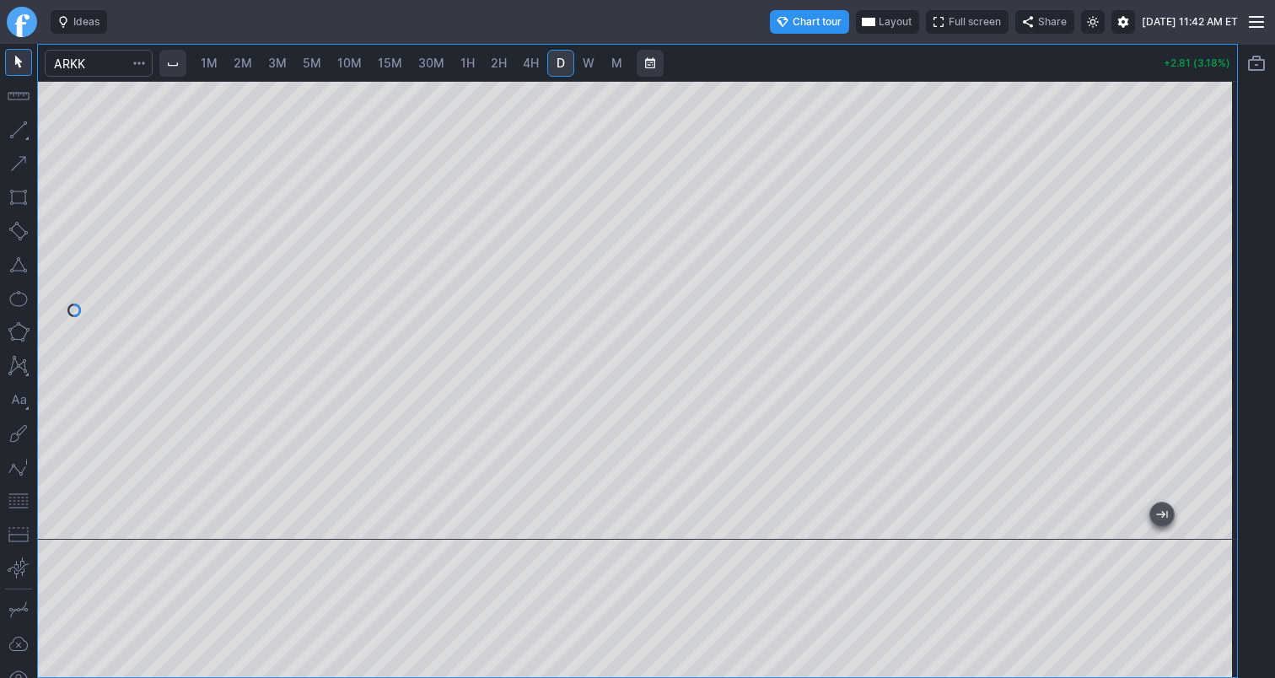
drag, startPoint x: 1216, startPoint y: 311, endPoint x: 1216, endPoint y: 248, distance: 63.2
click at [1216, 248] on div at bounding box center [1218, 306] width 35 height 416
drag, startPoint x: 1226, startPoint y: 149, endPoint x: 1223, endPoint y: 186, distance: 37.2
click at [1223, 186] on div at bounding box center [1218, 306] width 35 height 416
drag, startPoint x: 1221, startPoint y: 284, endPoint x: 1227, endPoint y: 248, distance: 36.7
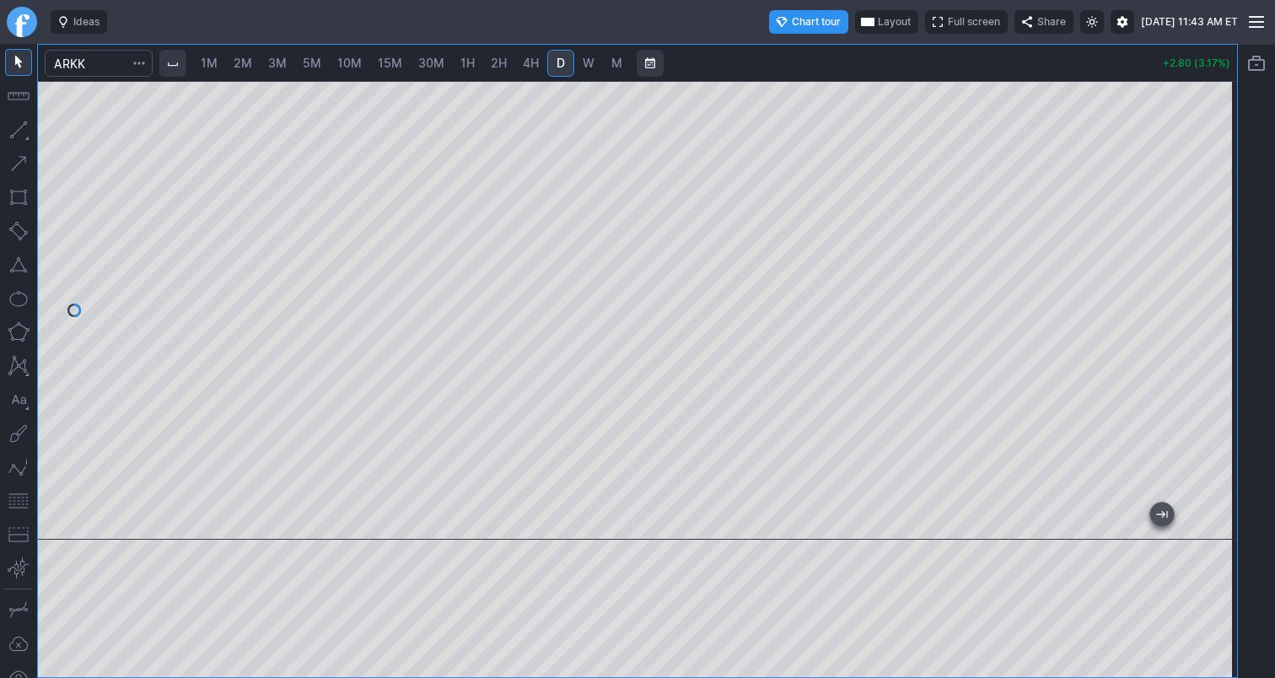
click at [1227, 248] on div at bounding box center [1218, 306] width 35 height 416
click at [877, 24] on span "Layout" at bounding box center [893, 21] width 33 height 17
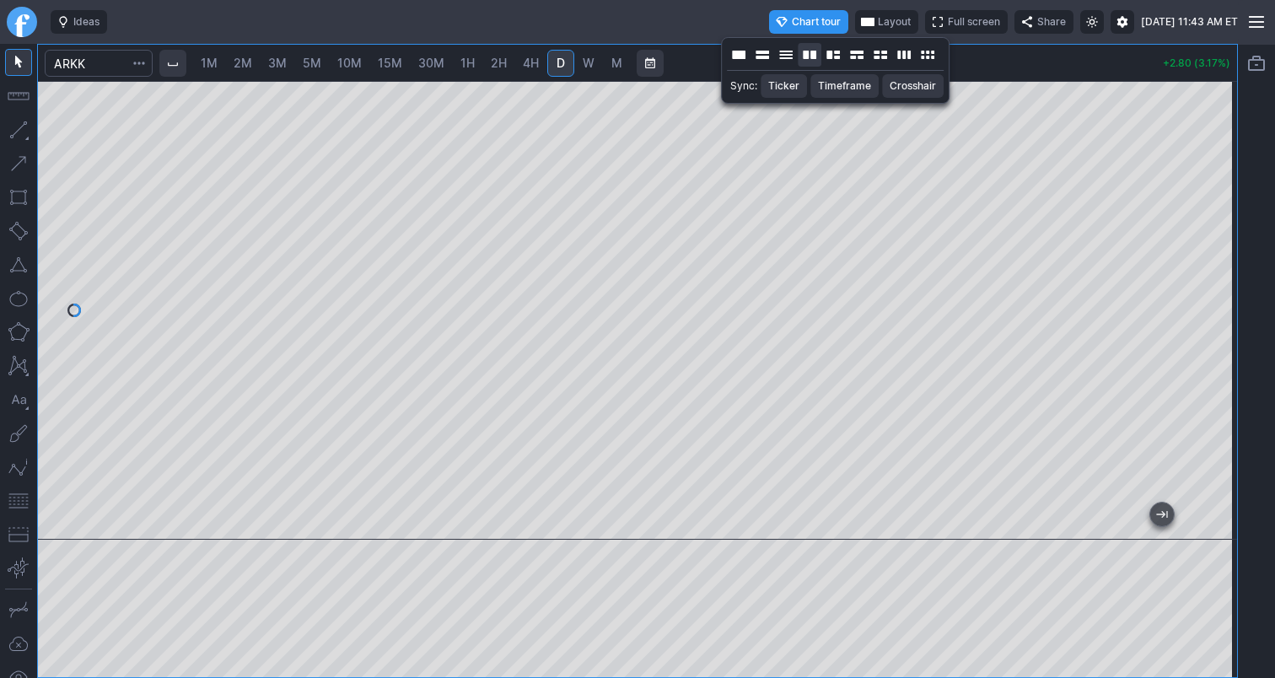
click at [808, 55] on button "Layout" at bounding box center [809, 55] width 24 height 24
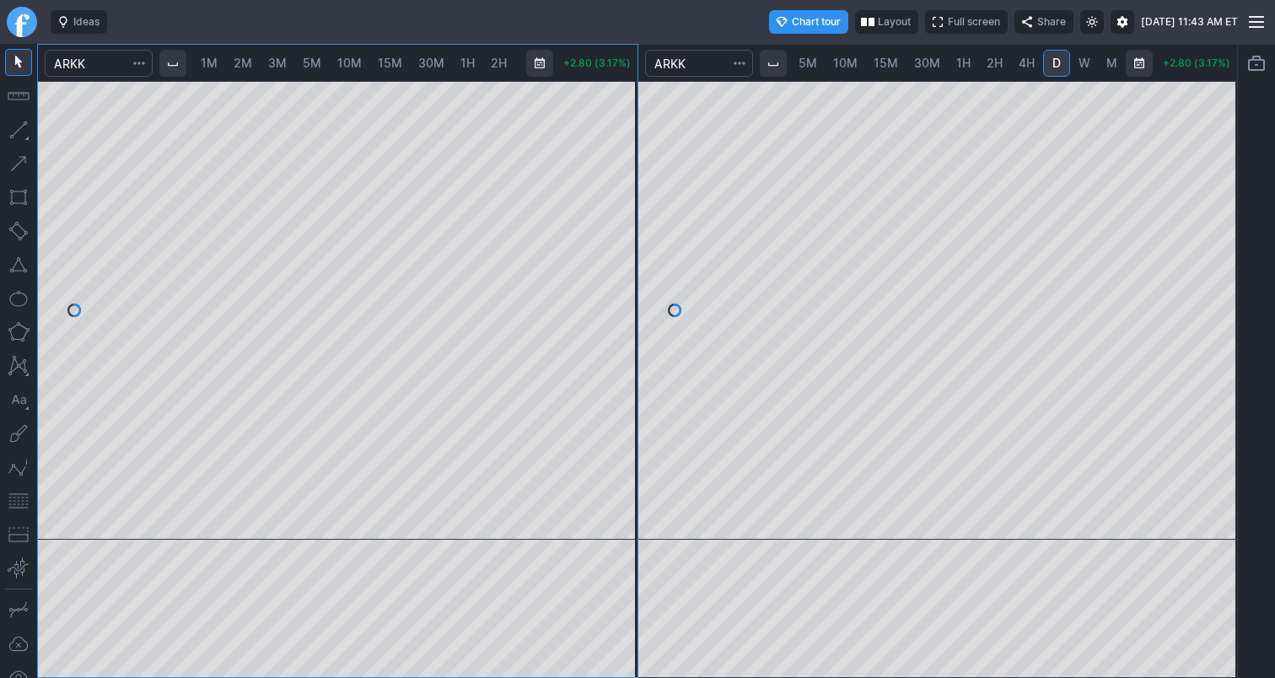
scroll to position [0, 105]
click at [927, 63] on span "30M" at bounding box center [927, 63] width 26 height 14
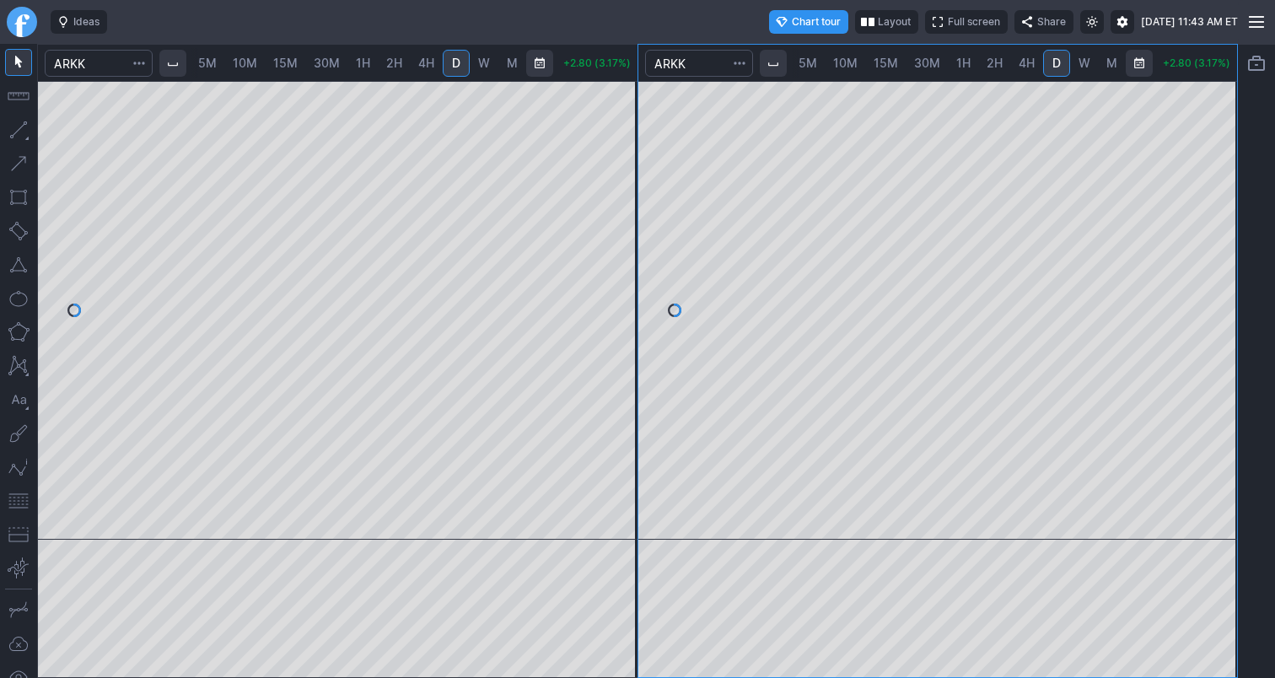
scroll to position [0, 68]
drag, startPoint x: 1230, startPoint y: 203, endPoint x: 1205, endPoint y: 273, distance: 74.4
click at [1231, 266] on div at bounding box center [1218, 306] width 35 height 416
drag, startPoint x: 1214, startPoint y: 225, endPoint x: 1204, endPoint y: 311, distance: 86.6
click at [1204, 311] on div at bounding box center [1218, 306] width 35 height 416
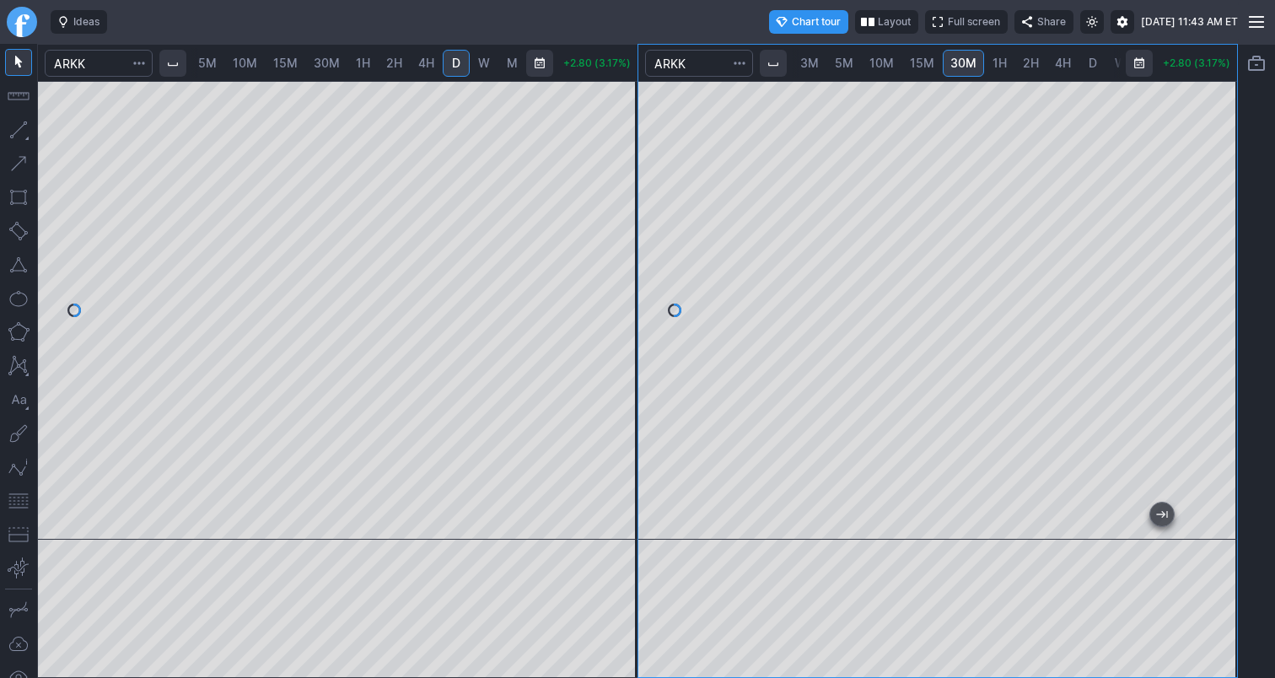
click at [19, 500] on button "button" at bounding box center [18, 500] width 27 height 27
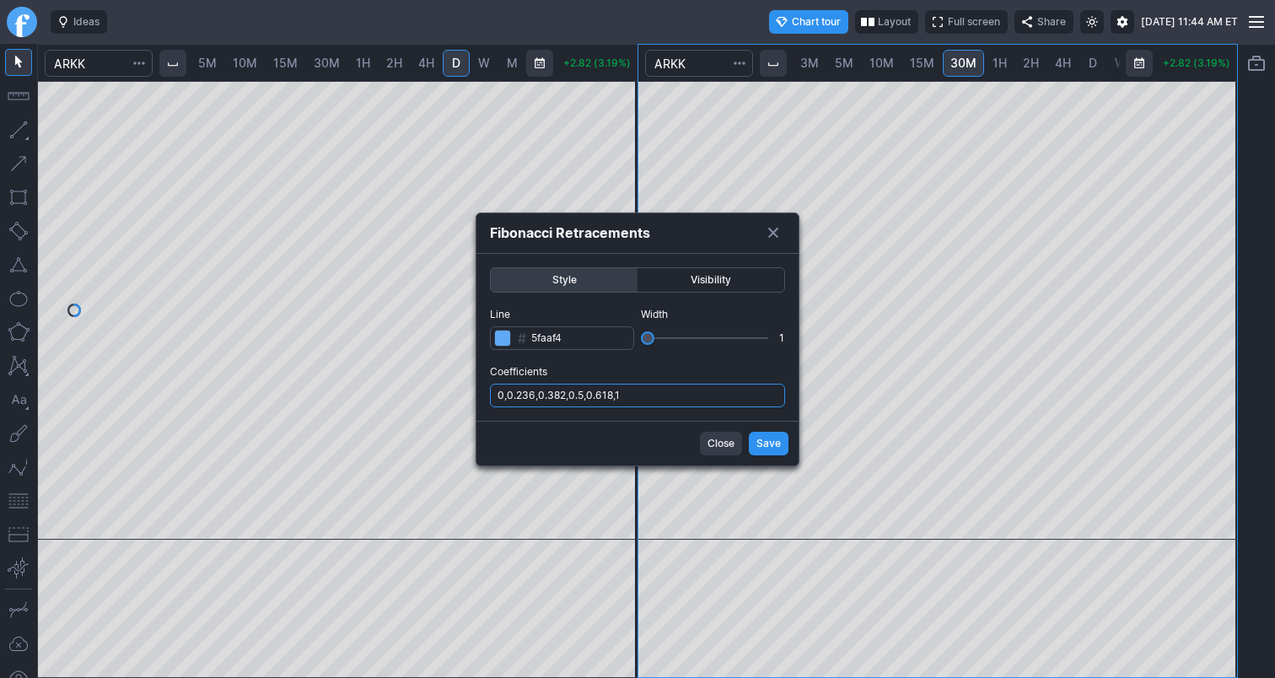
click at [671, 399] on input "0,0.236,0.382,0.5,0.618,1" at bounding box center [637, 396] width 295 height 24
type input "0,0.236,0.382,0.5,0.618,1,.786"
click at [765, 437] on span "Save" at bounding box center [768, 443] width 24 height 17
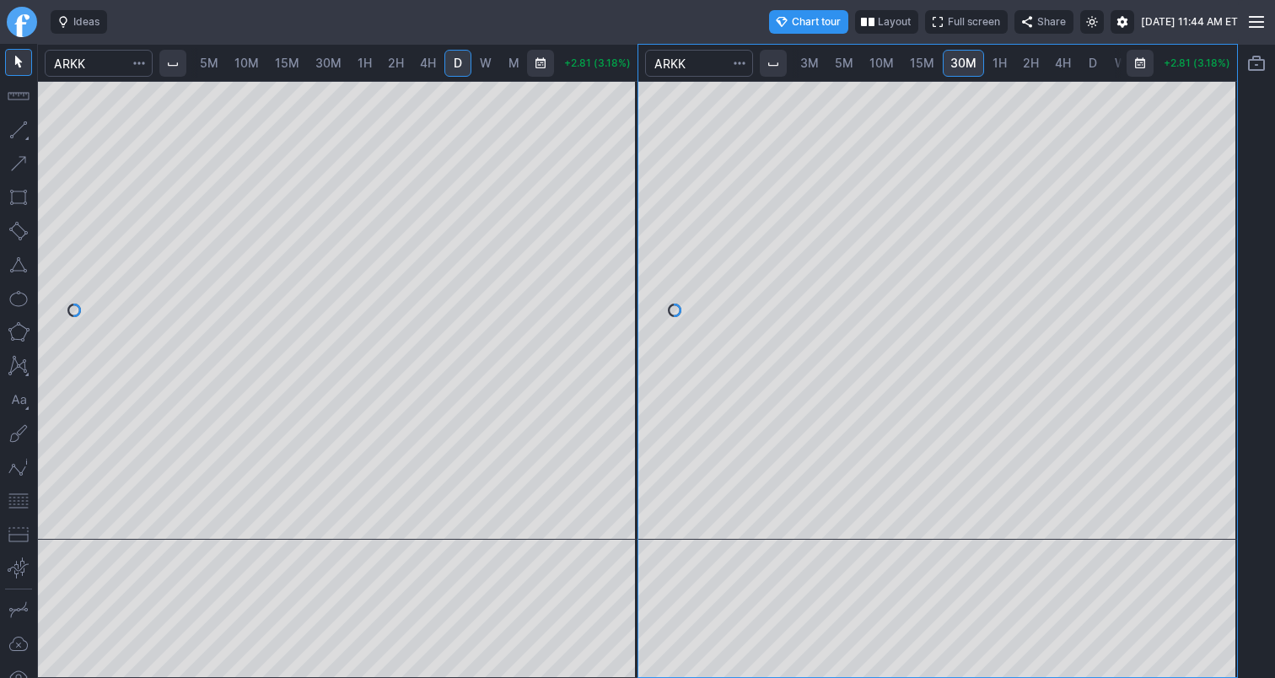
scroll to position [0, 67]
drag, startPoint x: 606, startPoint y: 225, endPoint x: 604, endPoint y: 191, distance: 34.7
click at [604, 191] on div at bounding box center [619, 306] width 35 height 416
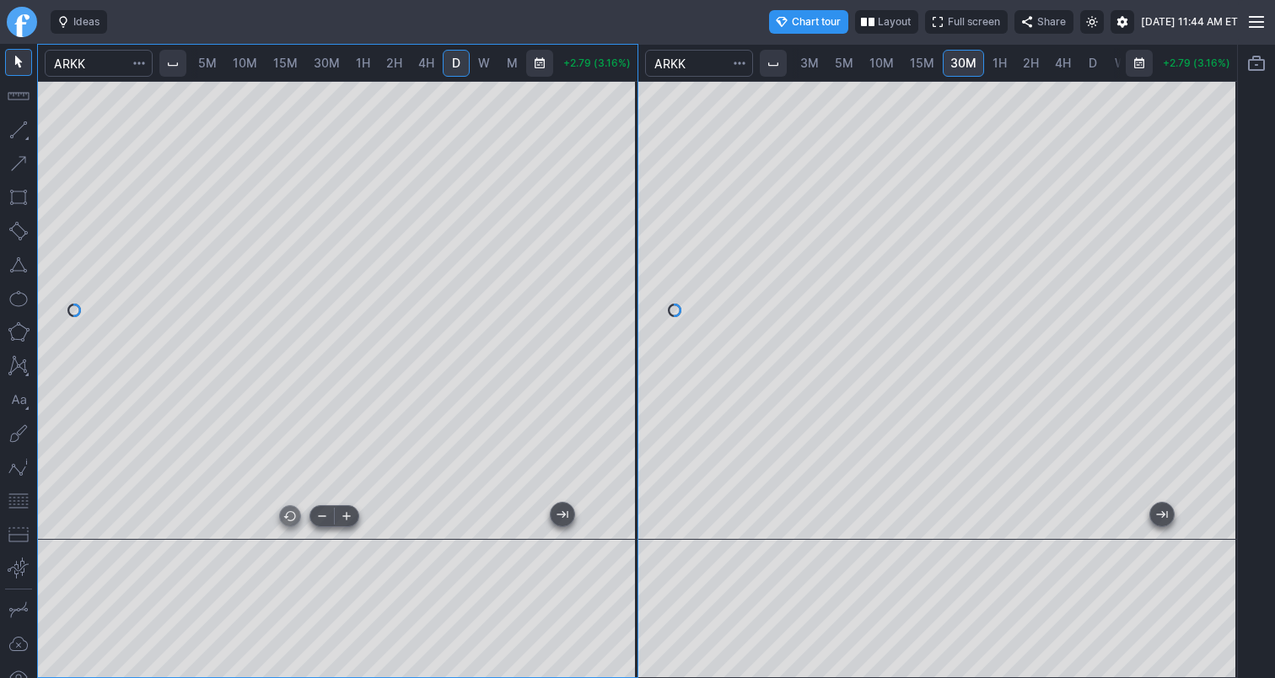
scroll to position [0, 104]
drag, startPoint x: 633, startPoint y: 247, endPoint x: 636, endPoint y: 281, distance: 33.8
click at [636, 281] on div at bounding box center [619, 306] width 35 height 416
drag, startPoint x: 1208, startPoint y: 348, endPoint x: 1216, endPoint y: 320, distance: 29.1
click at [1216, 320] on div at bounding box center [1218, 306] width 35 height 416
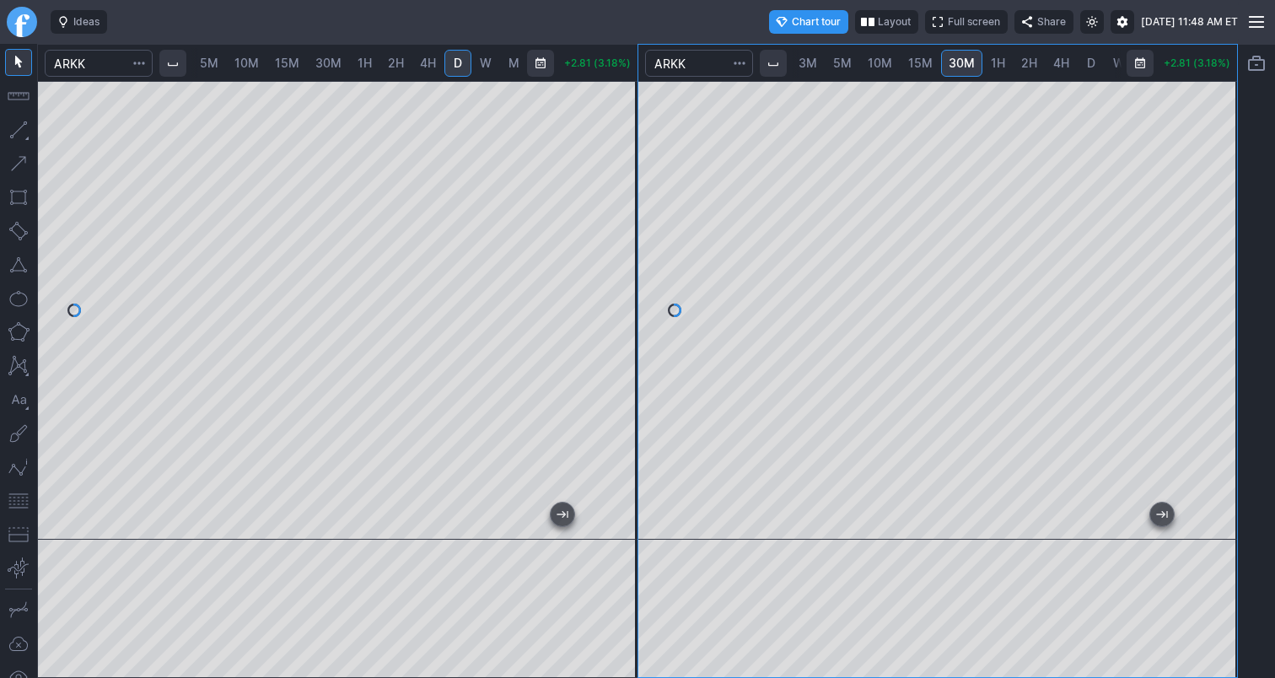
scroll to position [0, 67]
drag, startPoint x: 614, startPoint y: 248, endPoint x: 622, endPoint y: 276, distance: 29.9
click at [622, 276] on div at bounding box center [619, 306] width 35 height 416
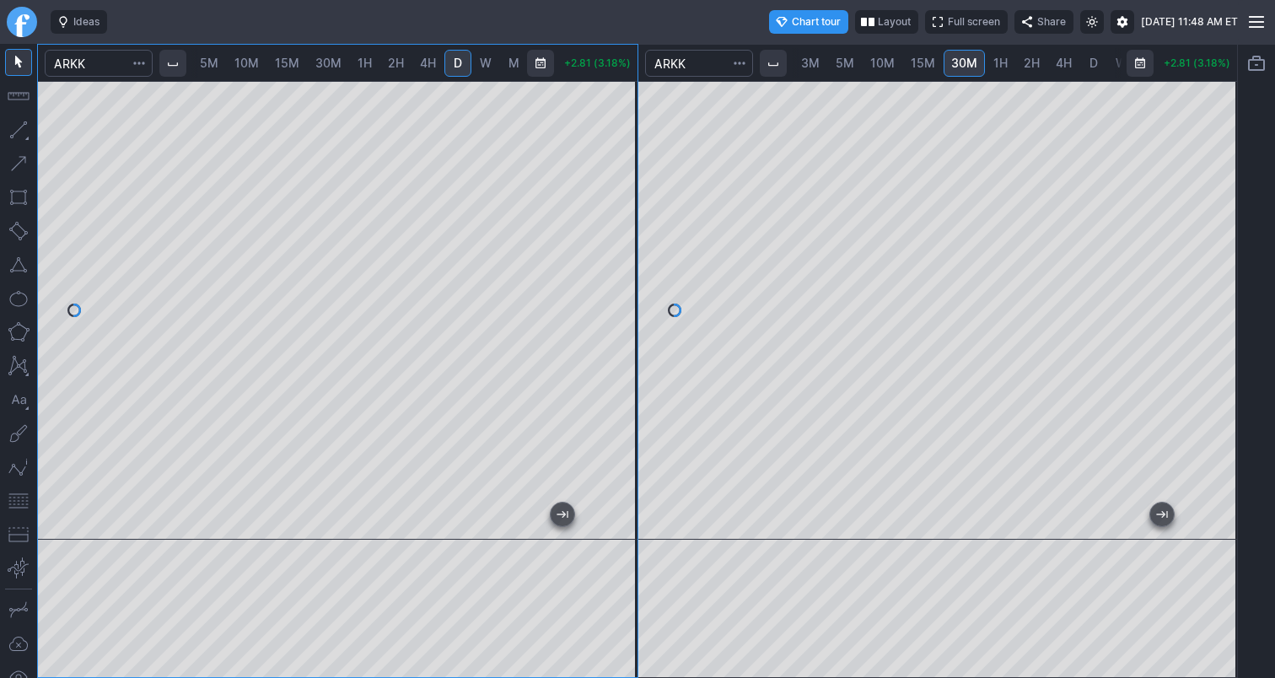
click at [802, 65] on span "3M" at bounding box center [810, 63] width 19 height 14
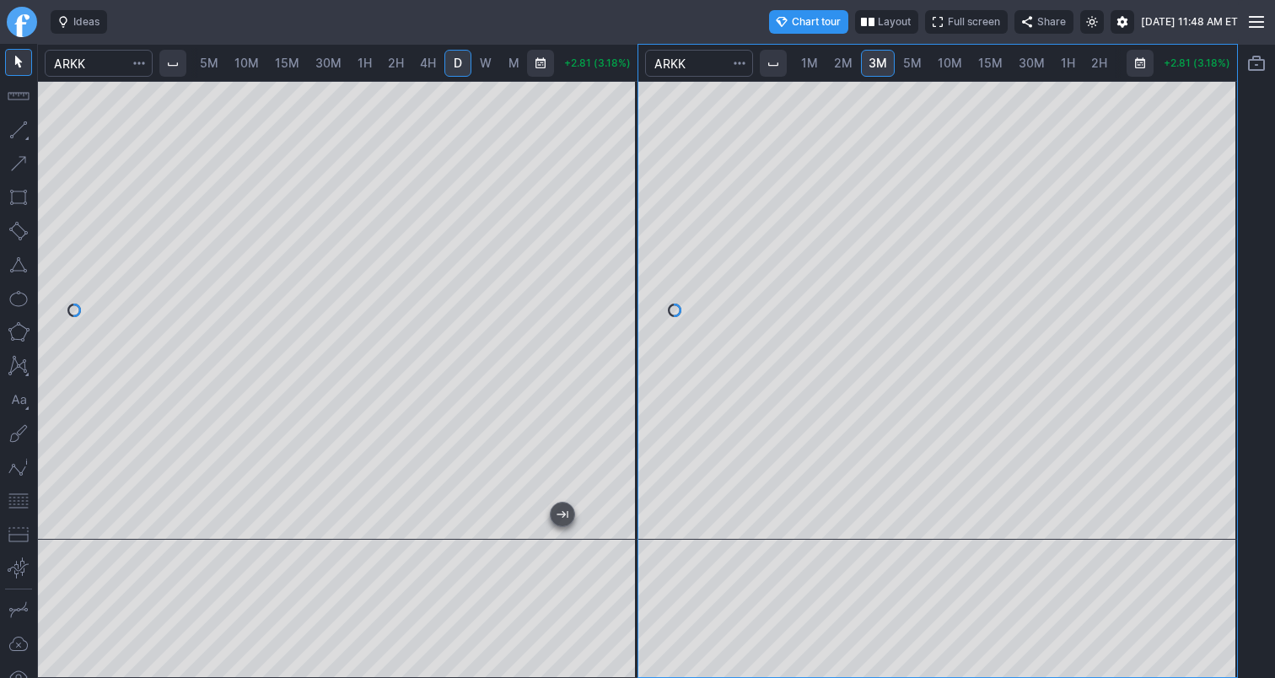
drag, startPoint x: 1219, startPoint y: 164, endPoint x: 1206, endPoint y: 250, distance: 86.9
click at [1207, 248] on div at bounding box center [1218, 306] width 35 height 416
drag, startPoint x: 1220, startPoint y: 255, endPoint x: 1214, endPoint y: 294, distance: 40.1
click at [1214, 294] on div at bounding box center [1218, 306] width 35 height 416
drag, startPoint x: 1210, startPoint y: 353, endPoint x: 1207, endPoint y: 325, distance: 28.0
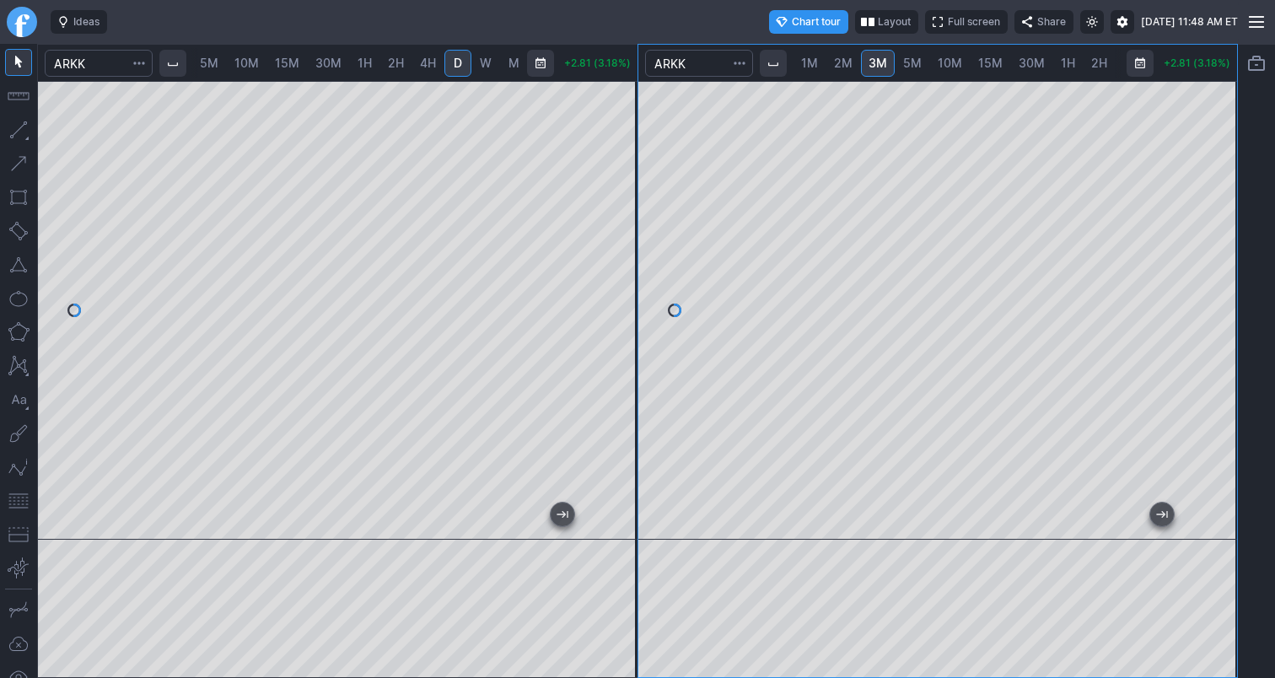
click at [1217, 314] on div at bounding box center [1218, 306] width 35 height 416
drag, startPoint x: 1219, startPoint y: 336, endPoint x: 1219, endPoint y: 368, distance: 32.0
click at [1219, 368] on div at bounding box center [1218, 306] width 35 height 416
click at [907, 59] on span "5M" at bounding box center [912, 63] width 19 height 14
drag, startPoint x: 1228, startPoint y: 281, endPoint x: 1204, endPoint y: 341, distance: 65.4
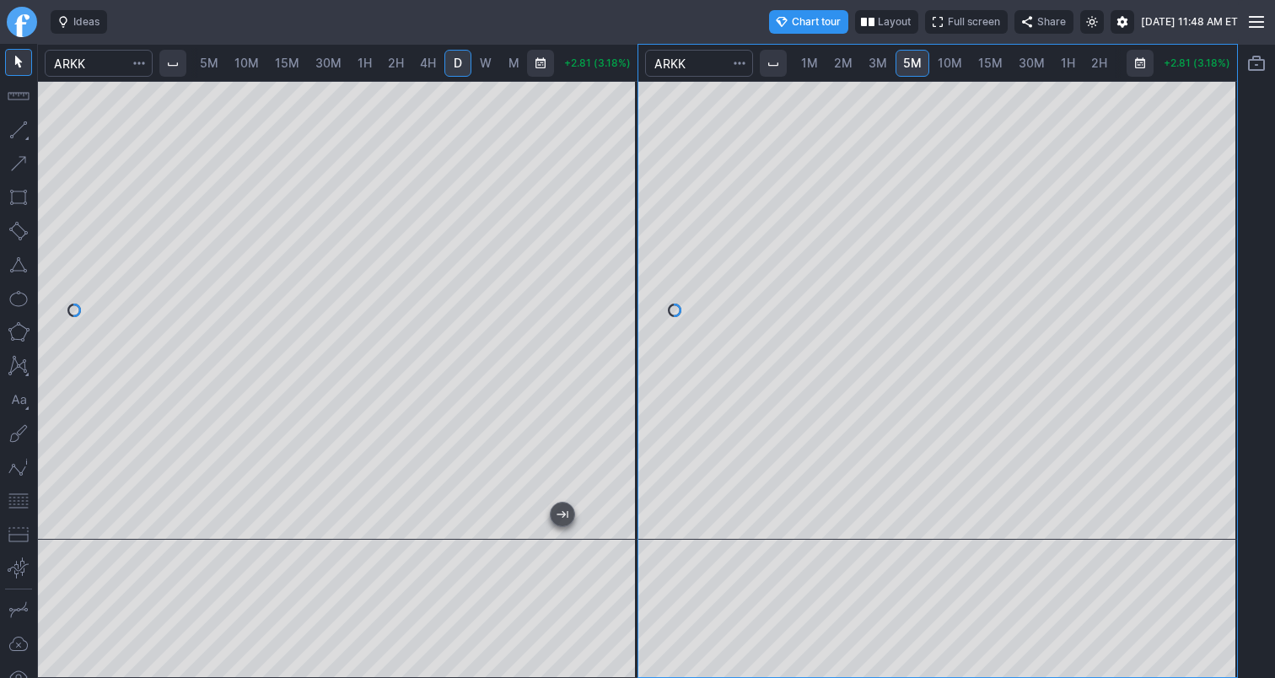
click at [1218, 339] on div at bounding box center [1218, 306] width 35 height 416
click at [21, 500] on button "button" at bounding box center [18, 500] width 27 height 27
drag, startPoint x: 1218, startPoint y: 225, endPoint x: 1212, endPoint y: 282, distance: 56.8
click at [1214, 281] on div at bounding box center [1218, 306] width 35 height 416
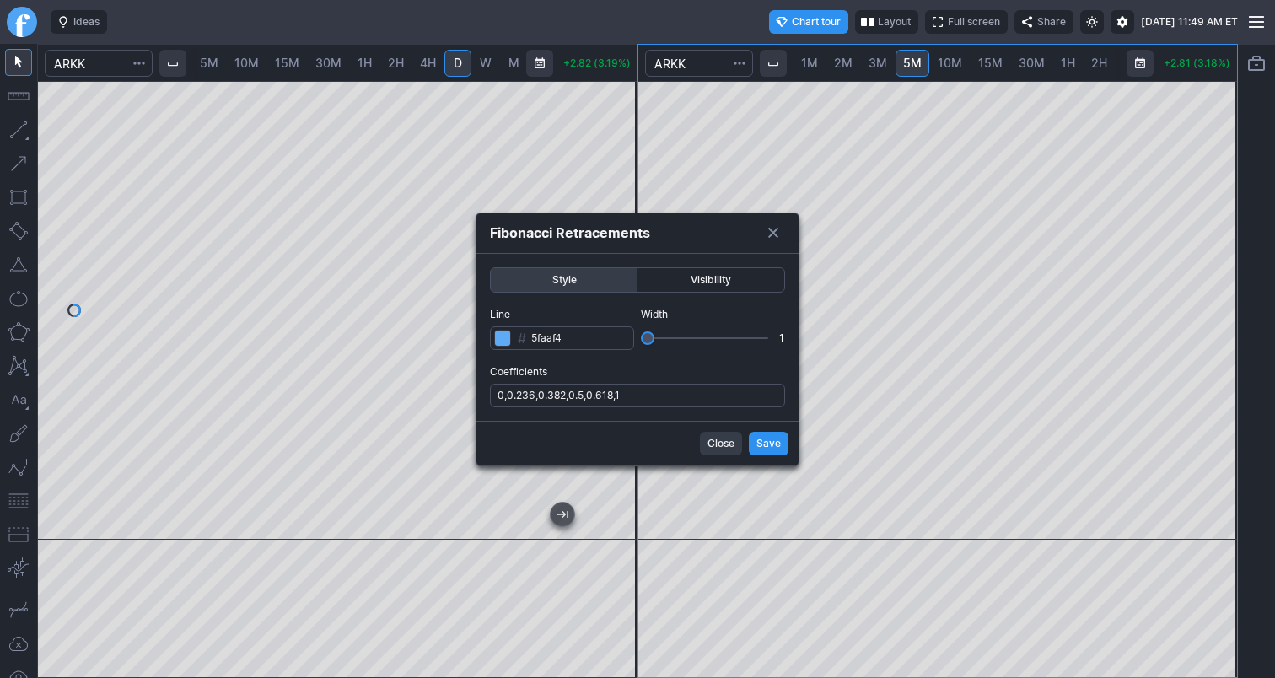
scroll to position [0, 105]
drag, startPoint x: 655, startPoint y: 395, endPoint x: 656, endPoint y: 405, distance: 10.2
click at [656, 397] on input "0,0.236,0.382,0.5,0.618,1" at bounding box center [637, 396] width 295 height 24
type input "0,0.236,0.382,0.5,0.618,1,.786"
click at [755, 439] on button "Save" at bounding box center [769, 444] width 40 height 24
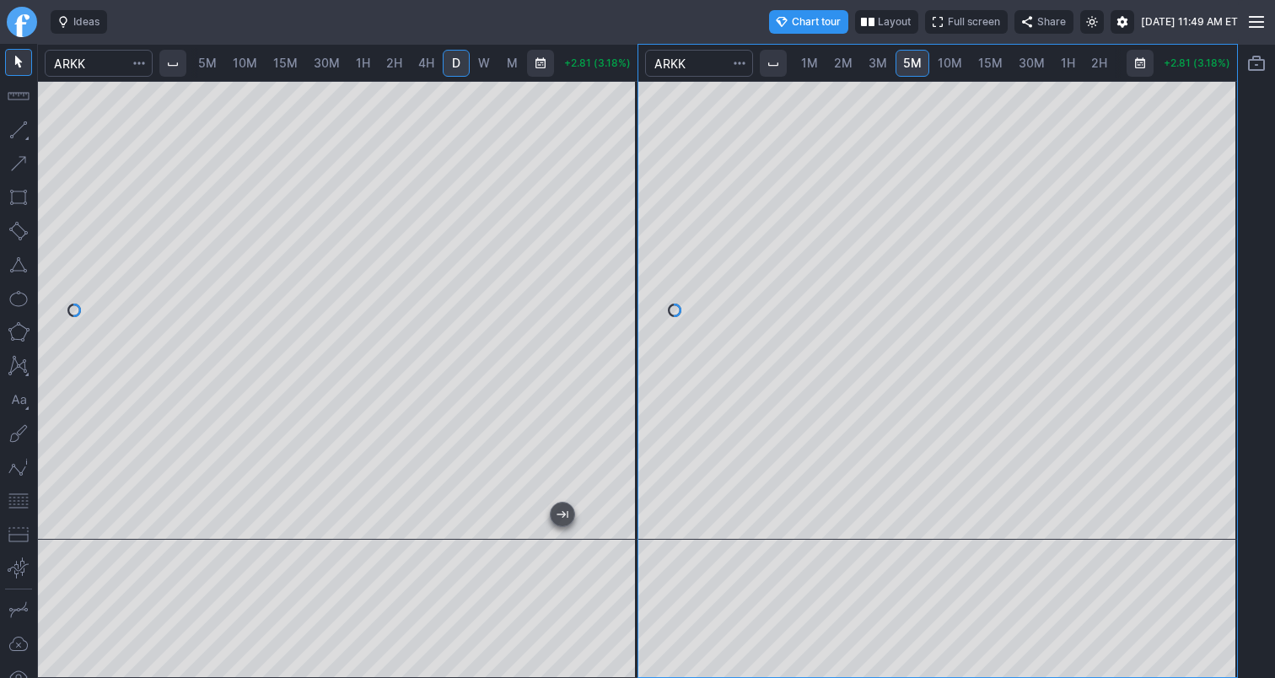
scroll to position [0, 103]
drag, startPoint x: 1210, startPoint y: 342, endPoint x: 1210, endPoint y: 368, distance: 26.1
click at [1210, 368] on div at bounding box center [1218, 306] width 35 height 416
click at [641, 190] on div "1M 2M 3M 5M 10M 15M 30M 1H 2H 4H D W M +2.86 (3.23%) 1M 2M 3M 5M 10M 15M 30M 1H…" at bounding box center [637, 361] width 1200 height 634
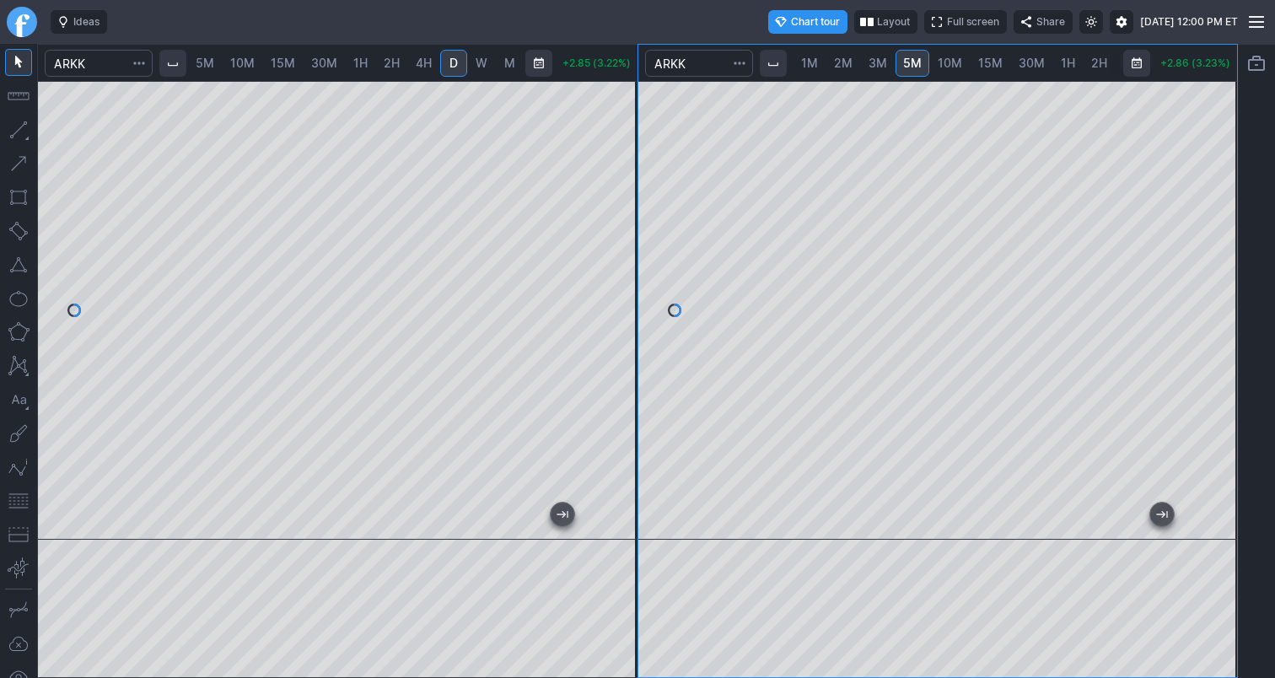
scroll to position [0, 106]
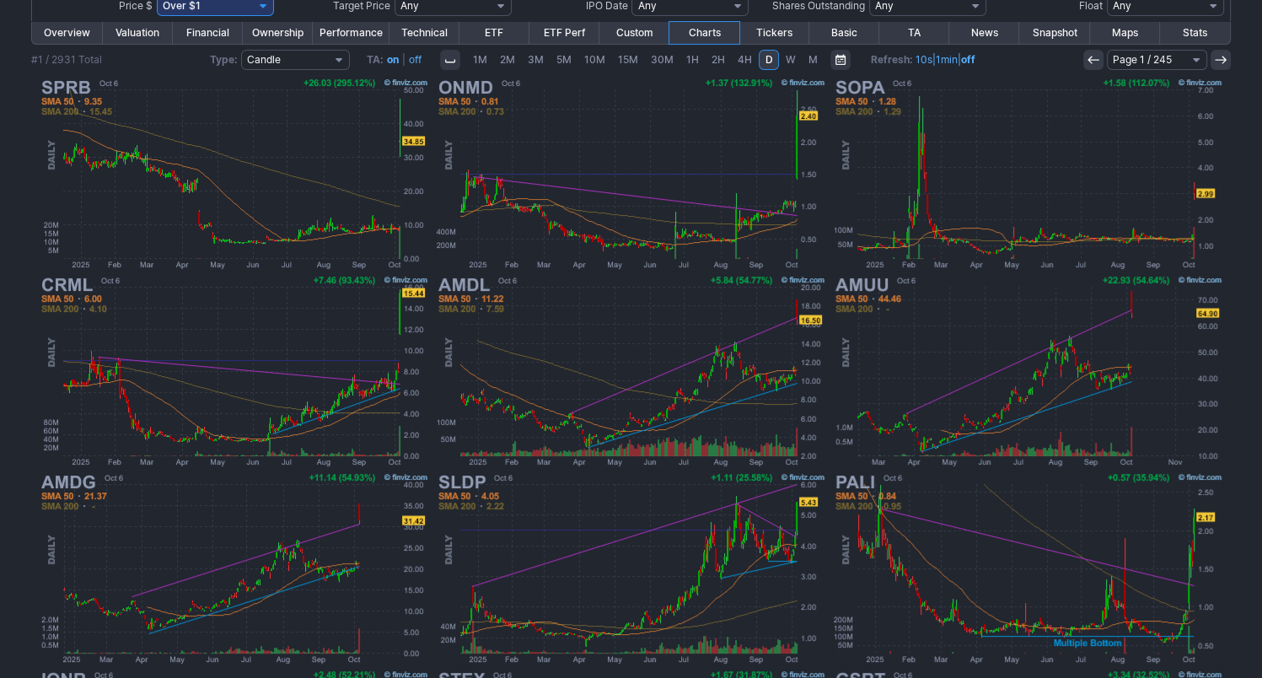
scroll to position [253, 0]
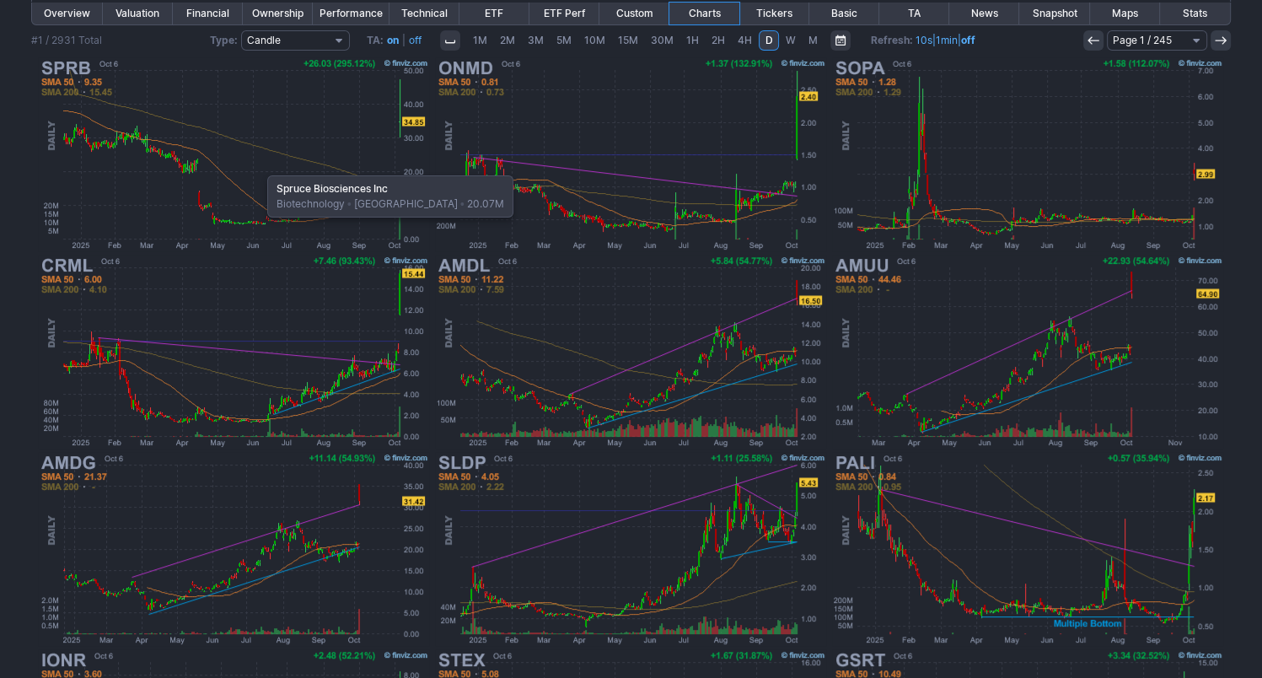
click at [259, 167] on img at bounding box center [233, 154] width 394 height 197
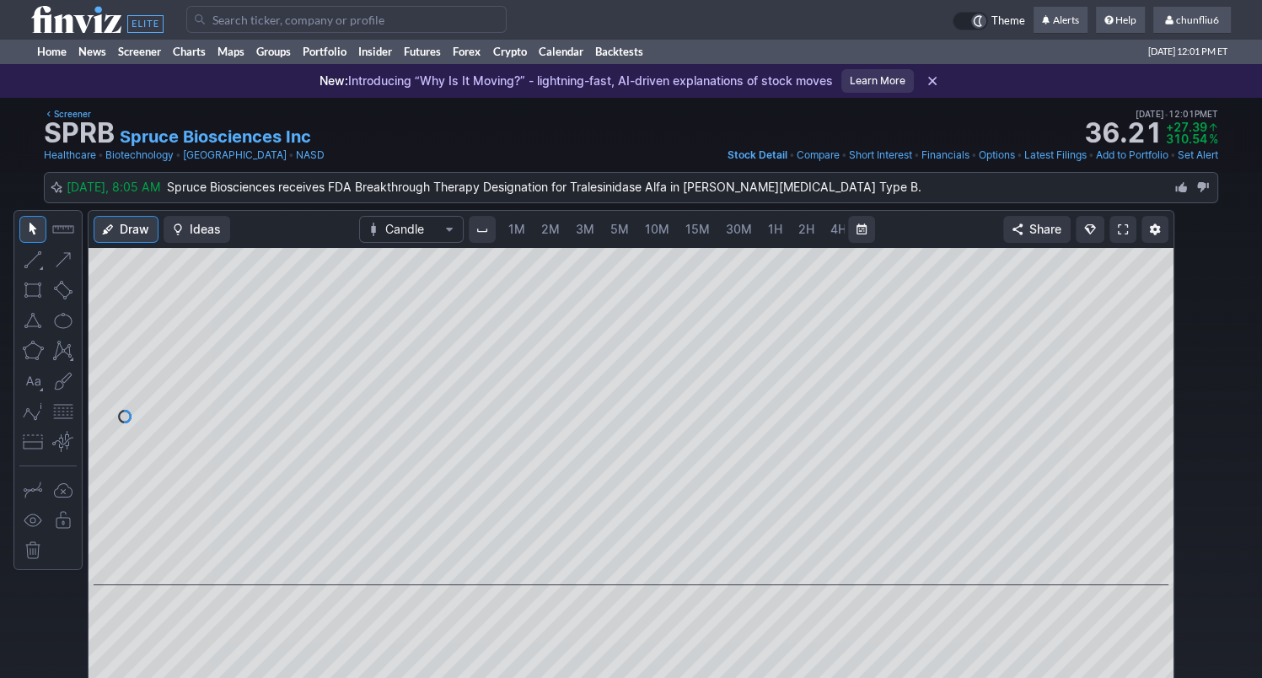
scroll to position [0, 87]
click at [535, 228] on span "5M" at bounding box center [532, 229] width 19 height 14
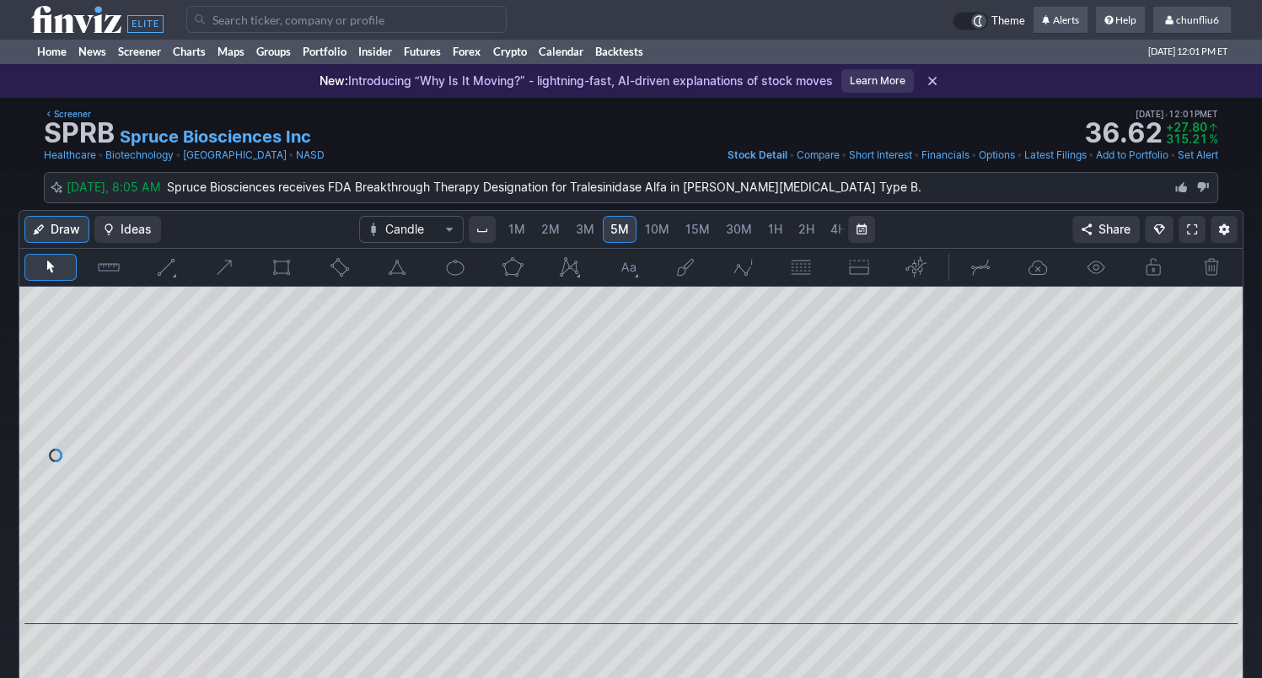
click at [519, 231] on span "1M" at bounding box center [516, 229] width 17 height 14
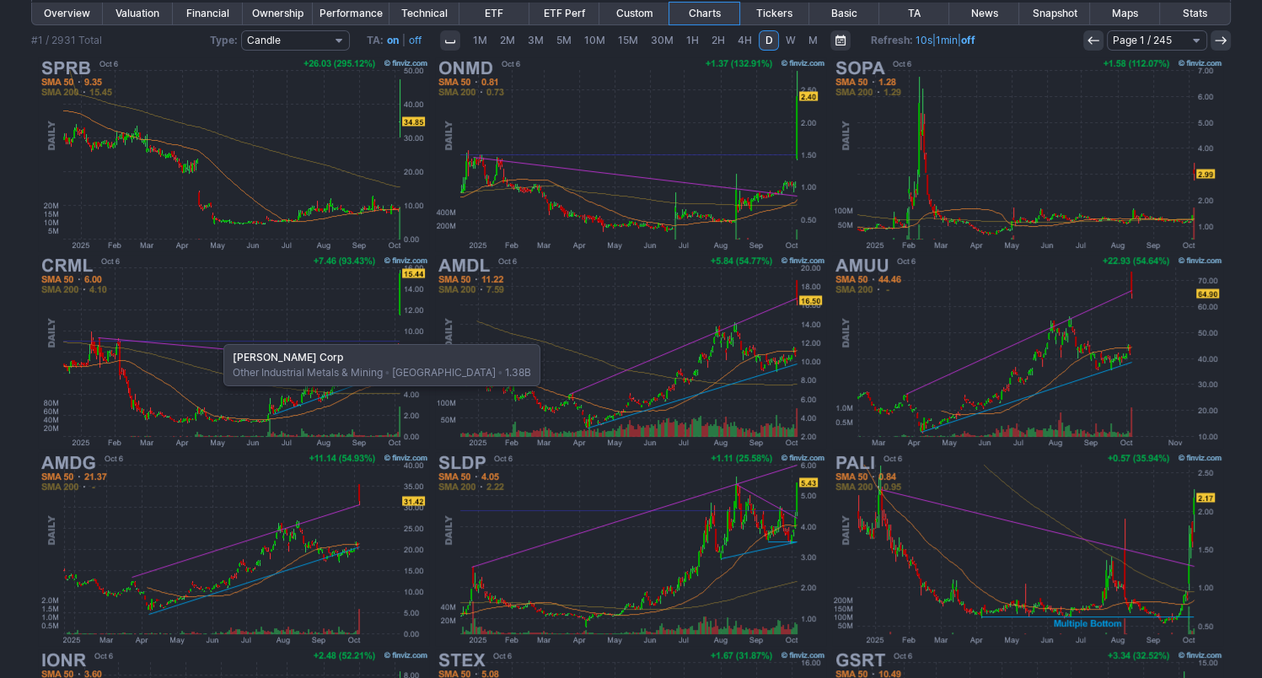
click at [215, 335] on img at bounding box center [233, 351] width 394 height 197
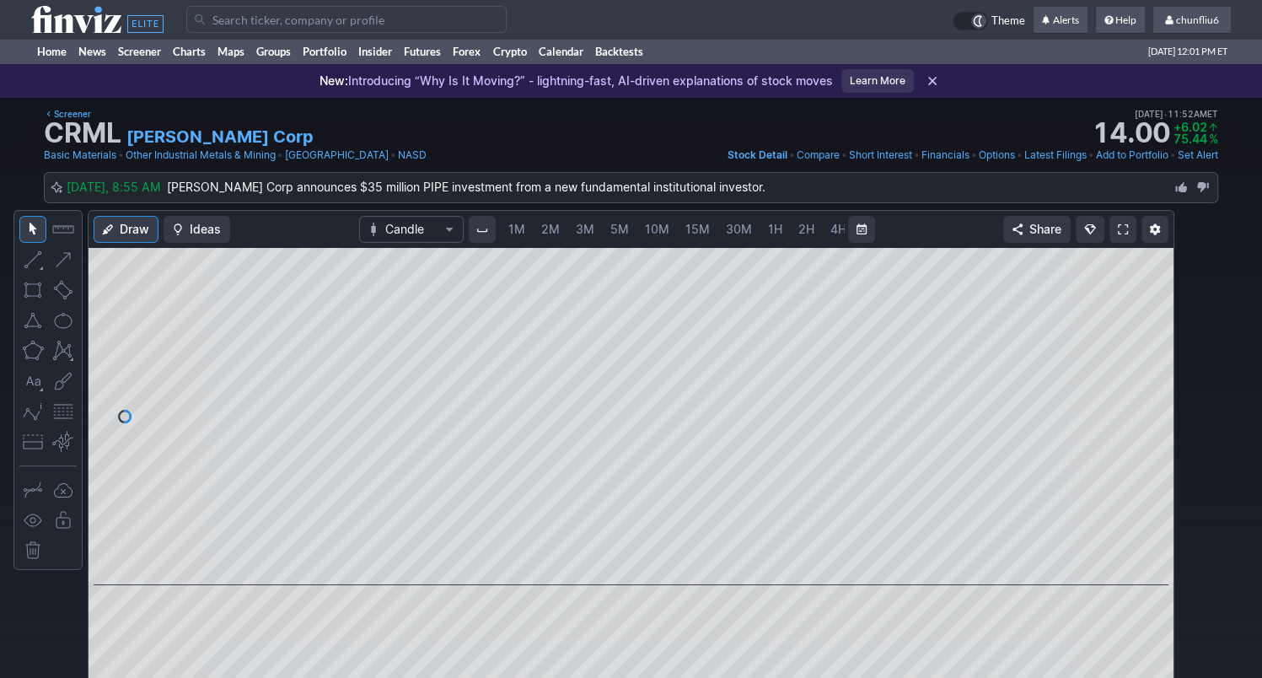
scroll to position [0, 87]
click at [506, 227] on link "3M" at bounding box center [498, 229] width 34 height 27
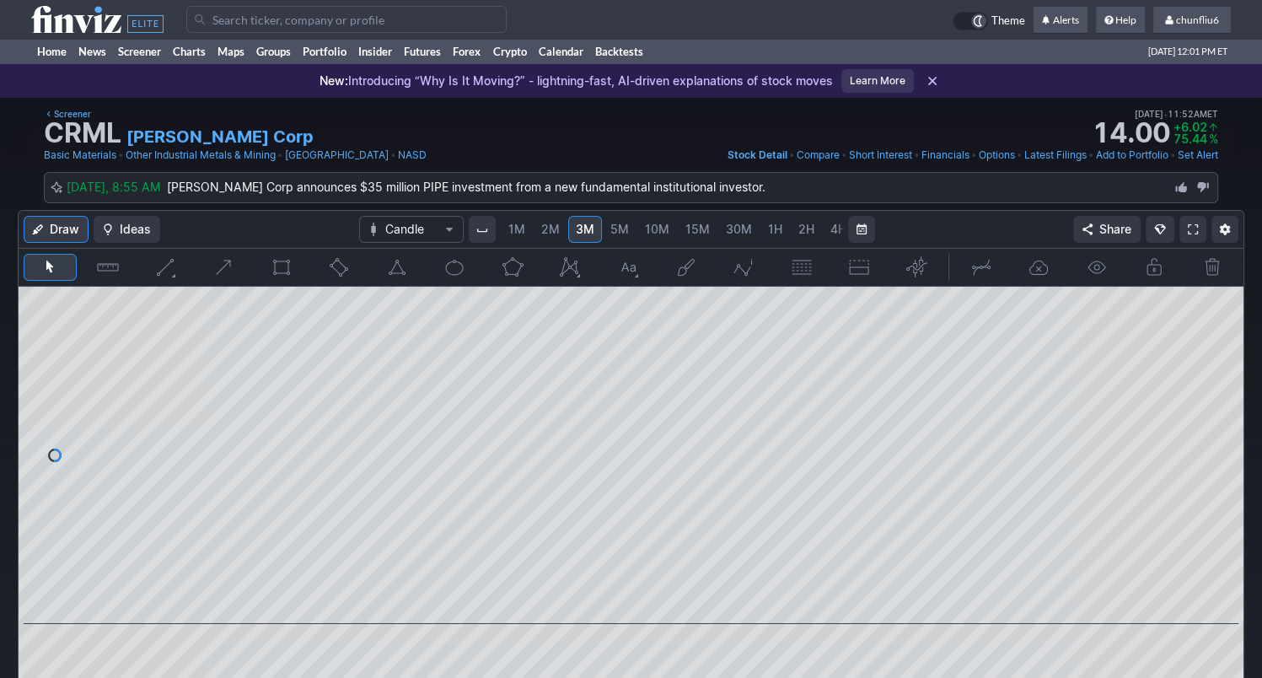
click at [505, 227] on link "1M" at bounding box center [517, 229] width 32 height 27
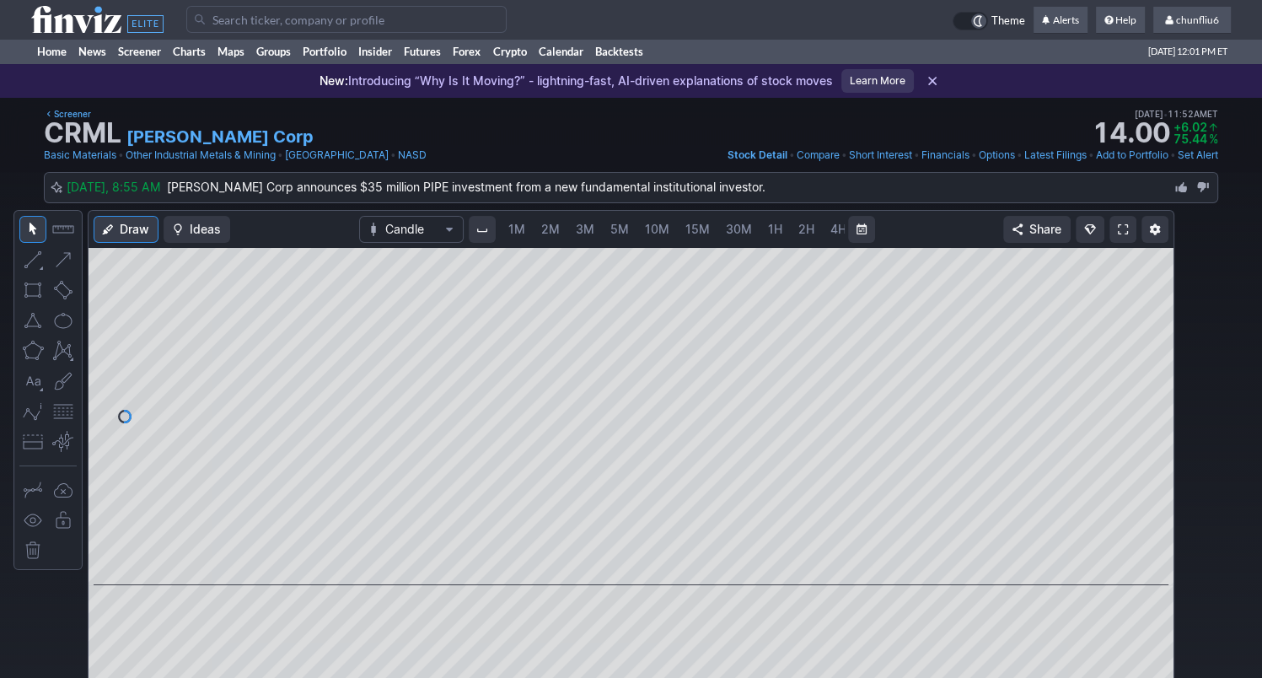
scroll to position [0, 87]
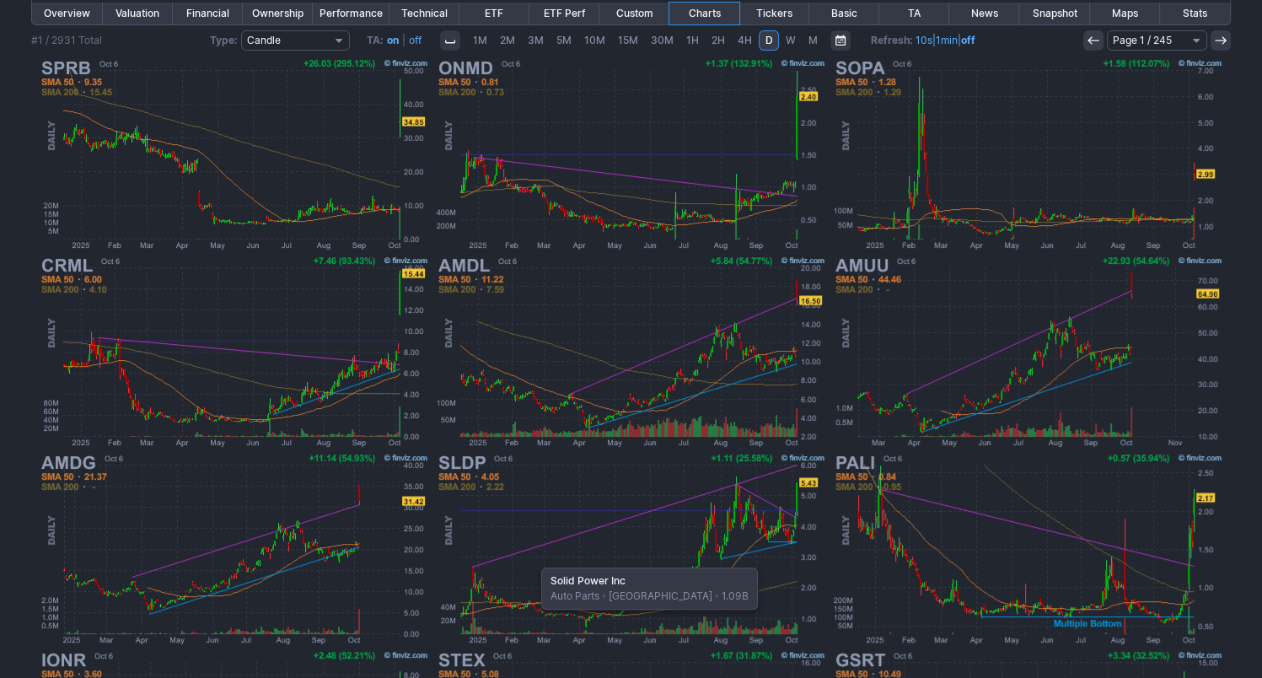
click at [541, 554] on img at bounding box center [630, 548] width 394 height 197
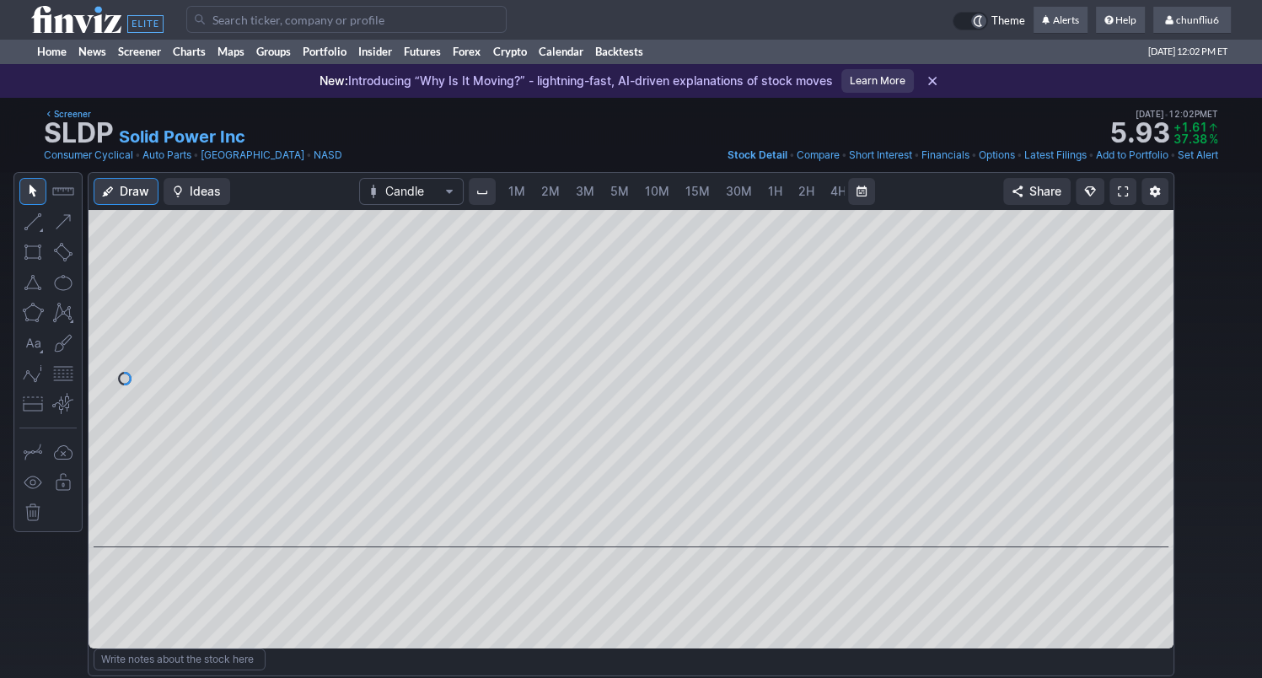
scroll to position [0, 87]
click at [523, 190] on span "5M" at bounding box center [532, 191] width 19 height 14
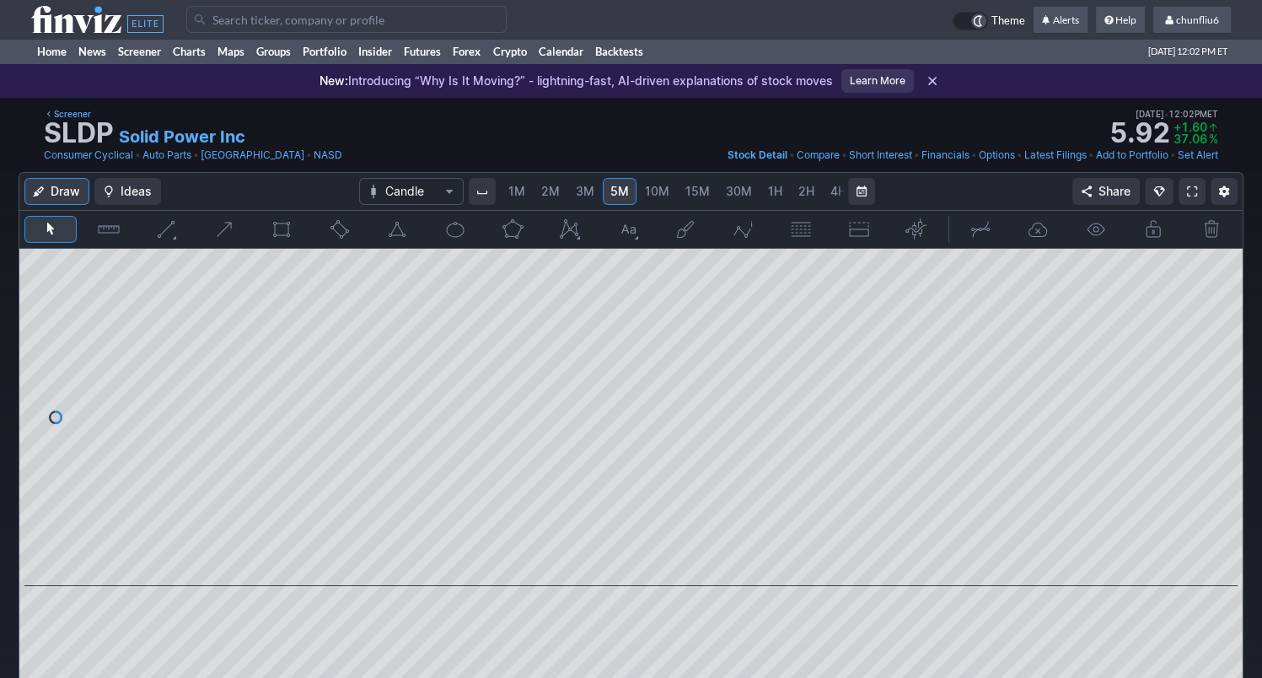
click at [513, 195] on span "1M" at bounding box center [516, 191] width 17 height 14
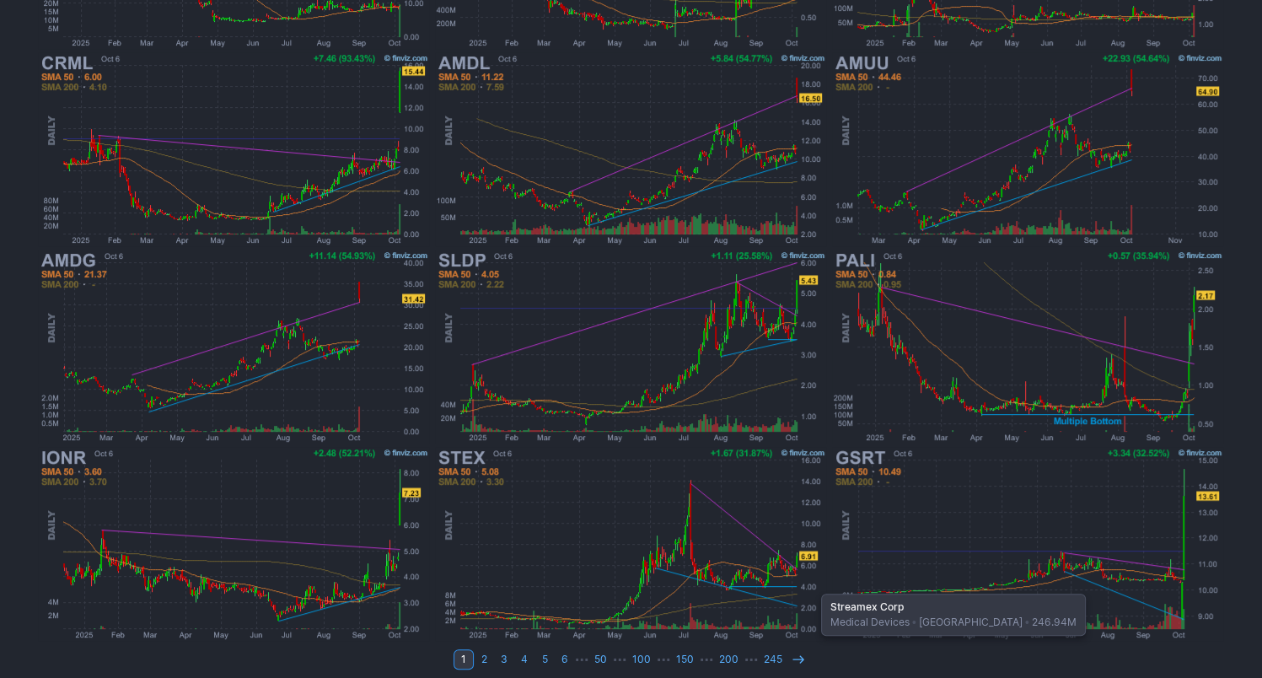
scroll to position [462, 0]
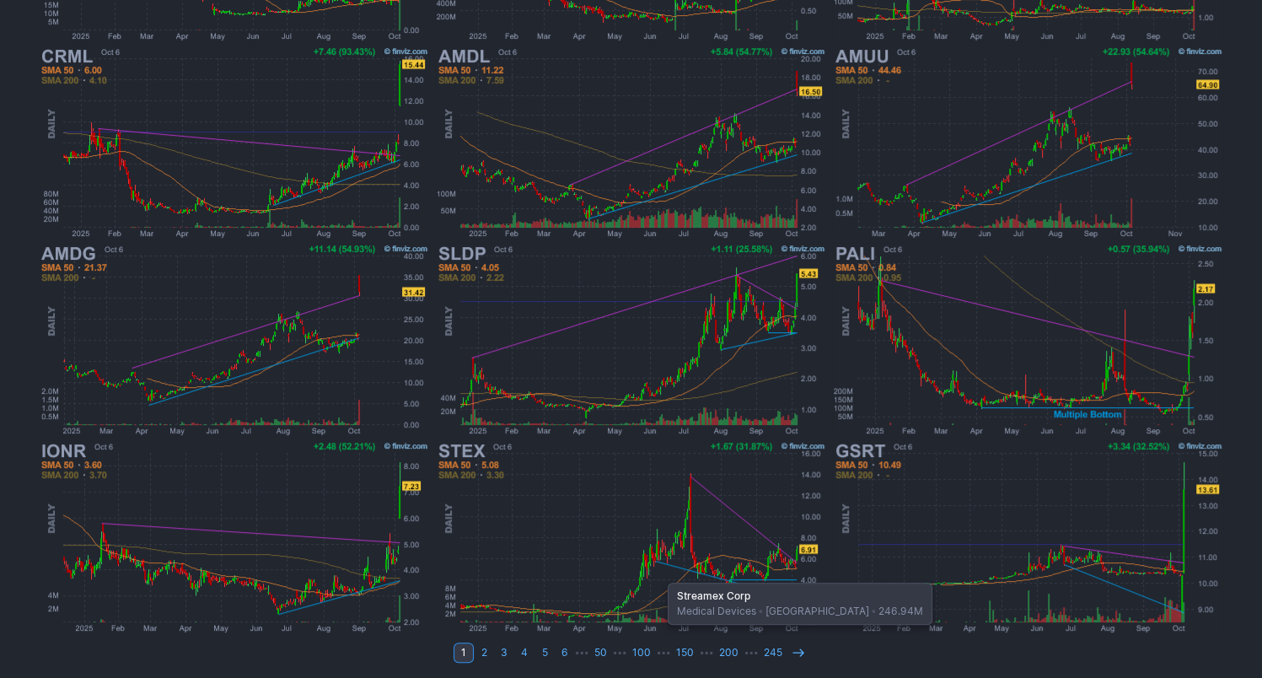
click at [659, 573] on img at bounding box center [630, 536] width 394 height 197
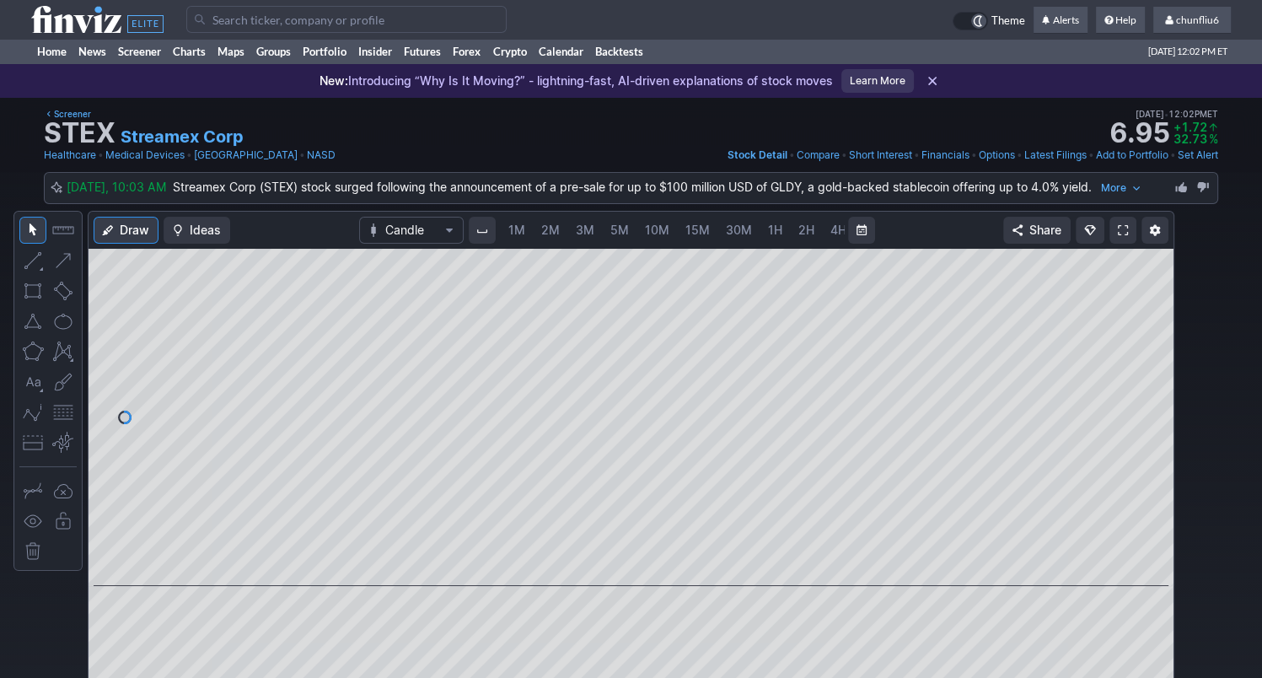
scroll to position [0, 87]
click at [523, 225] on span "5M" at bounding box center [532, 230] width 19 height 14
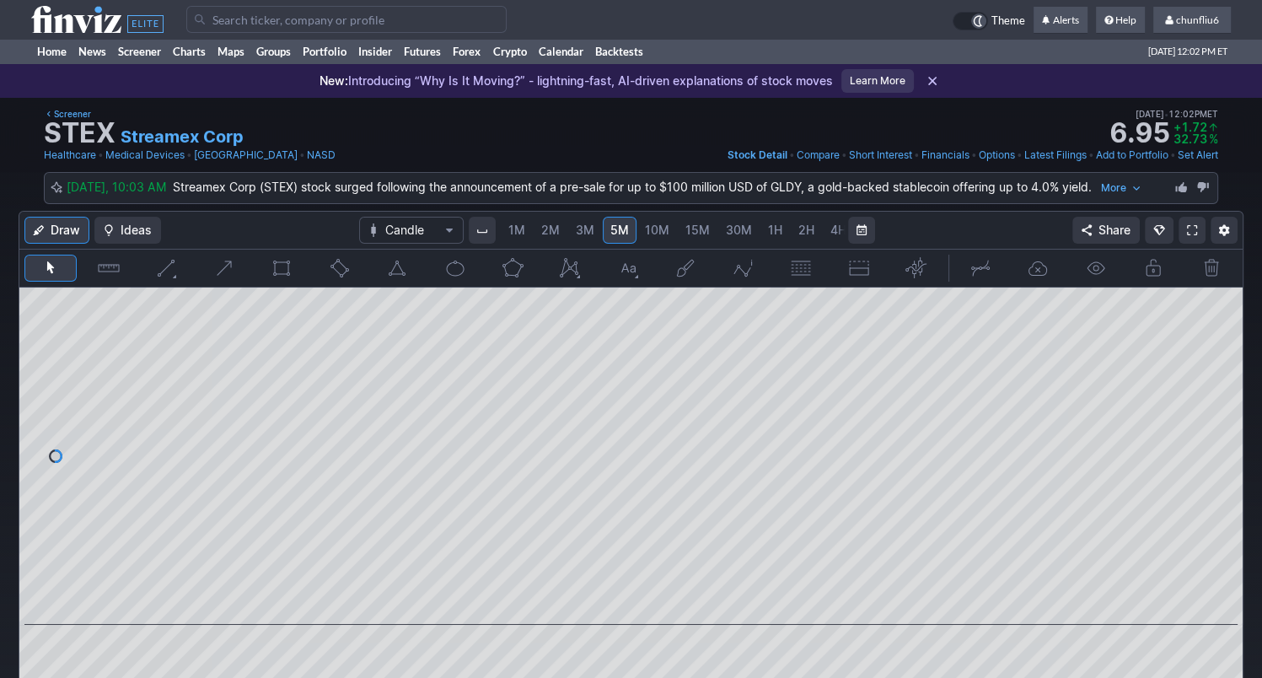
click at [513, 228] on span "1M" at bounding box center [516, 230] width 17 height 14
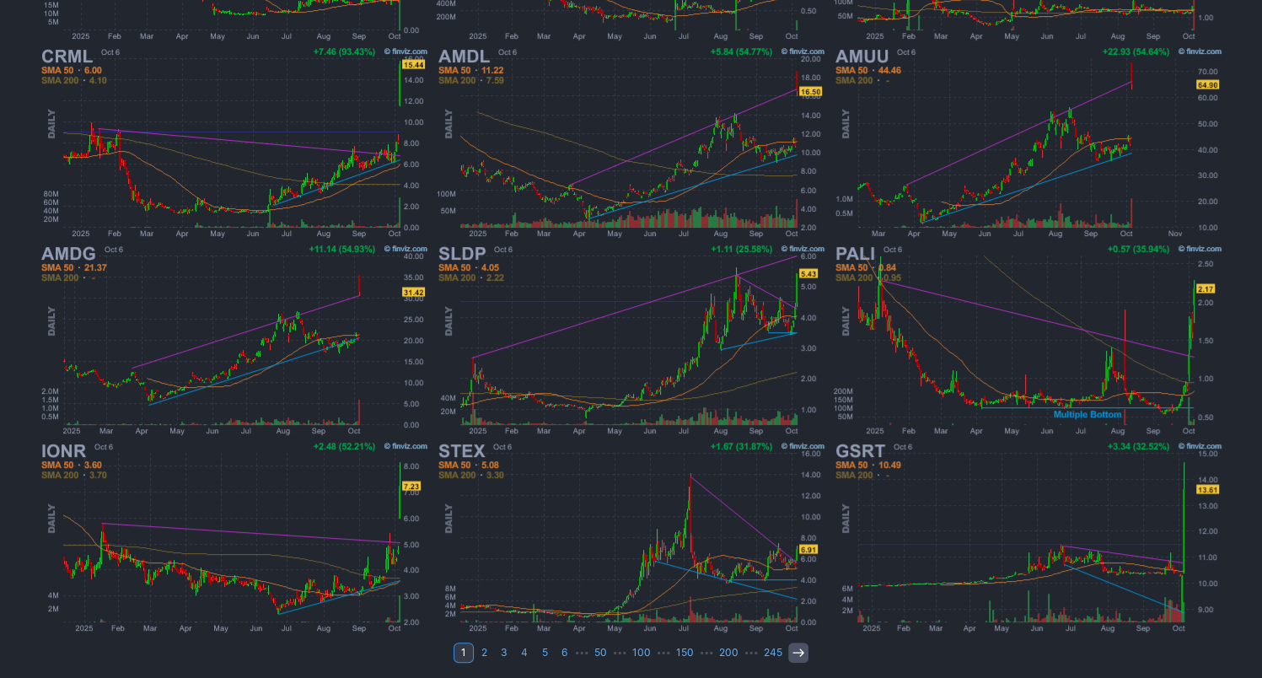
click at [792, 652] on icon at bounding box center [798, 652] width 13 height 13
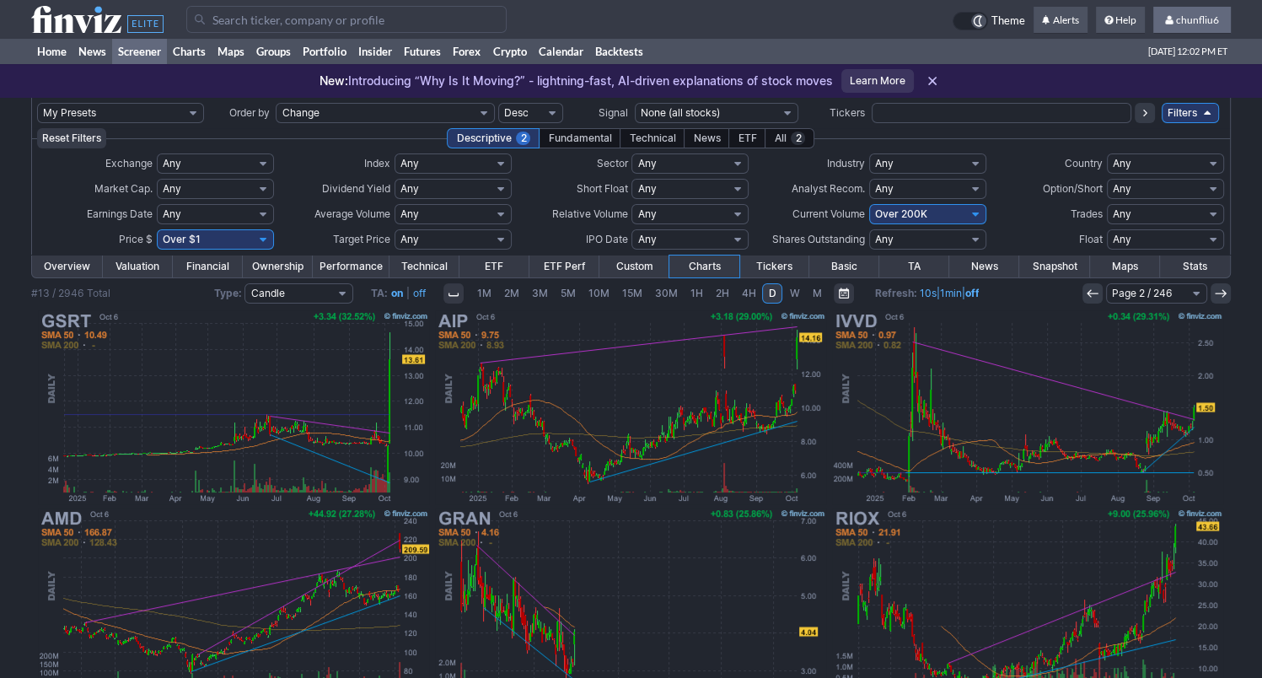
click at [1195, 12] on link "chunfliu6" at bounding box center [1192, 20] width 78 height 27
click at [1177, 126] on link "Sign Out" at bounding box center [1183, 124] width 94 height 27
